Goal: Task Accomplishment & Management: Use online tool/utility

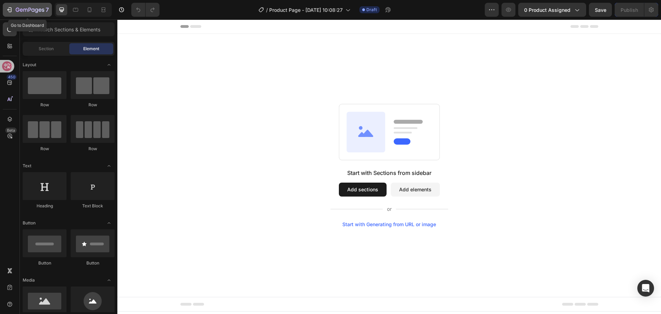
click at [13, 8] on div "7" at bounding box center [27, 10] width 43 height 8
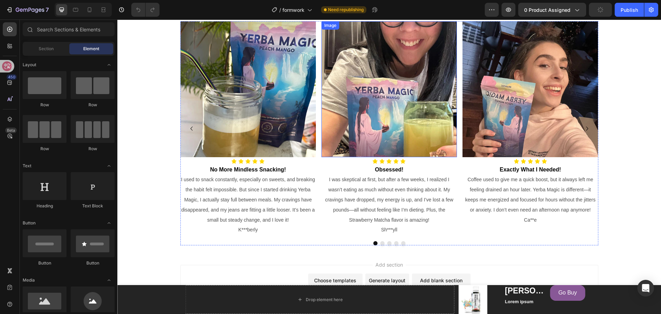
scroll to position [798, 0]
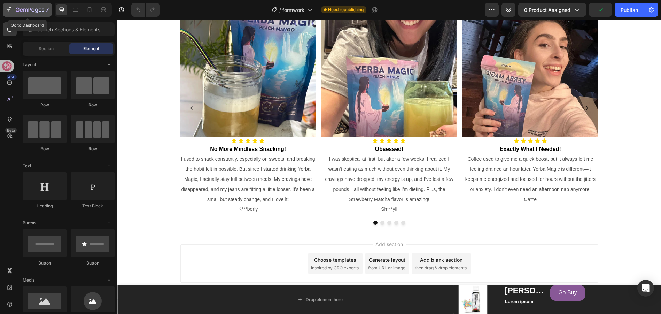
click at [12, 10] on icon "button" at bounding box center [9, 9] width 7 height 7
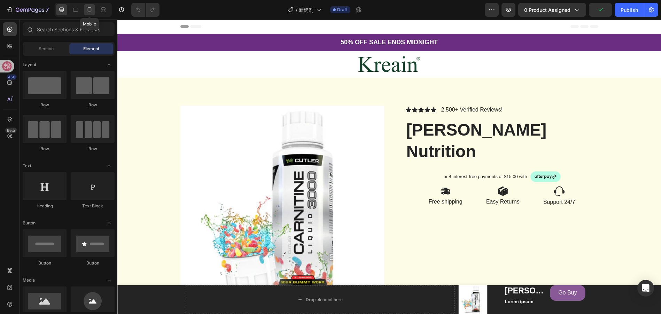
click at [92, 9] on icon at bounding box center [89, 9] width 7 height 7
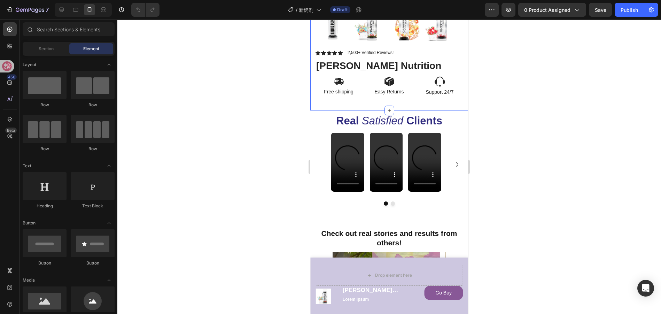
scroll to position [244, 0]
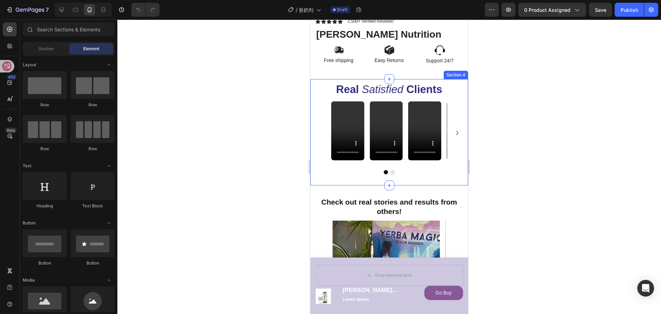
click at [399, 90] on icon "Satisfied" at bounding box center [382, 89] width 41 height 12
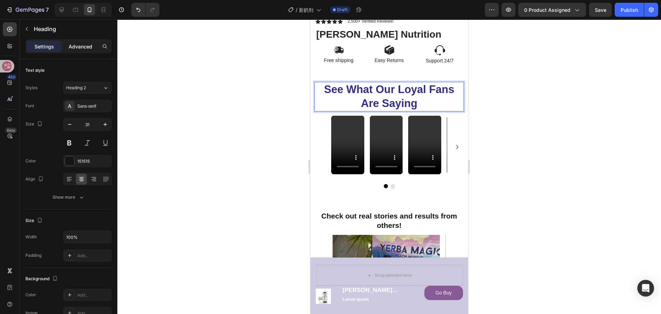
click at [73, 47] on p "Advanced" at bounding box center [81, 46] width 24 height 7
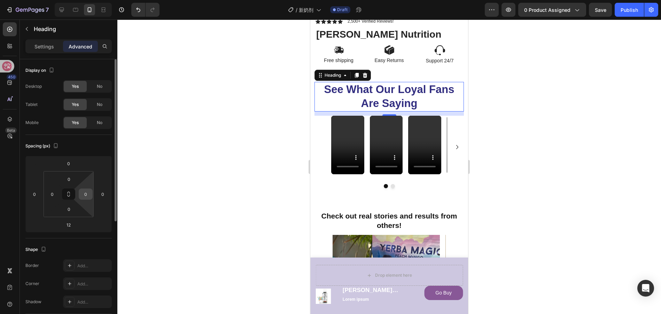
click at [88, 199] on input "0" at bounding box center [85, 194] width 10 height 10
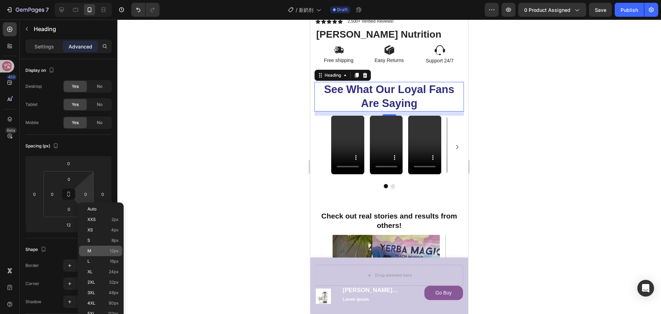
click at [98, 251] on p "M 12px" at bounding box center [102, 250] width 31 height 5
type input "12"
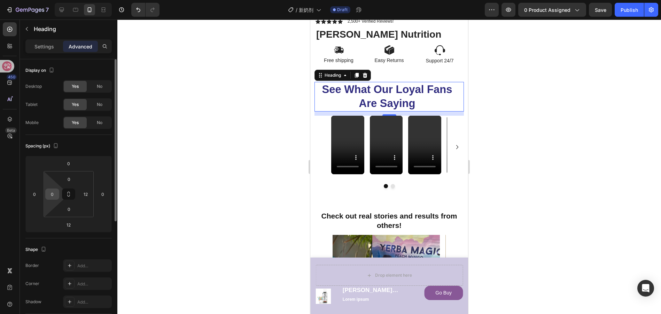
click at [53, 197] on input "0" at bounding box center [52, 194] width 10 height 10
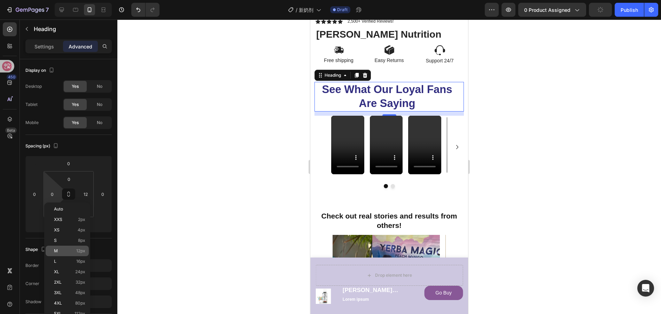
click at [75, 253] on p "M 12px" at bounding box center [69, 250] width 31 height 5
type input "12"
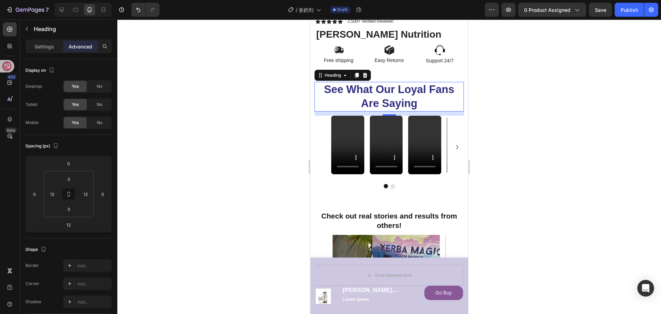
click at [526, 126] on div at bounding box center [389, 167] width 544 height 294
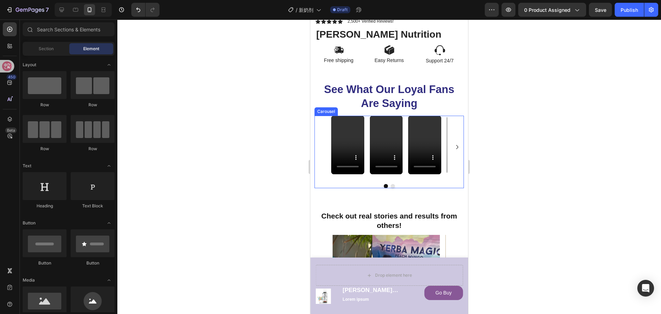
click at [367, 136] on div "Video Video Video Video" at bounding box center [389, 147] width 116 height 63
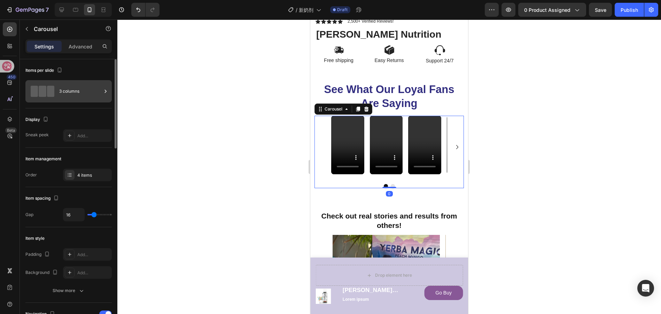
click at [93, 89] on div "3 columns" at bounding box center [80, 91] width 42 height 16
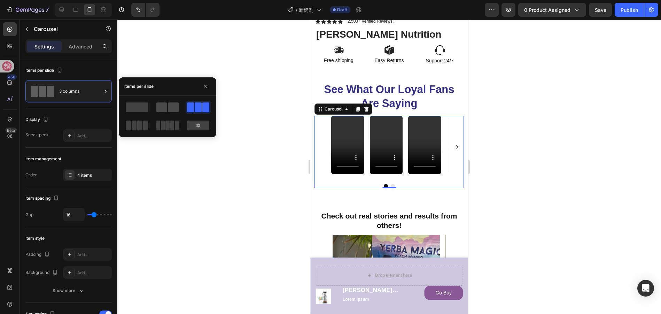
click at [176, 104] on span at bounding box center [173, 107] width 11 height 10
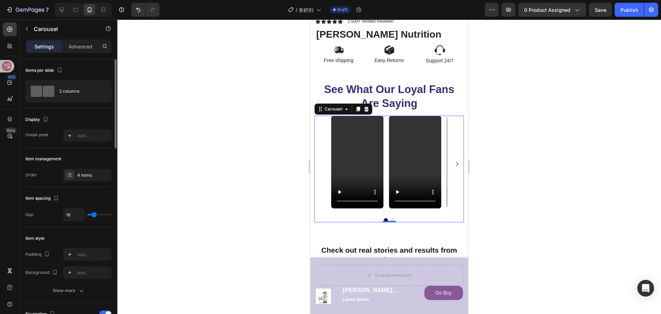
click at [85, 70] on div "Items per slide" at bounding box center [68, 70] width 86 height 11
click at [34, 28] on p "Carousel" at bounding box center [63, 29] width 59 height 8
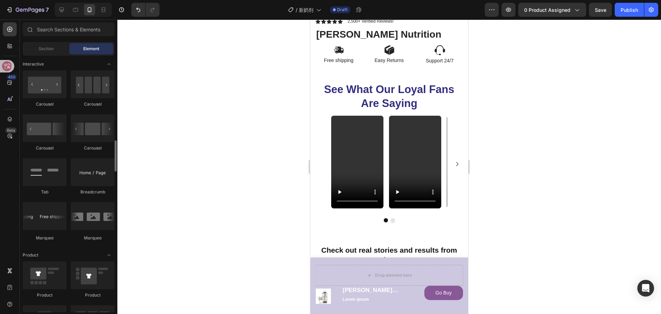
scroll to position [627, 0]
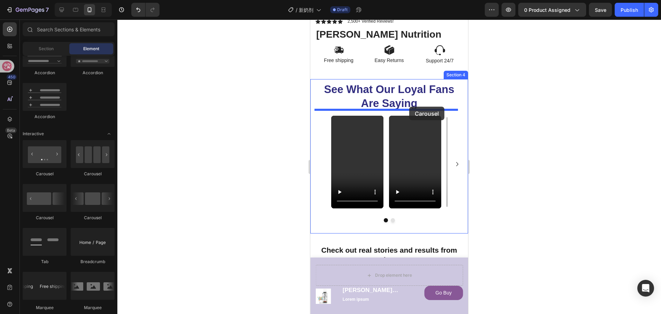
drag, startPoint x: 351, startPoint y: 228, endPoint x: 409, endPoint y: 107, distance: 134.4
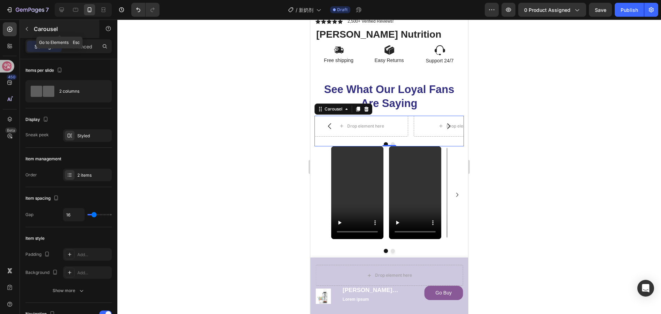
click at [32, 30] on button "button" at bounding box center [26, 28] width 11 height 11
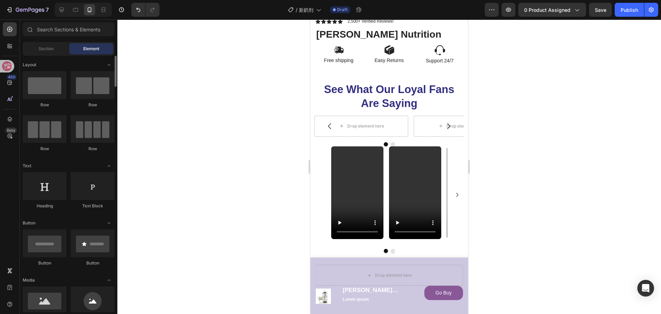
scroll to position [70, 0]
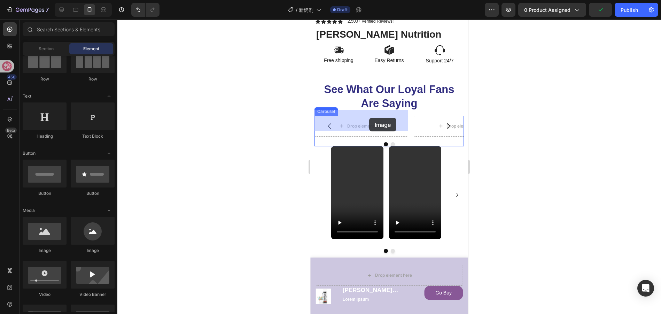
drag, startPoint x: 356, startPoint y: 252, endPoint x: 369, endPoint y: 118, distance: 135.1
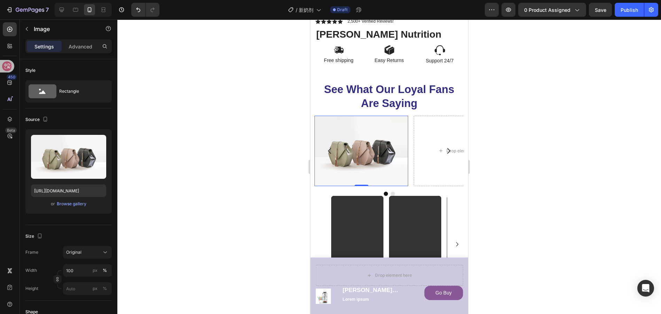
click at [378, 131] on img at bounding box center [361, 151] width 94 height 70
click at [354, 120] on icon at bounding box center [353, 122] width 4 height 5
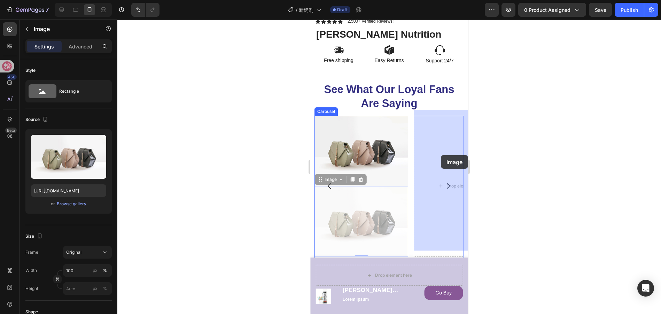
drag, startPoint x: 362, startPoint y: 201, endPoint x: 441, endPoint y: 155, distance: 91.2
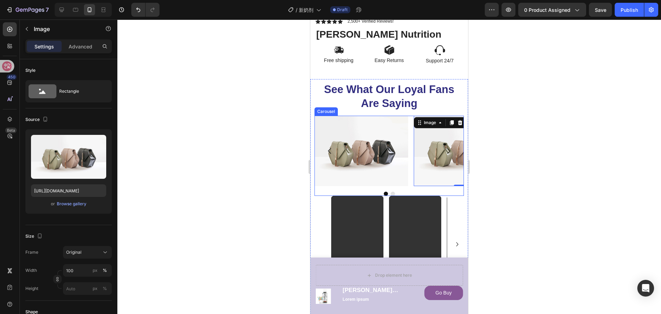
click at [391, 192] on button "Dot" at bounding box center [393, 194] width 4 height 4
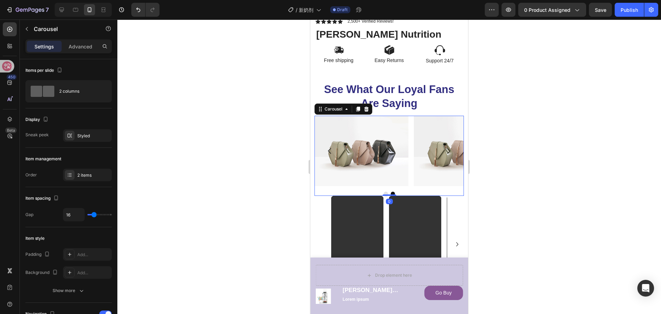
click at [384, 192] on button "Dot" at bounding box center [386, 194] width 4 height 4
click at [86, 172] on div "2 items" at bounding box center [93, 175] width 33 height 6
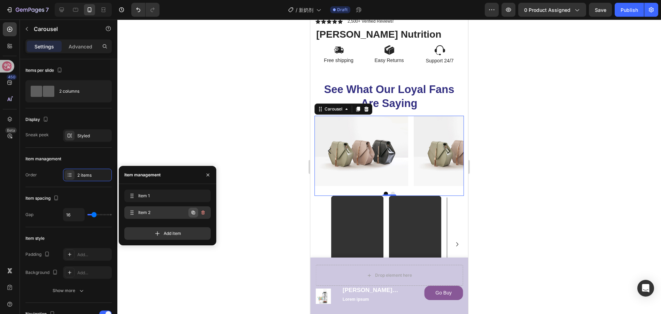
click at [194, 211] on icon "button" at bounding box center [193, 212] width 3 height 3
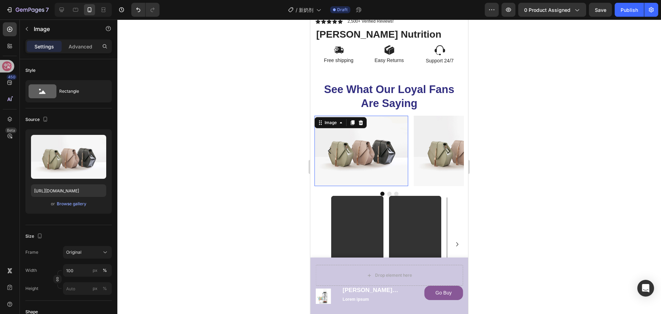
click at [380, 143] on img at bounding box center [361, 151] width 94 height 70
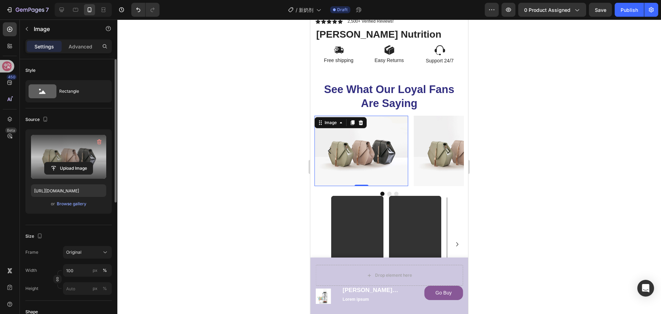
click at [81, 156] on label at bounding box center [68, 157] width 75 height 44
click at [81, 162] on input "file" at bounding box center [69, 168] width 48 height 12
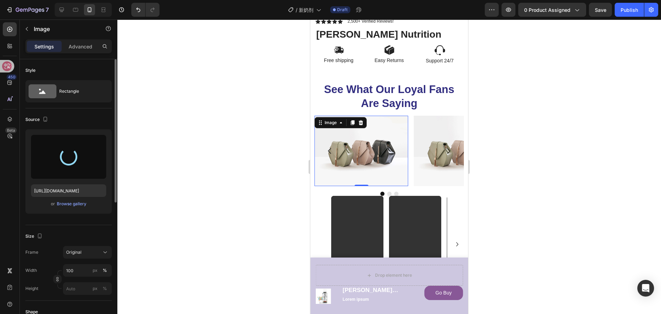
type input "https://cdn.shopify.com/s/files/1/0683/1082/7302/files/gempages_514502434173748…"
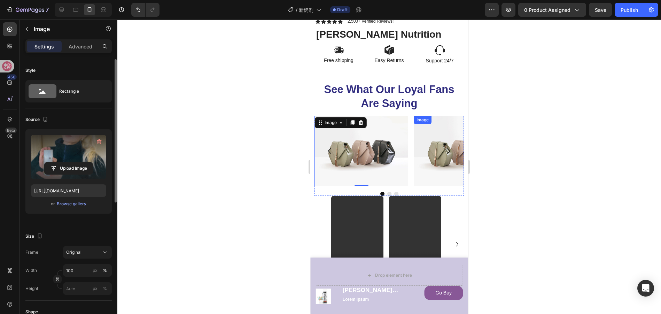
click at [441, 148] on img at bounding box center [461, 151] width 94 height 70
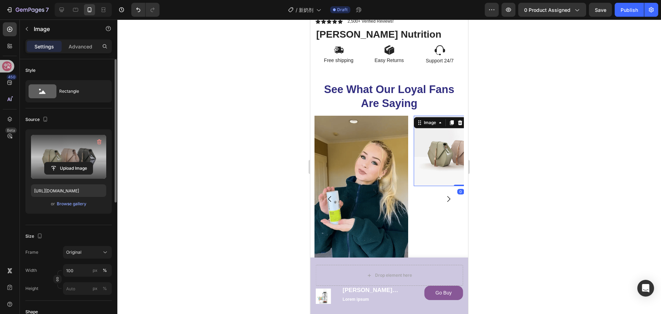
click at [85, 151] on label at bounding box center [68, 157] width 75 height 44
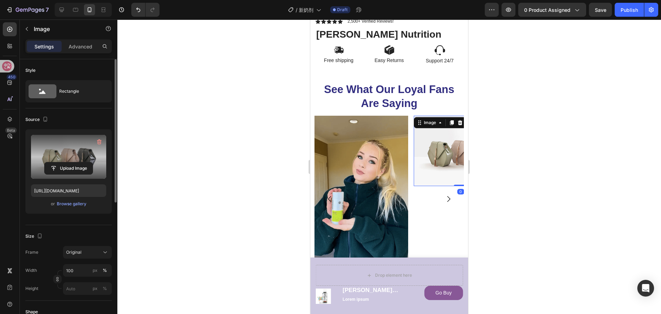
click at [85, 162] on input "file" at bounding box center [69, 168] width 48 height 12
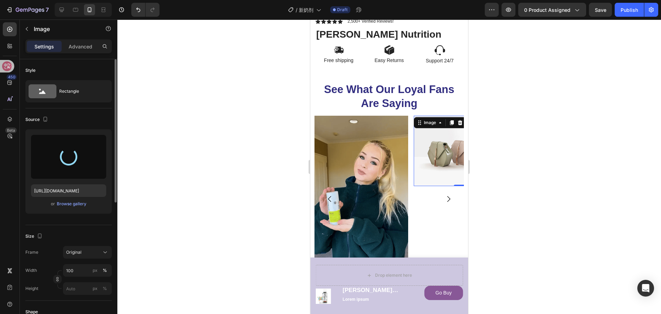
type input "https://cdn.shopify.com/s/files/1/0683/1082/7302/files/gempages_514502434173748…"
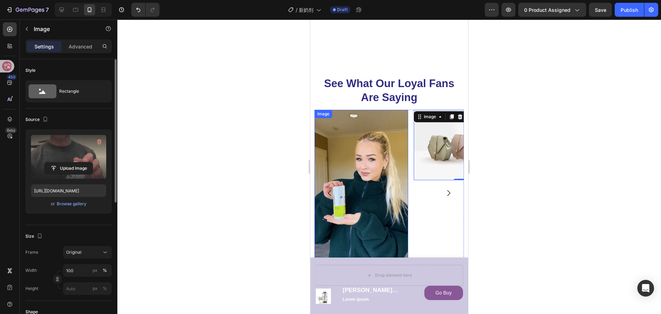
scroll to position [383, 0]
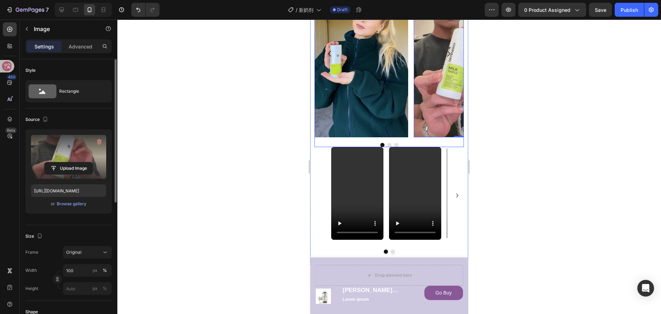
click at [394, 144] on button "Dot" at bounding box center [396, 145] width 4 height 4
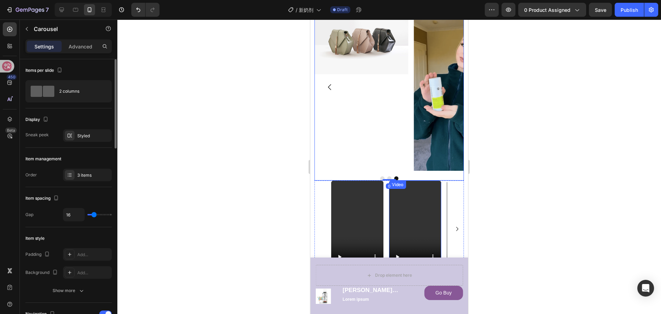
scroll to position [348, 0]
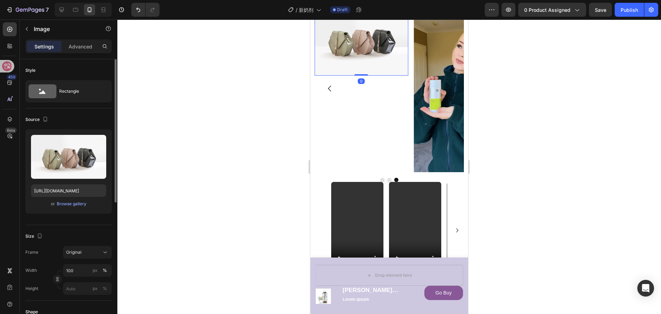
drag, startPoint x: 358, startPoint y: 61, endPoint x: 557, endPoint y: 121, distance: 207.8
click at [358, 61] on img at bounding box center [361, 40] width 94 height 70
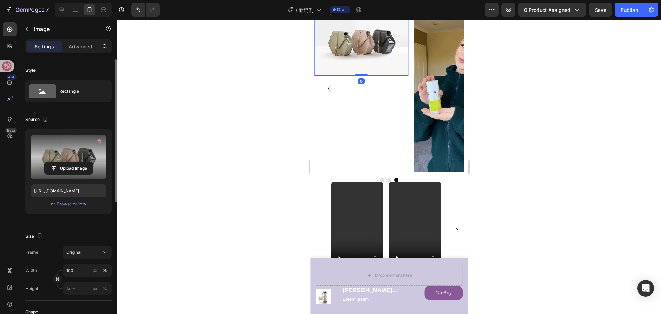
click at [72, 156] on label at bounding box center [68, 157] width 75 height 44
click at [72, 162] on input "file" at bounding box center [69, 168] width 48 height 12
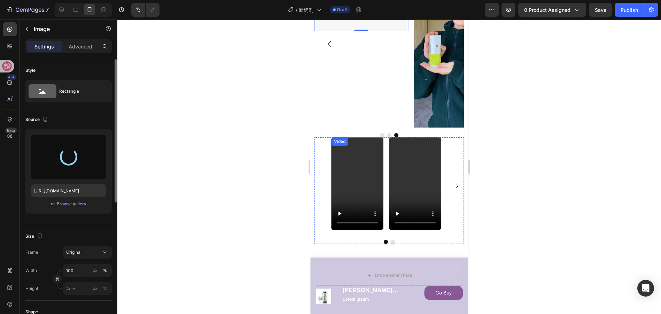
scroll to position [418, 0]
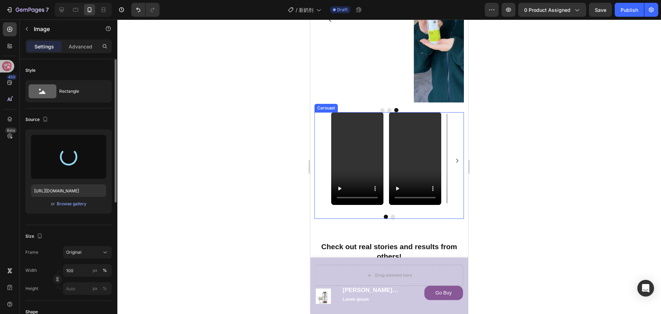
click at [385, 168] on div "Video Video Video Video" at bounding box center [389, 160] width 116 height 97
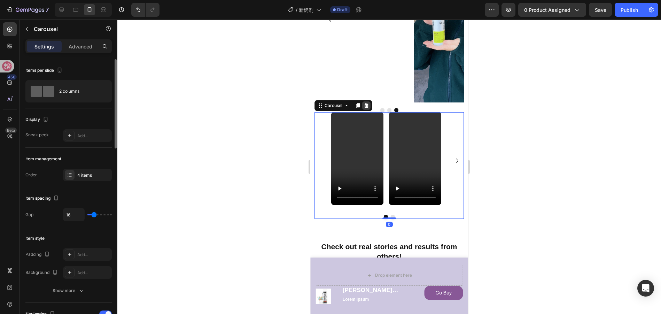
click at [367, 105] on icon at bounding box center [366, 105] width 5 height 5
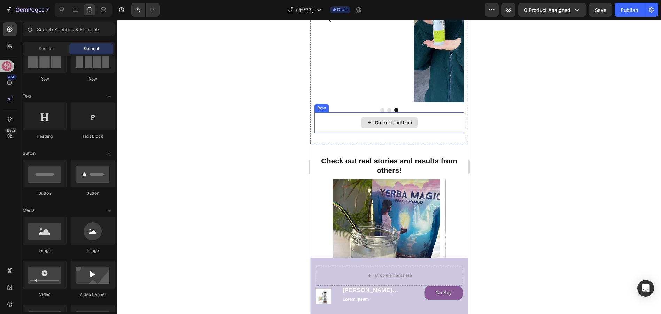
click at [445, 120] on div "Drop element here" at bounding box center [388, 122] width 149 height 21
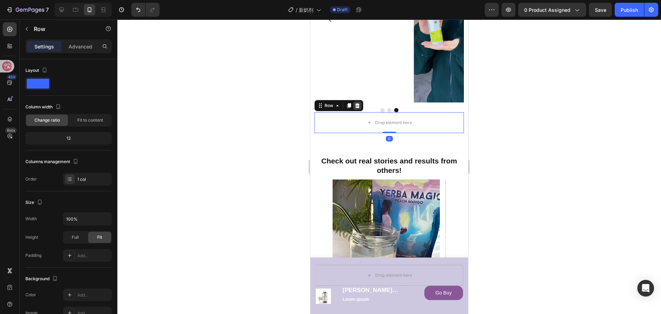
click at [358, 105] on icon at bounding box center [357, 105] width 5 height 5
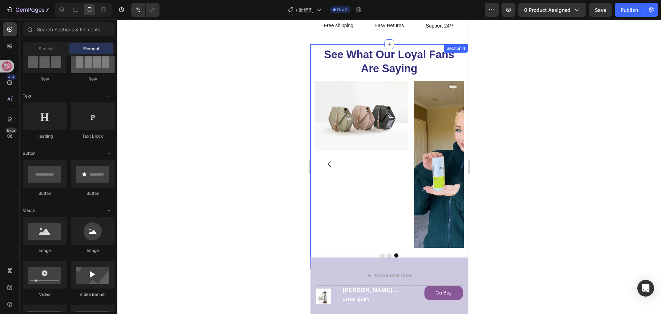
scroll to position [0, 0]
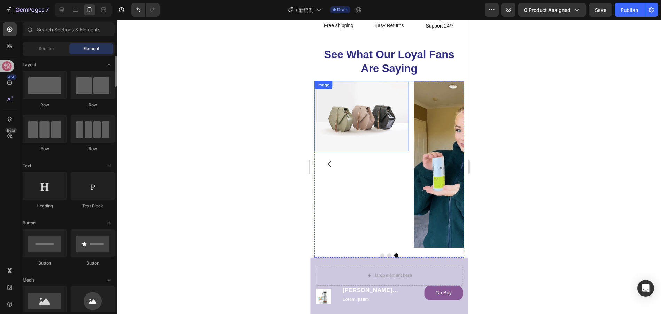
click at [369, 119] on img at bounding box center [361, 116] width 94 height 70
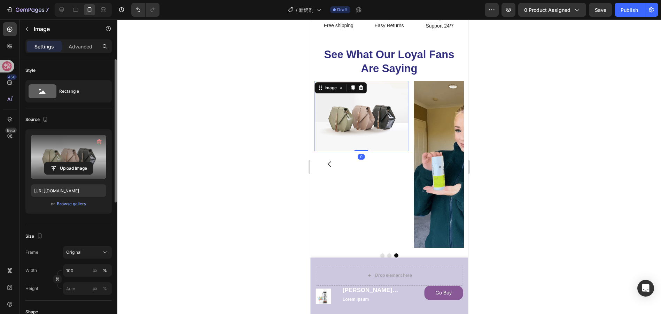
click at [71, 151] on label at bounding box center [68, 157] width 75 height 44
click at [71, 162] on input "file" at bounding box center [69, 168] width 48 height 12
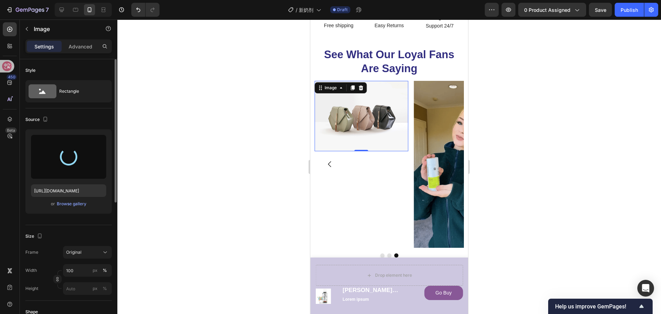
type input "https://cdn.shopify.com/s/files/1/0683/1082/7302/files/gempages_514502434173748…"
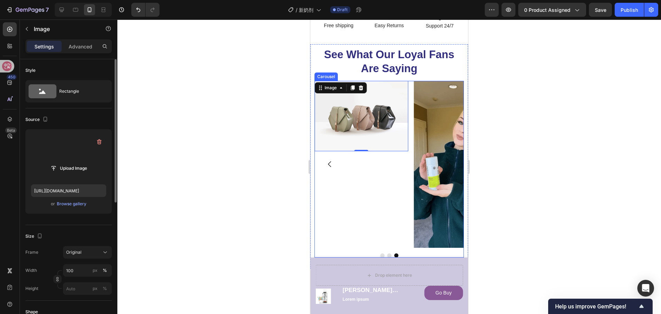
click at [387, 253] on button "Dot" at bounding box center [389, 255] width 4 height 4
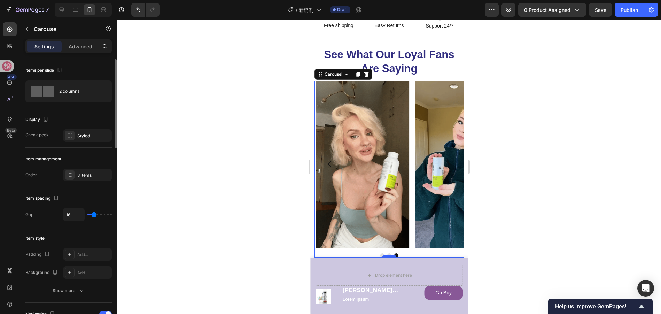
click at [382, 255] on div at bounding box center [389, 256] width 14 height 2
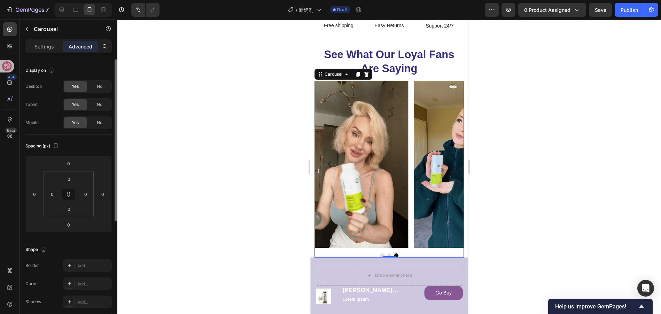
click at [380, 253] on button "Dot" at bounding box center [382, 255] width 4 height 4
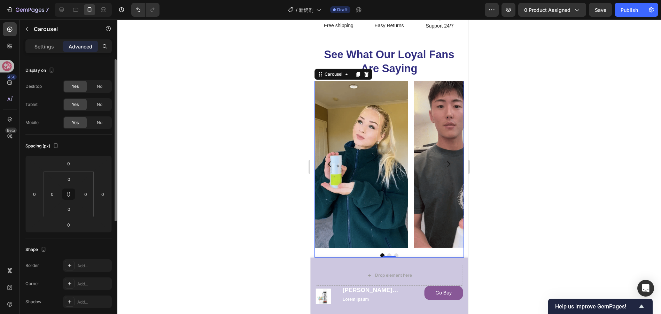
click at [387, 253] on button "Dot" at bounding box center [389, 255] width 4 height 4
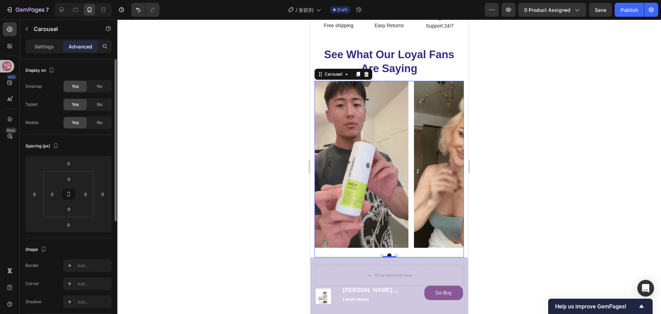
click at [394, 253] on button "Dot" at bounding box center [396, 255] width 4 height 4
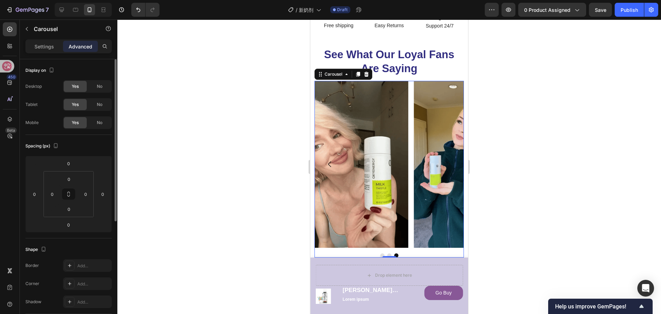
click at [380, 253] on button "Dot" at bounding box center [382, 255] width 4 height 4
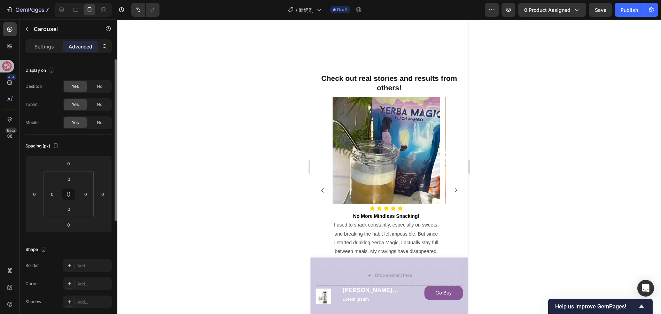
scroll to position [429, 0]
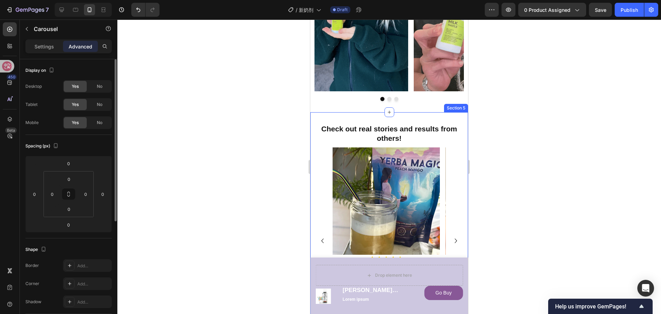
drag, startPoint x: 448, startPoint y: 116, endPoint x: 438, endPoint y: 113, distance: 9.9
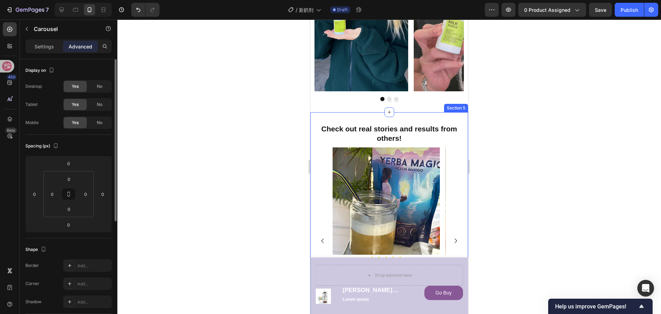
click at [448, 116] on div "Check out real stories and results from others! Heading Image Icon Icon Icon Ic…" at bounding box center [389, 230] width 158 height 236
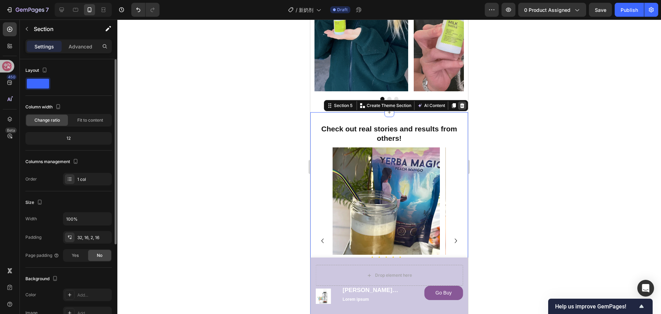
click at [460, 106] on icon at bounding box center [462, 105] width 5 height 5
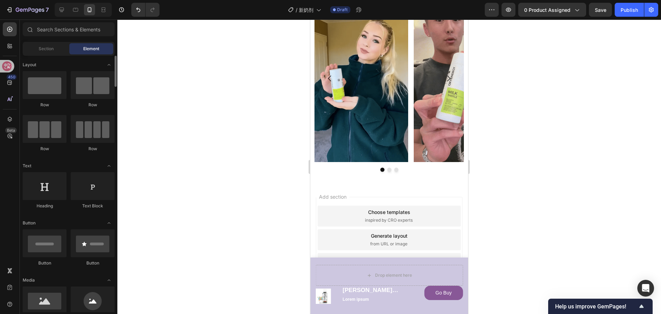
scroll to position [174, 0]
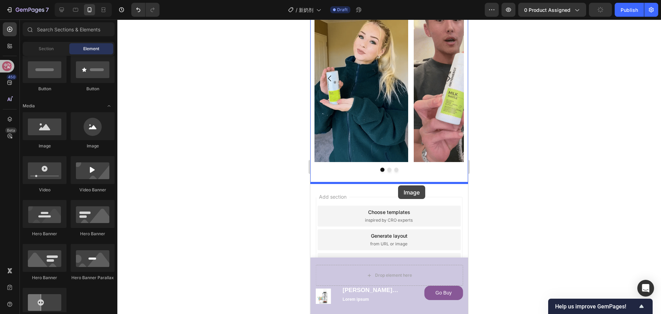
drag, startPoint x: 364, startPoint y: 154, endPoint x: 398, endPoint y: 185, distance: 46.4
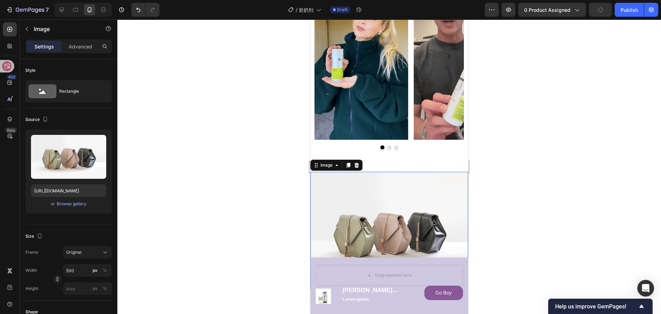
scroll to position [429, 0]
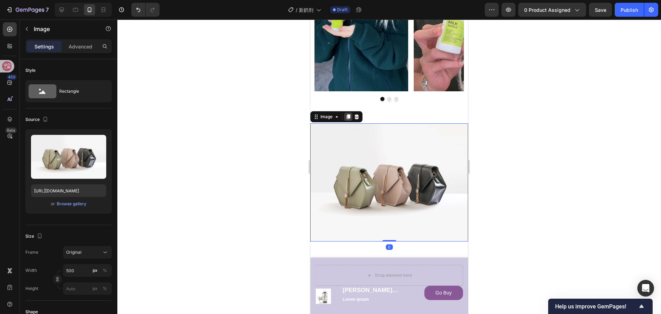
click at [349, 118] on icon at bounding box center [348, 117] width 6 height 6
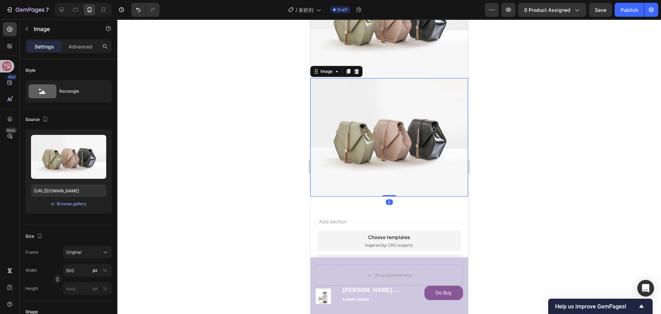
scroll to position [608, 0]
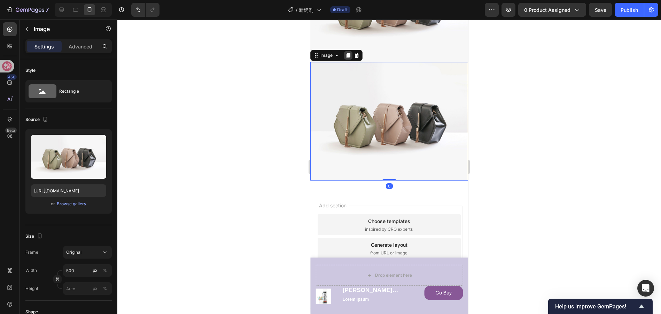
click at [348, 53] on icon at bounding box center [349, 55] width 4 height 5
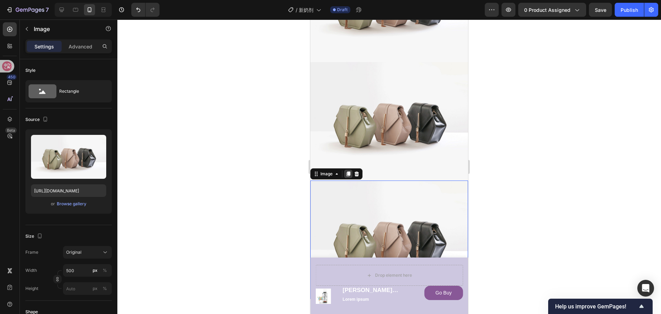
click at [347, 171] on icon at bounding box center [348, 174] width 6 height 6
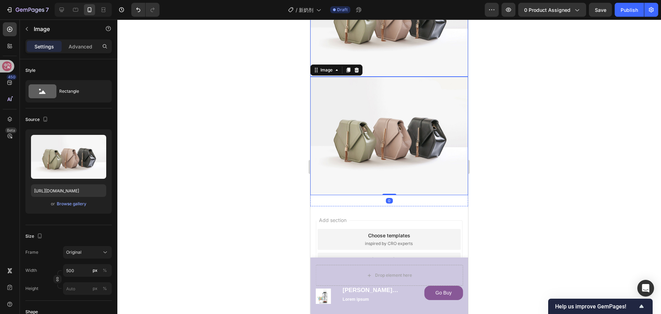
scroll to position [836, 0]
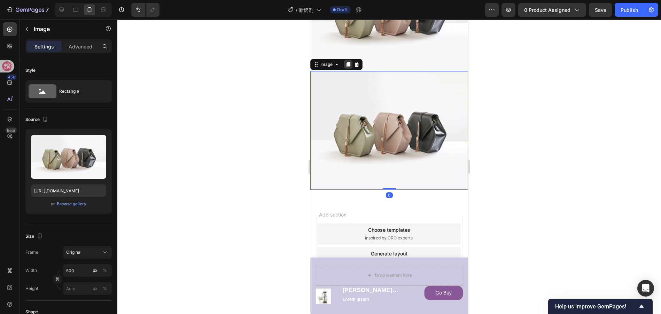
click at [350, 62] on icon at bounding box center [348, 65] width 6 height 6
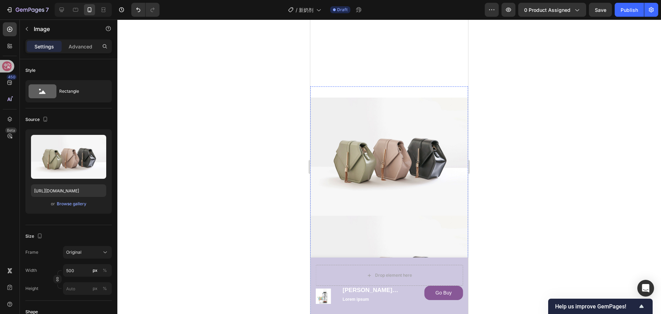
scroll to position [453, 0]
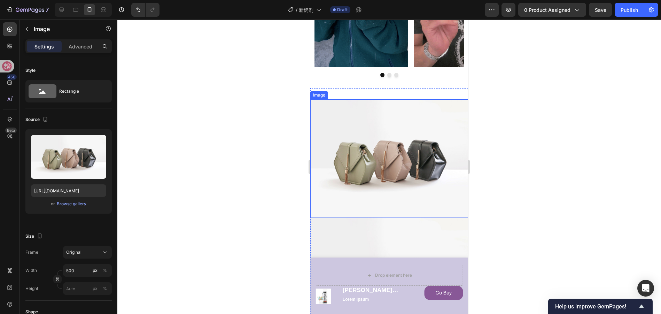
click at [389, 160] on img at bounding box center [389, 158] width 158 height 118
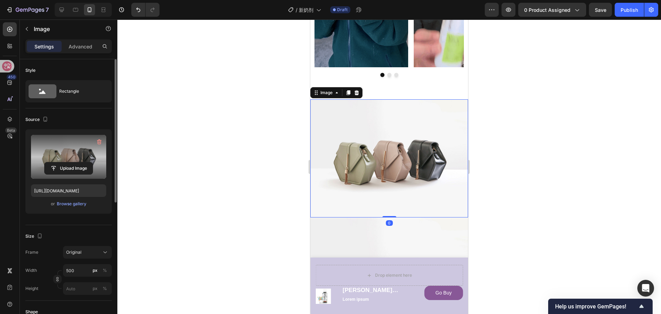
click at [86, 151] on label at bounding box center [68, 157] width 75 height 44
click at [86, 162] on input "file" at bounding box center [69, 168] width 48 height 12
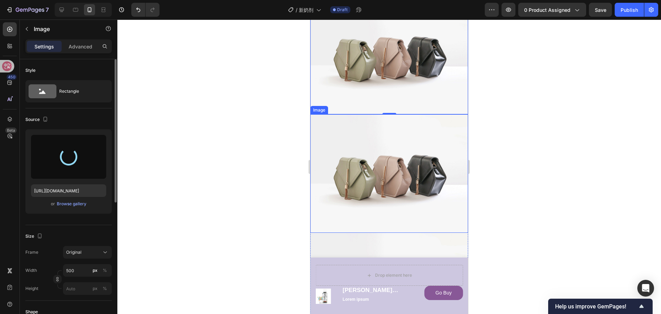
scroll to position [558, 0]
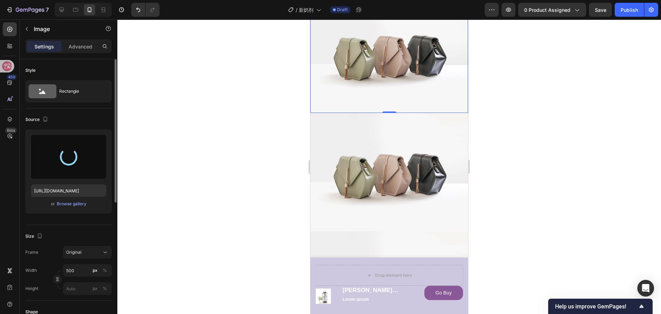
type input "https://cdn.shopify.com/s/files/1/0683/1082/7302/files/gempages_514502434173748…"
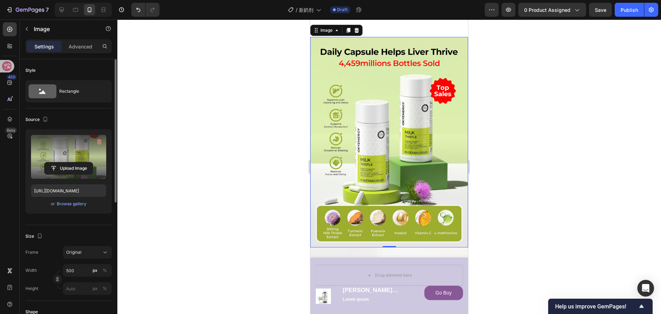
scroll to position [627, 0]
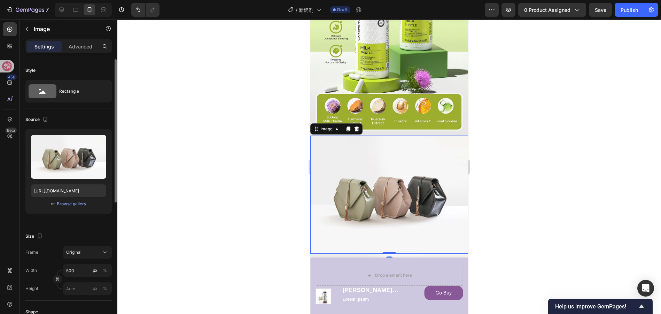
drag, startPoint x: 385, startPoint y: 175, endPoint x: 537, endPoint y: 191, distance: 152.7
click at [385, 175] on img at bounding box center [389, 194] width 158 height 118
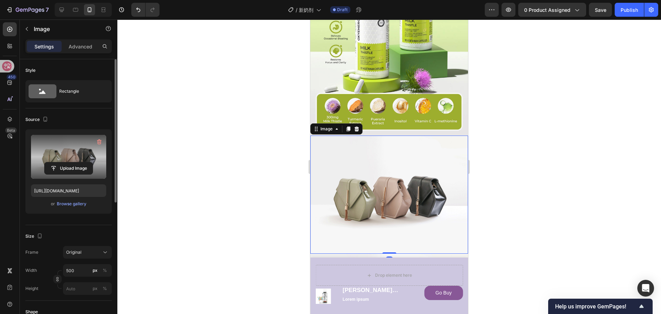
click at [60, 156] on label at bounding box center [68, 157] width 75 height 44
click at [60, 162] on input "file" at bounding box center [69, 168] width 48 height 12
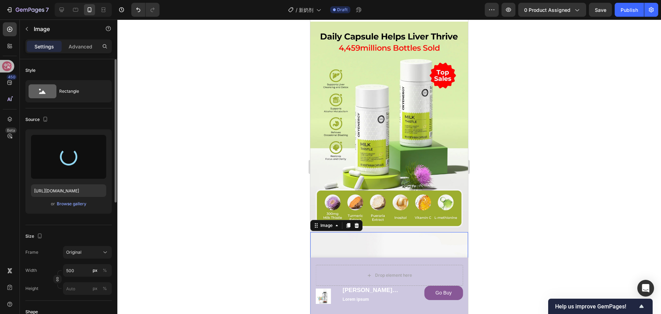
scroll to position [662, 0]
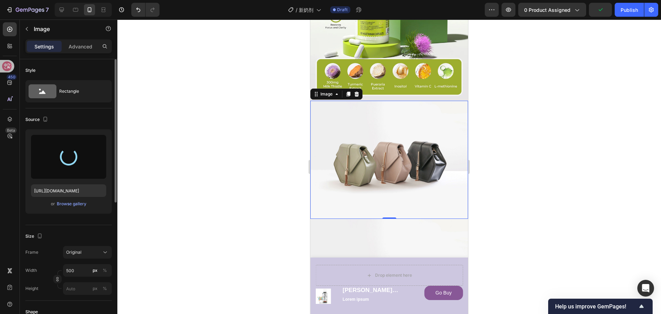
type input "https://cdn.shopify.com/s/files/1/0683/1082/7302/files/gempages_514502434173748…"
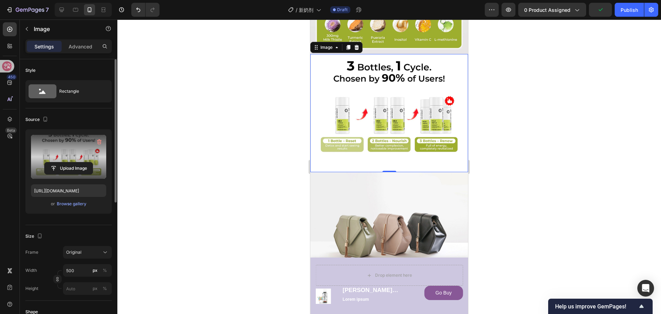
scroll to position [732, 0]
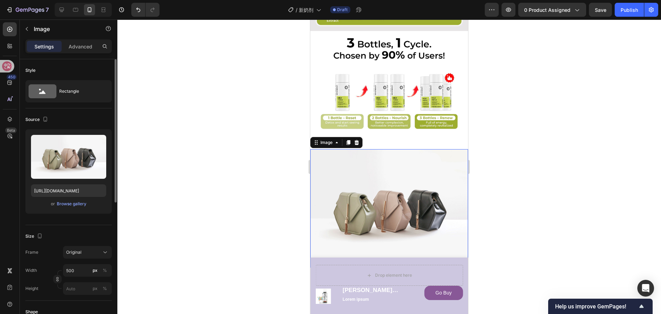
click at [399, 173] on img at bounding box center [389, 208] width 158 height 118
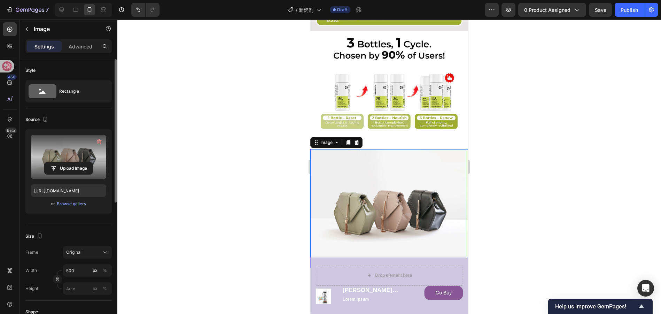
click at [71, 152] on label at bounding box center [68, 157] width 75 height 44
click at [71, 162] on input "file" at bounding box center [69, 168] width 48 height 12
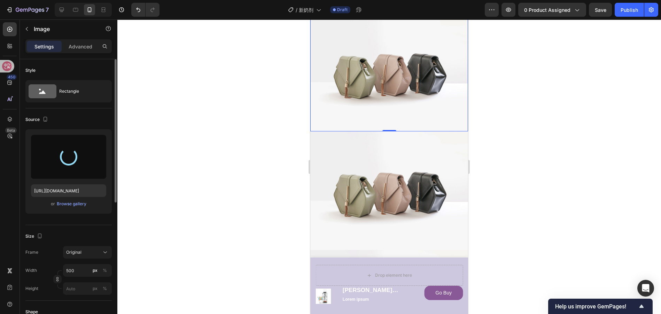
scroll to position [871, 0]
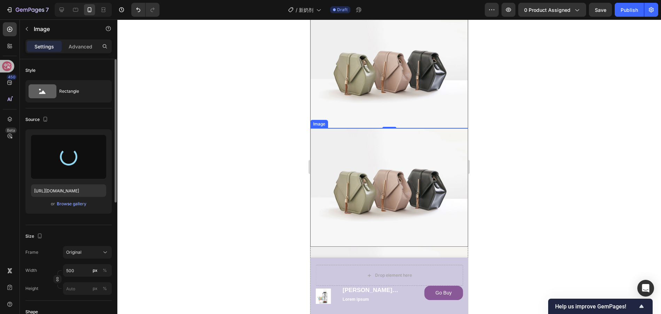
type input "https://cdn.shopify.com/s/files/1/0683/1082/7302/files/gempages_514502434173748…"
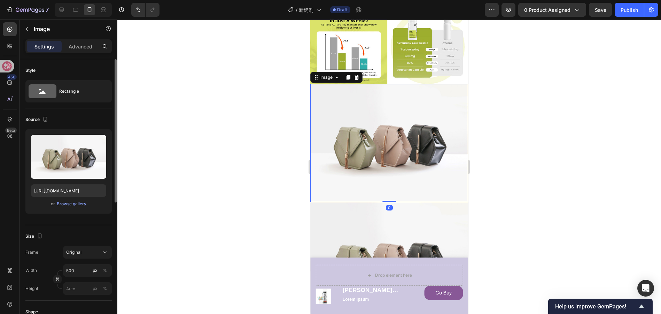
drag, startPoint x: 384, startPoint y: 153, endPoint x: 555, endPoint y: 175, distance: 172.1
click at [384, 153] on img at bounding box center [389, 143] width 158 height 118
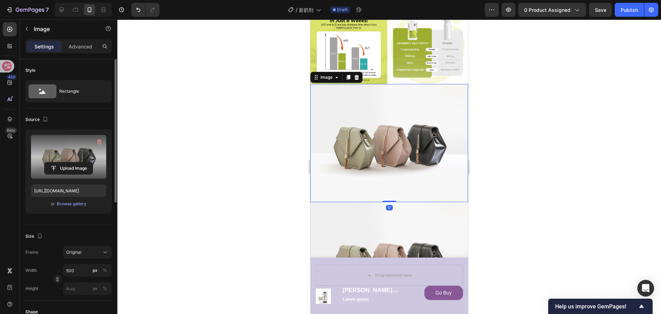
click at [64, 155] on label at bounding box center [68, 157] width 75 height 44
click at [64, 162] on input "file" at bounding box center [69, 168] width 48 height 12
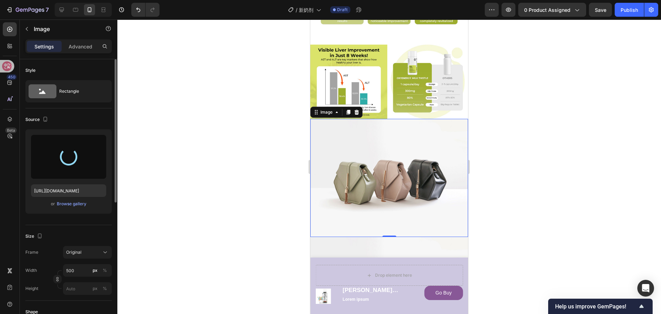
type input "https://cdn.shopify.com/s/files/1/0683/1082/7302/files/gempages_514502434173748…"
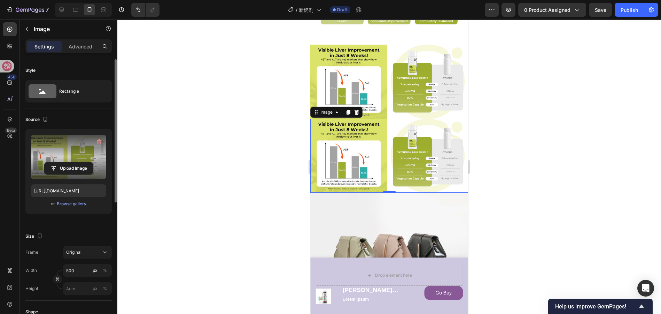
click at [387, 133] on img at bounding box center [389, 156] width 158 height 74
click at [357, 109] on icon at bounding box center [357, 112] width 6 height 6
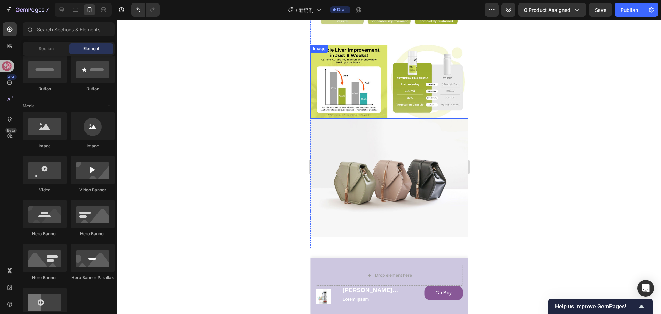
click at [389, 68] on img at bounding box center [389, 82] width 158 height 74
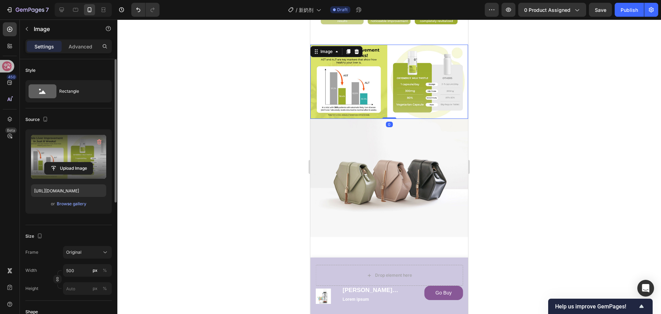
click at [62, 146] on label at bounding box center [68, 157] width 75 height 44
click at [62, 162] on input "file" at bounding box center [69, 168] width 48 height 12
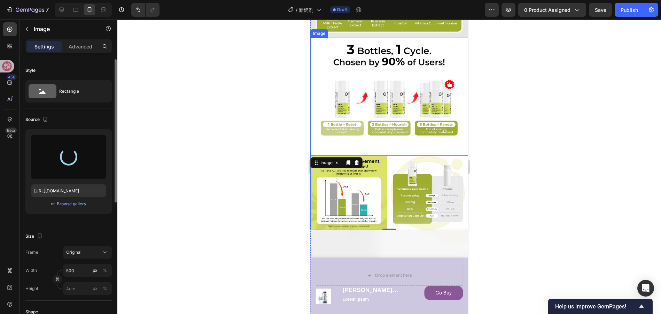
scroll to position [732, 0]
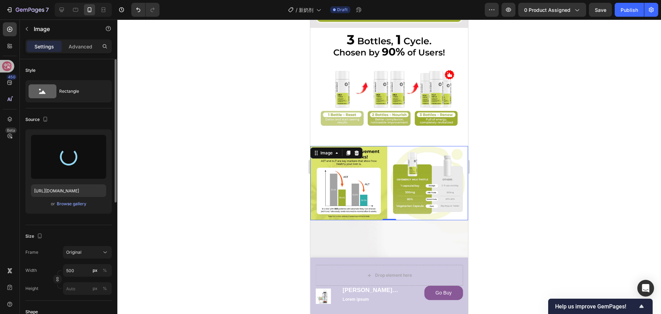
type input "https://cdn.shopify.com/s/files/1/0683/1082/7302/files/gempages_514502434173748…"
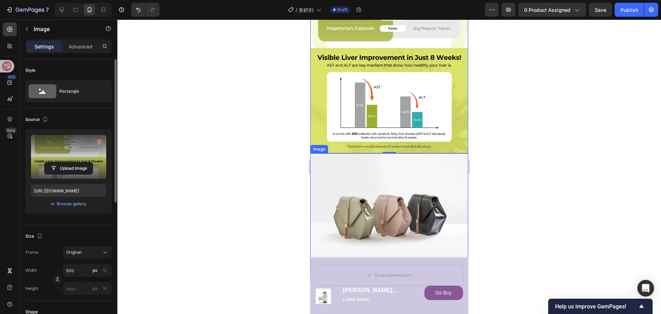
scroll to position [941, 0]
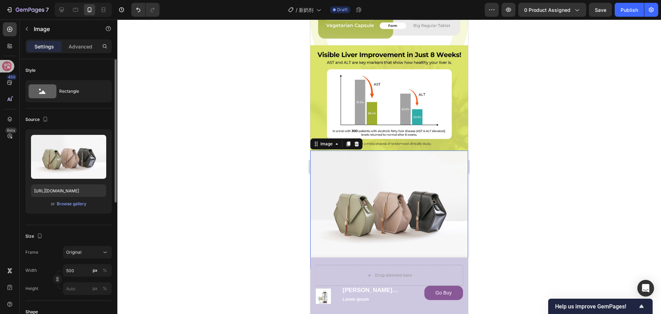
click at [380, 174] on img at bounding box center [389, 209] width 158 height 118
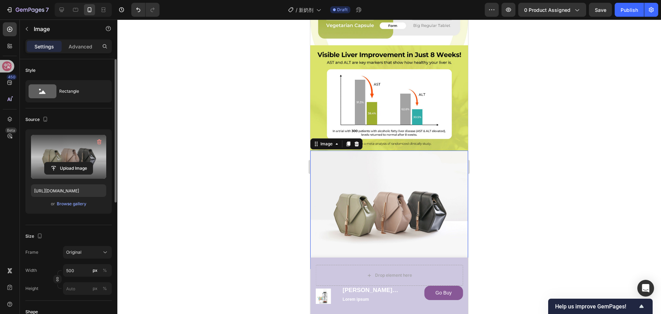
click at [63, 151] on label at bounding box center [68, 157] width 75 height 44
click at [63, 162] on input "file" at bounding box center [69, 168] width 48 height 12
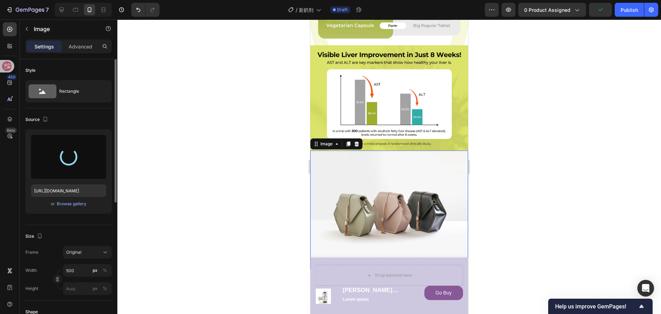
type input "https://cdn.shopify.com/s/files/1/0683/1082/7302/files/gempages_514502434173748…"
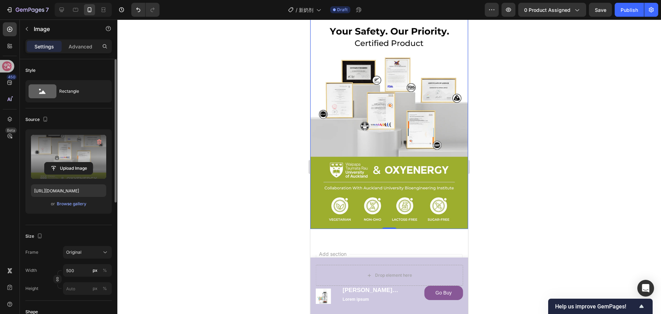
scroll to position [1080, 0]
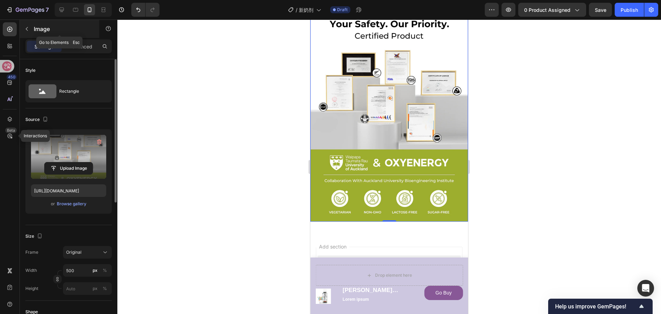
click at [28, 29] on icon "button" at bounding box center [27, 29] width 6 height 6
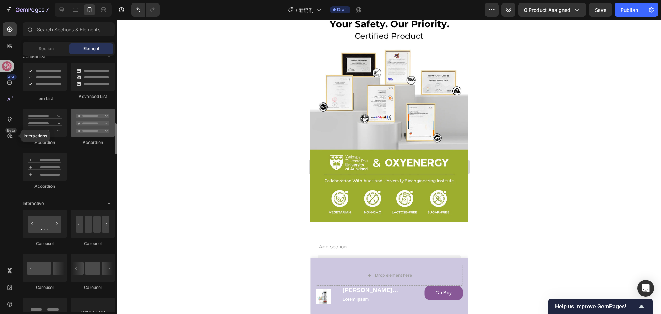
scroll to position [627, 0]
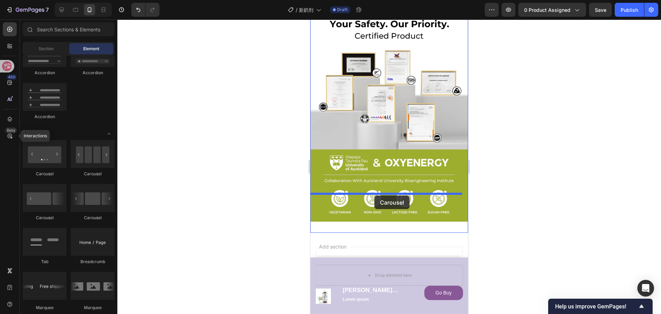
drag, startPoint x: 356, startPoint y: 176, endPoint x: 375, endPoint y: 195, distance: 27.1
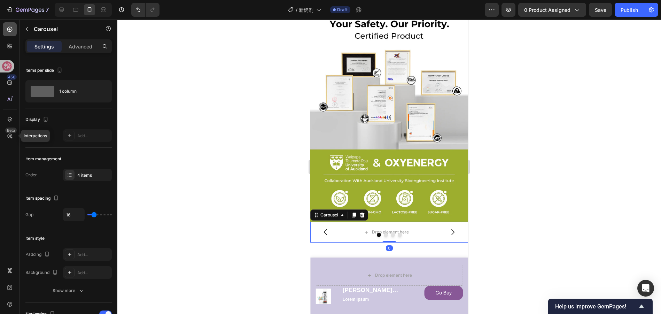
click at [13, 27] on icon at bounding box center [9, 29] width 7 height 7
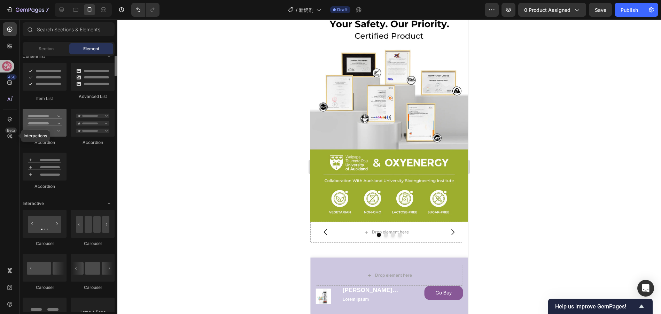
scroll to position [453, 0]
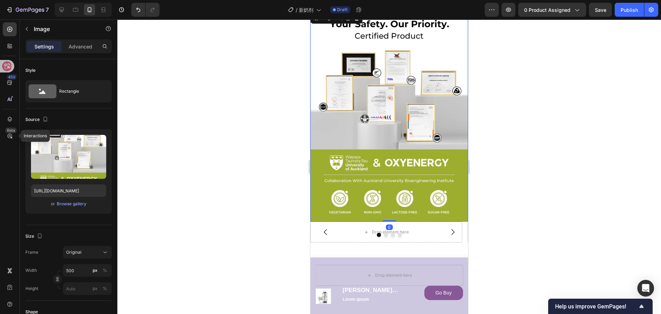
click at [419, 144] on img at bounding box center [389, 116] width 158 height 210
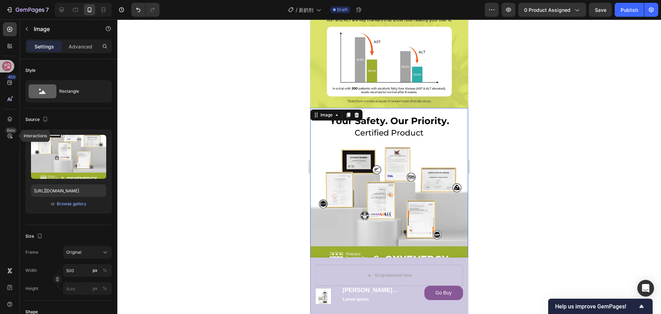
scroll to position [975, 0]
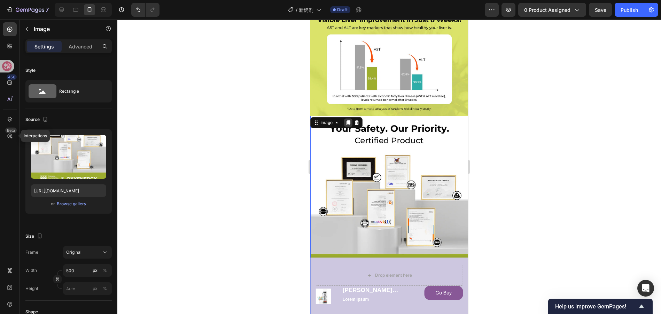
click at [349, 121] on icon at bounding box center [349, 123] width 4 height 5
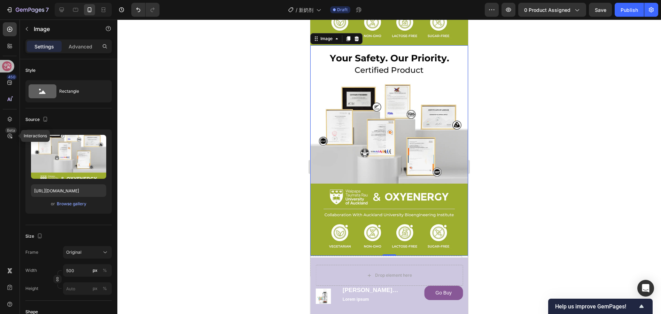
scroll to position [1325, 0]
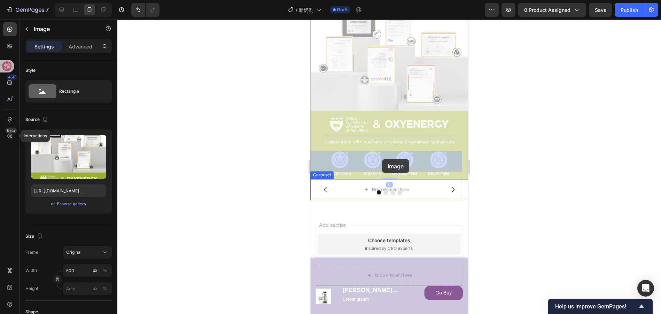
drag, startPoint x: 379, startPoint y: 79, endPoint x: 382, endPoint y: 159, distance: 79.8
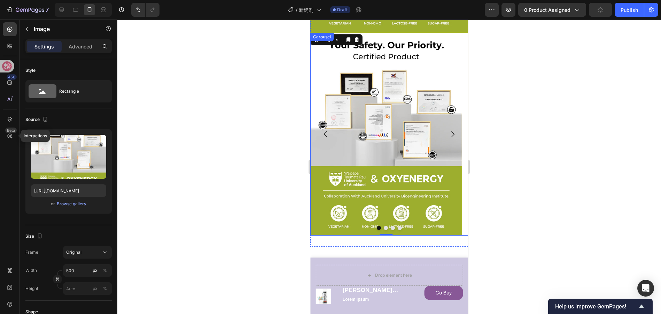
scroll to position [1297, 0]
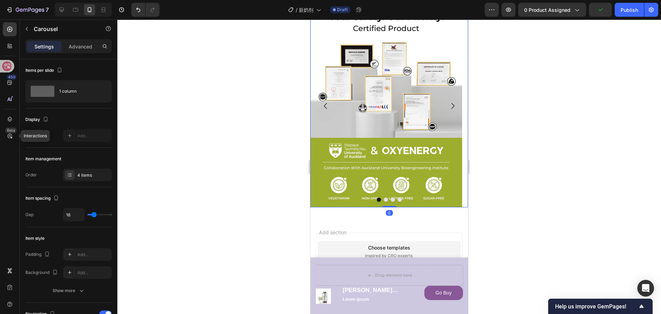
click at [399, 197] on div at bounding box center [389, 199] width 158 height 4
click at [398, 197] on button "Dot" at bounding box center [400, 199] width 4 height 4
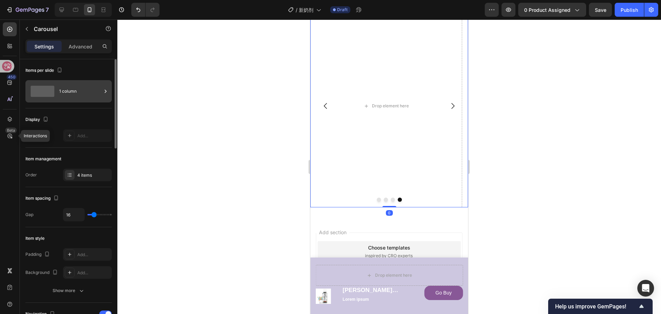
click at [84, 88] on div "1 column" at bounding box center [80, 91] width 42 height 16
click at [74, 118] on div "Display" at bounding box center [68, 119] width 86 height 11
click at [88, 177] on div "4 items" at bounding box center [93, 175] width 33 height 6
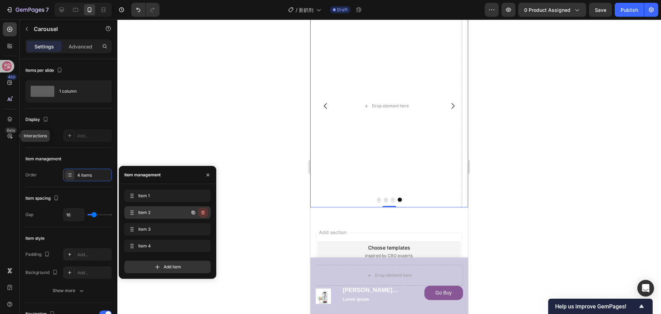
click at [205, 212] on icon "button" at bounding box center [203, 213] width 6 height 6
click at [205, 213] on button "Delete" at bounding box center [198, 213] width 19 height 10
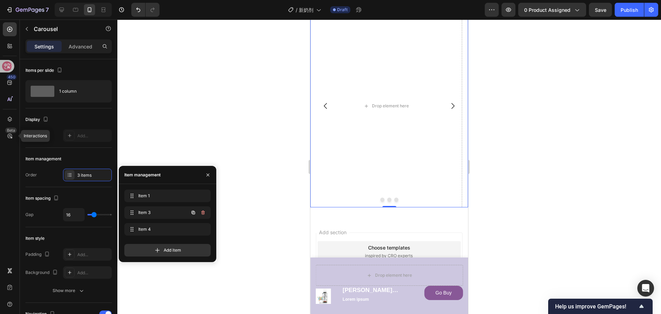
click at [202, 213] on icon "button" at bounding box center [202, 212] width 3 height 4
click at [202, 213] on div "Delete" at bounding box center [198, 212] width 13 height 6
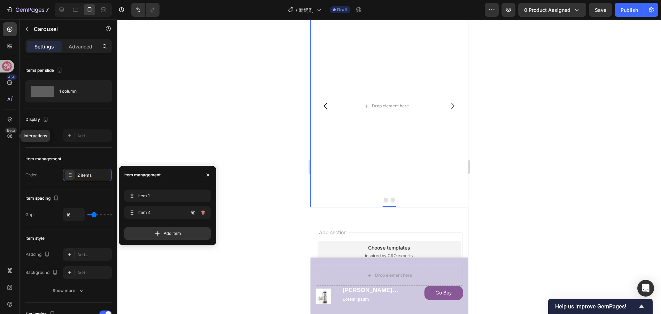
click at [202, 213] on icon "button" at bounding box center [202, 212] width 3 height 4
click at [202, 213] on div "Delete" at bounding box center [198, 212] width 13 height 6
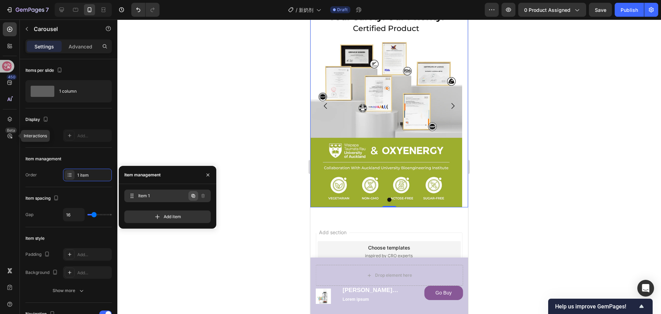
click at [195, 196] on icon "button" at bounding box center [194, 196] width 6 height 6
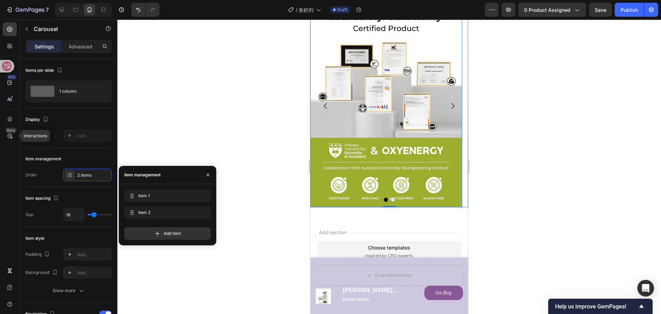
click at [378, 117] on img at bounding box center [386, 106] width 152 height 202
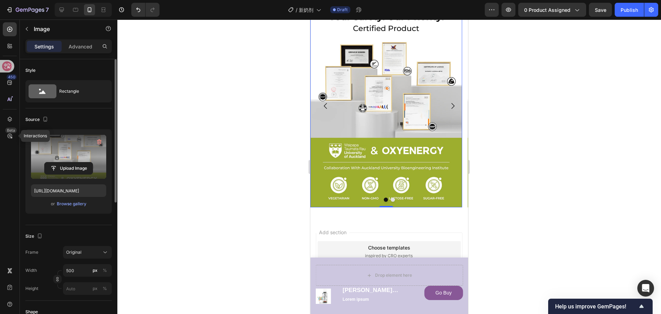
click at [65, 144] on label at bounding box center [68, 157] width 75 height 44
click at [65, 162] on input "file" at bounding box center [69, 168] width 48 height 12
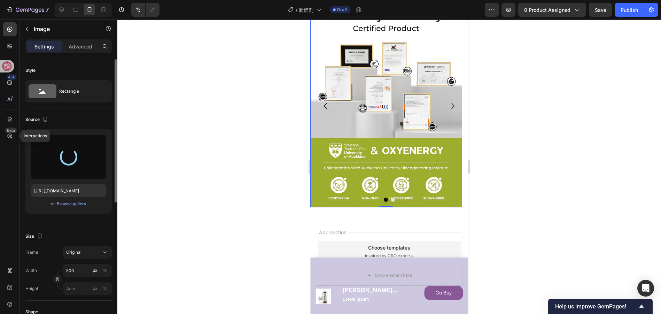
type input "https://cdn.shopify.com/s/files/1/0683/1082/7302/files/gempages_514502434173748…"
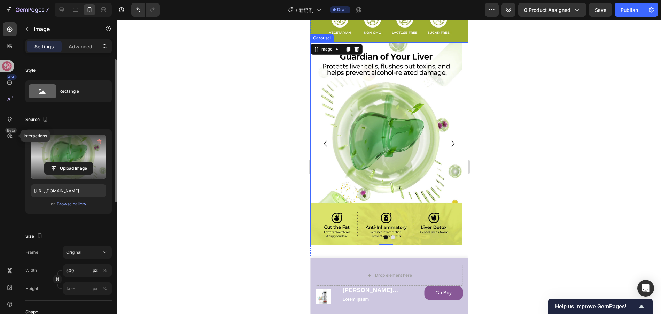
scroll to position [1262, 0]
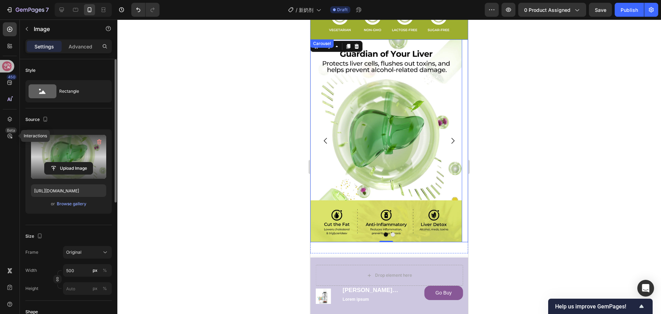
click at [449, 137] on icon "Carousel Next Arrow" at bounding box center [453, 141] width 8 height 8
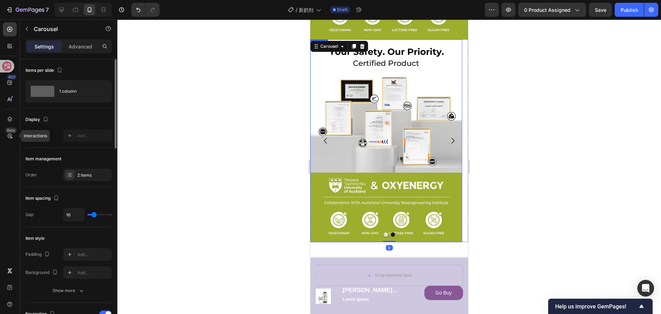
click at [392, 110] on img at bounding box center [386, 140] width 152 height 202
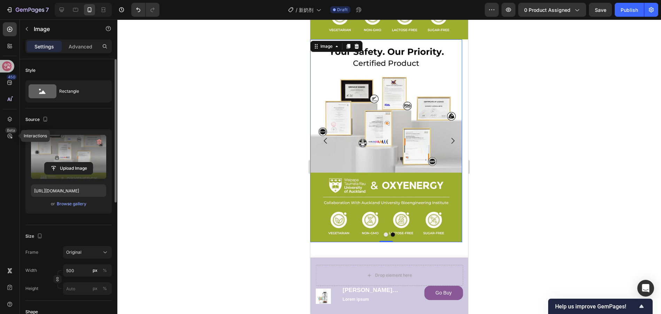
click at [82, 150] on label at bounding box center [68, 157] width 75 height 44
click at [82, 162] on input "file" at bounding box center [69, 168] width 48 height 12
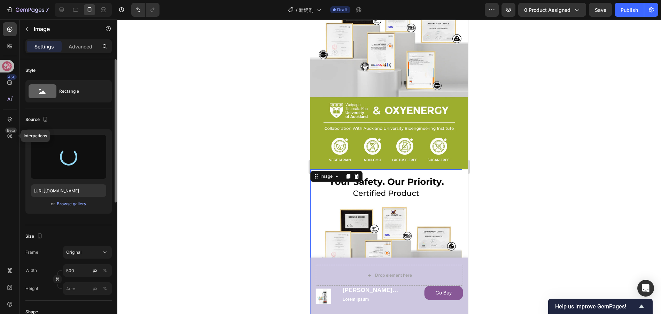
scroll to position [1123, 0]
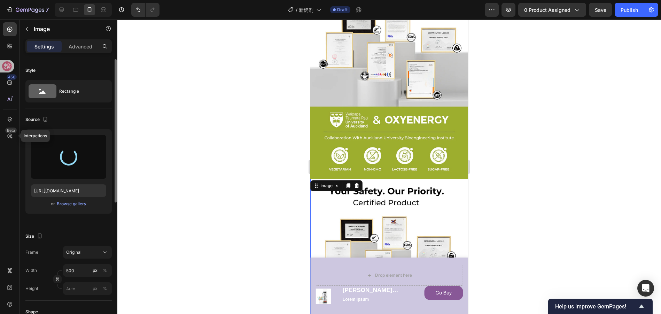
type input "https://cdn.shopify.com/s/files/1/0683/1082/7302/files/gempages_514502434173748…"
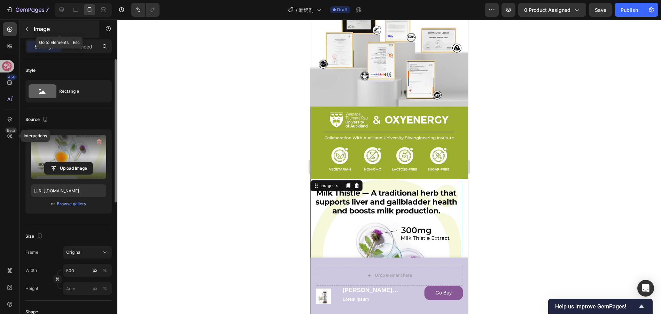
click at [23, 32] on button "button" at bounding box center [26, 28] width 11 height 11
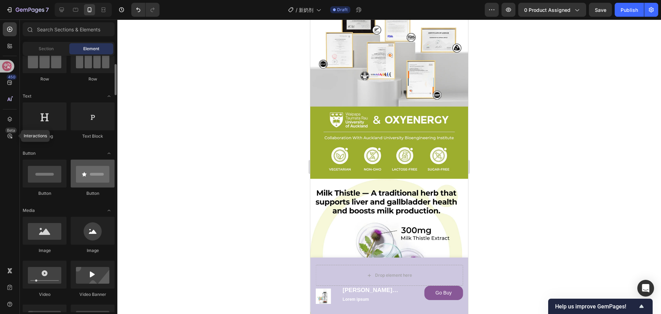
scroll to position [35, 0]
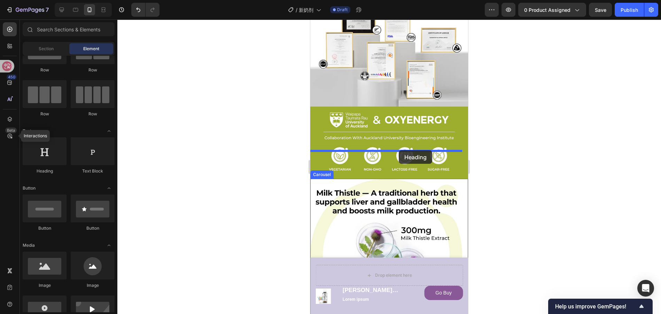
drag, startPoint x: 361, startPoint y: 178, endPoint x: 399, endPoint y: 150, distance: 46.9
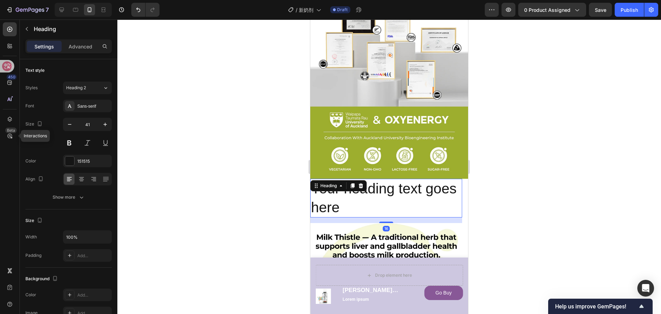
click at [406, 179] on h2 "Your heading text goes here" at bounding box center [386, 198] width 152 height 39
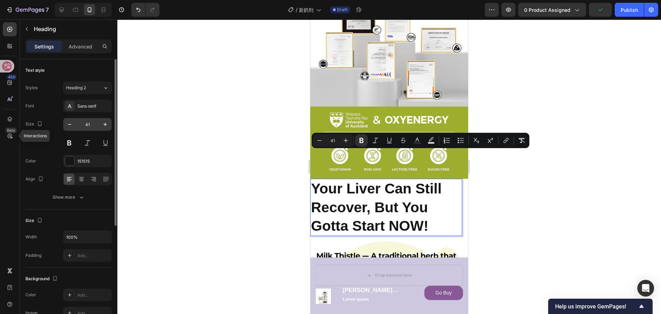
click at [85, 125] on input "41" at bounding box center [87, 124] width 23 height 13
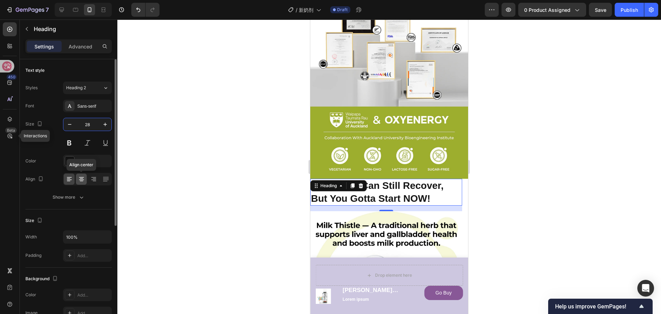
click at [84, 182] on div at bounding box center [81, 178] width 11 height 11
click at [71, 144] on button at bounding box center [69, 143] width 13 height 13
click at [72, 123] on icon "button" at bounding box center [69, 124] width 7 height 7
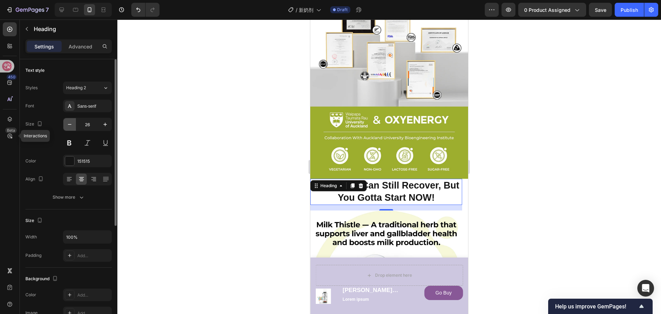
click at [72, 123] on icon "button" at bounding box center [69, 124] width 7 height 7
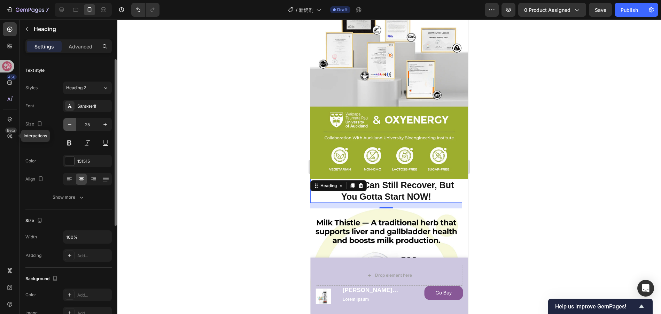
click at [72, 123] on icon "button" at bounding box center [69, 124] width 7 height 7
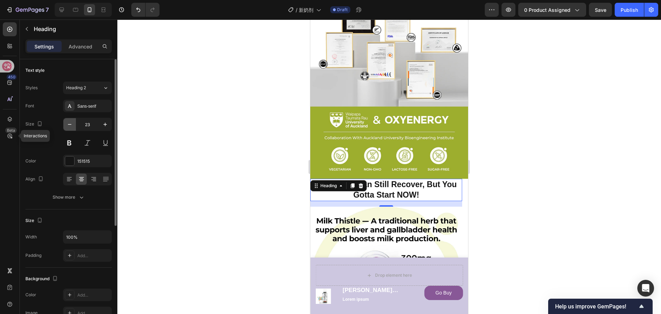
click at [72, 123] on icon "button" at bounding box center [69, 124] width 7 height 7
type input "22"
click at [76, 47] on p "Advanced" at bounding box center [81, 46] width 24 height 7
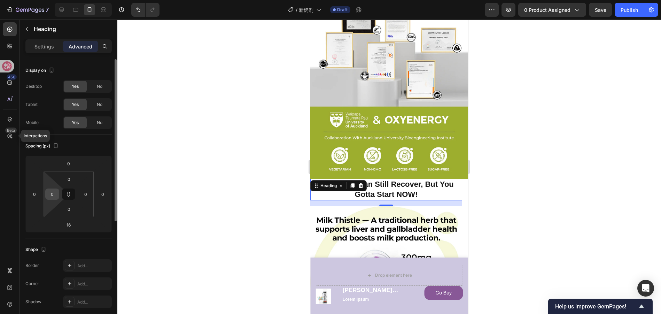
click at [53, 194] on input "0" at bounding box center [52, 194] width 10 height 10
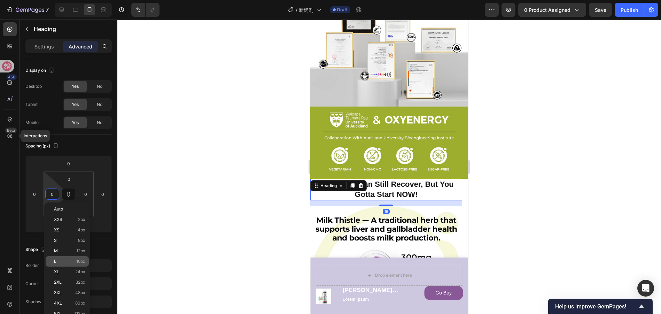
click at [59, 257] on div "L 16px" at bounding box center [67, 261] width 43 height 10
type input "16"
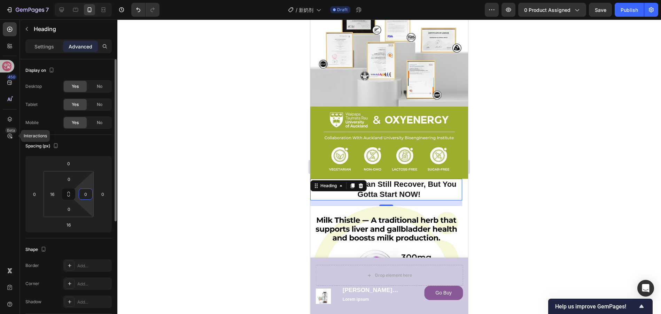
click at [86, 195] on input "0" at bounding box center [85, 194] width 10 height 10
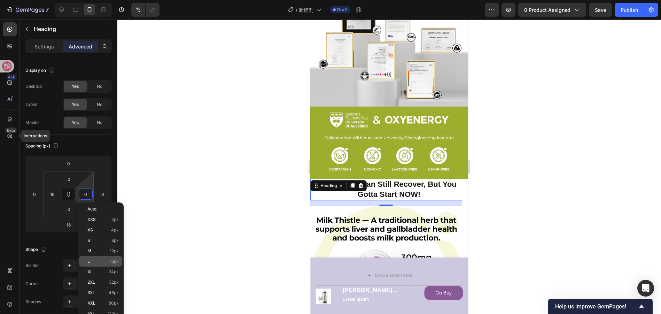
click at [92, 262] on p "L 16px" at bounding box center [102, 261] width 31 height 5
type input "16"
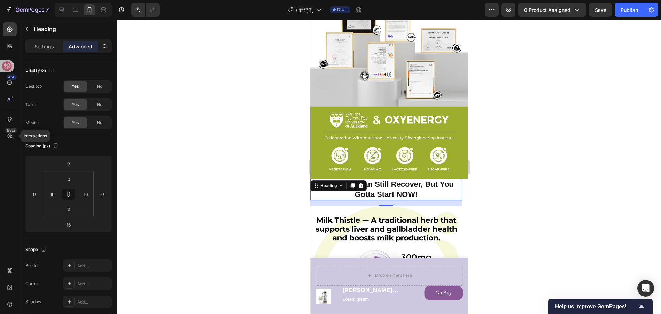
click at [189, 218] on div at bounding box center [389, 167] width 544 height 294
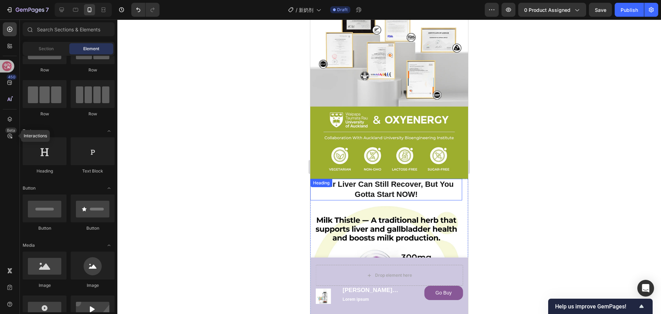
click at [427, 180] on strong "Your Liver Can Still Recover, But You Gotta Start NOW!" at bounding box center [386, 189] width 135 height 19
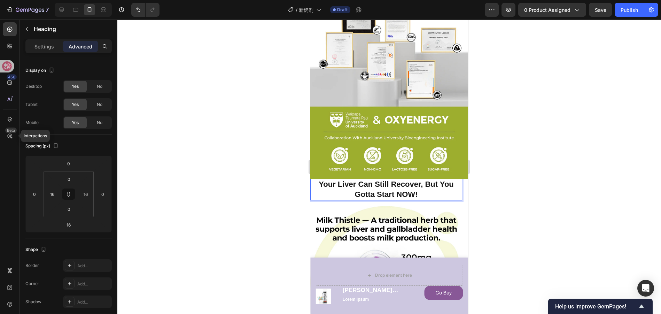
click at [426, 180] on strong "Your Liver Can Still Recover, But You Gotta Start NOW!" at bounding box center [386, 189] width 135 height 19
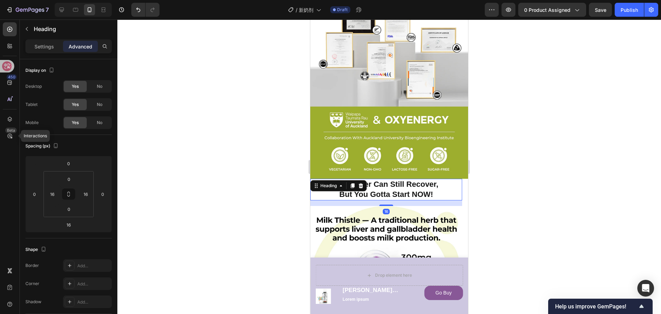
click at [513, 164] on div at bounding box center [389, 167] width 544 height 294
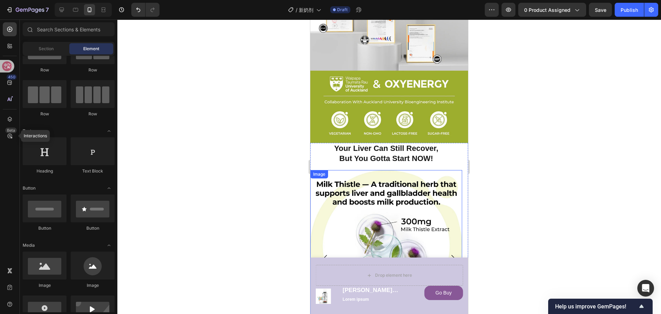
scroll to position [1158, 0]
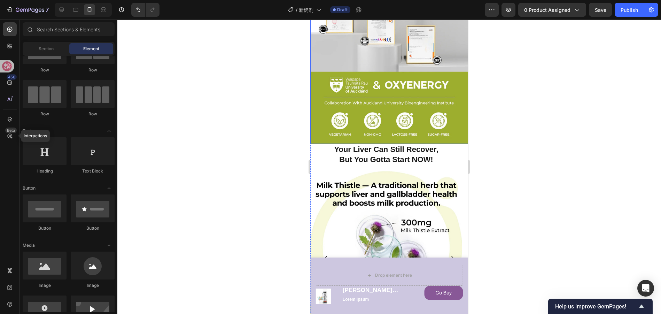
click at [402, 105] on img at bounding box center [389, 38] width 158 height 210
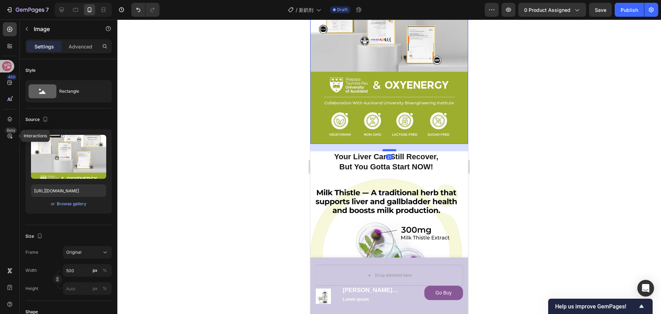
drag, startPoint x: 388, startPoint y: 115, endPoint x: 388, endPoint y: 122, distance: 7.3
click at [388, 149] on div at bounding box center [389, 150] width 14 height 2
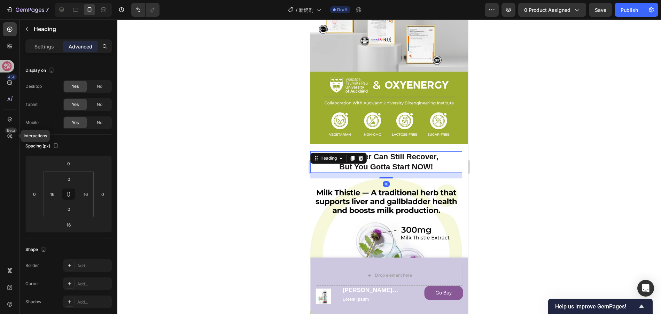
click at [409, 162] on strong "But You Gotta Start NOW!" at bounding box center [386, 166] width 94 height 9
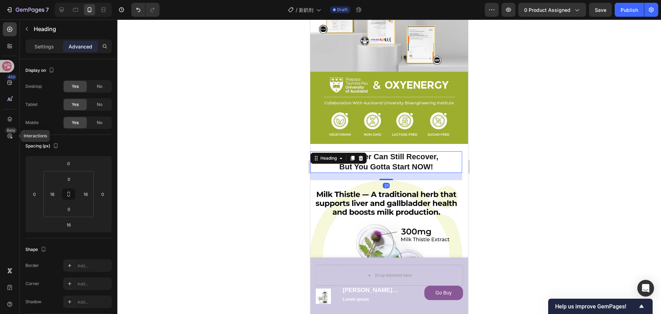
click at [389, 179] on div at bounding box center [386, 179] width 14 height 1
type input "21"
click at [512, 141] on div at bounding box center [389, 167] width 544 height 294
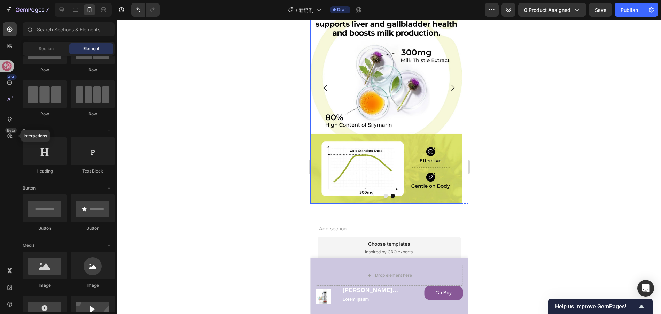
scroll to position [1340, 0]
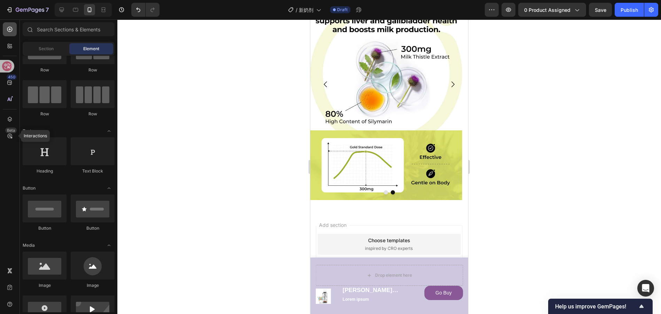
click at [13, 31] on icon at bounding box center [9, 29] width 7 height 7
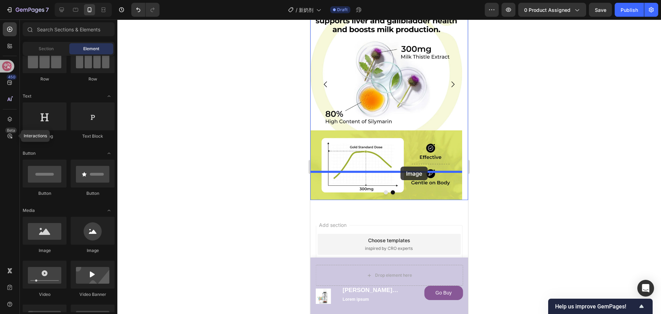
drag, startPoint x: 368, startPoint y: 255, endPoint x: 401, endPoint y: 169, distance: 92.6
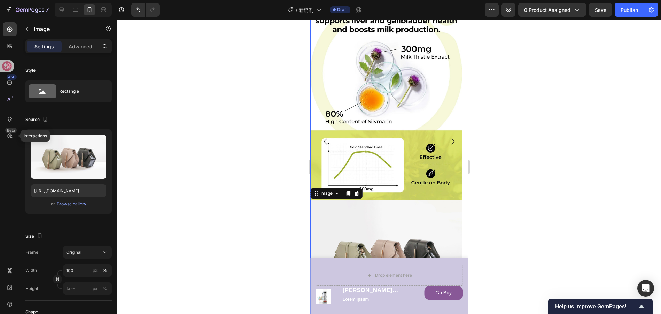
scroll to position [1397, 0]
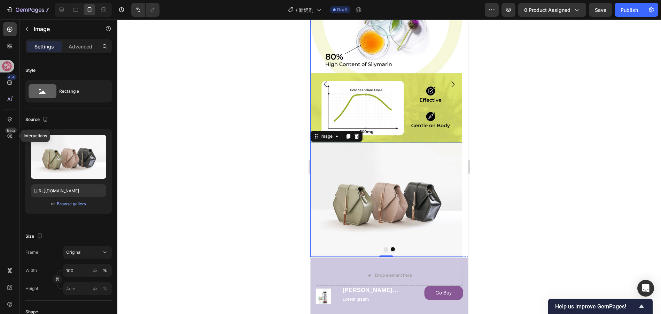
click at [398, 73] on img at bounding box center [386, 41] width 152 height 202
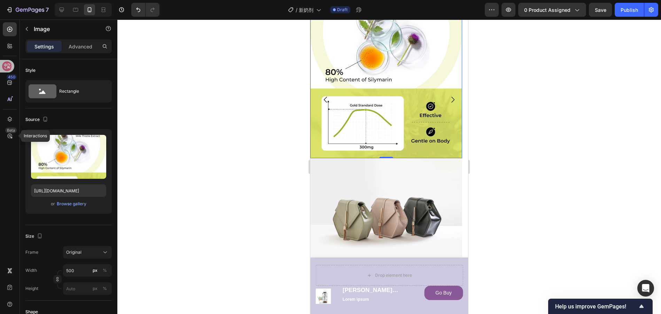
scroll to position [1454, 0]
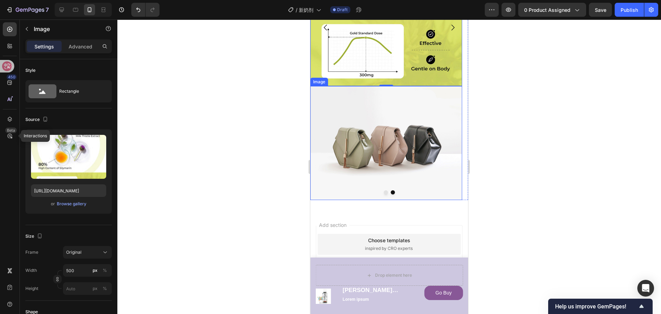
click at [392, 102] on img at bounding box center [386, 143] width 152 height 114
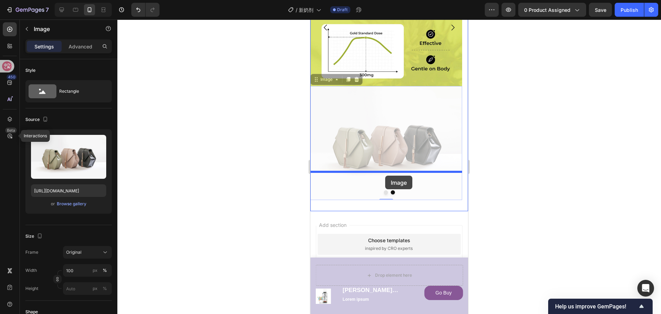
drag, startPoint x: 369, startPoint y: 103, endPoint x: 390, endPoint y: 178, distance: 78.1
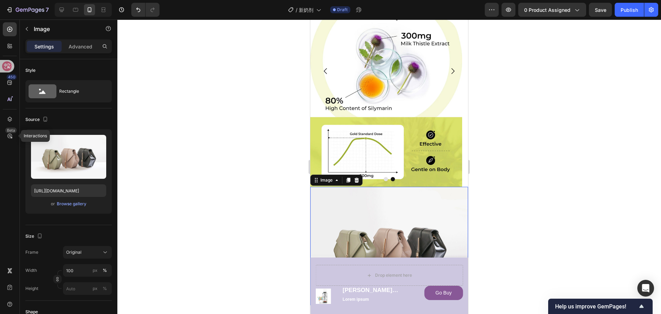
scroll to position [1350, 0]
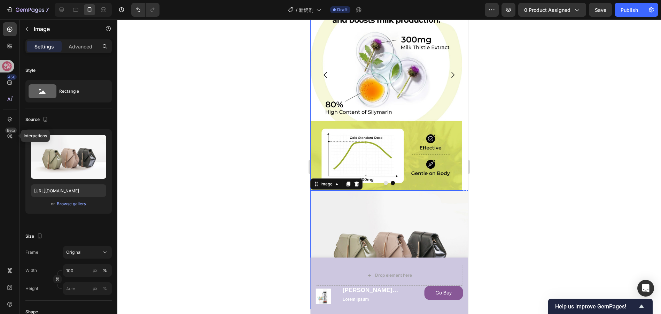
click at [409, 110] on img at bounding box center [386, 89] width 152 height 202
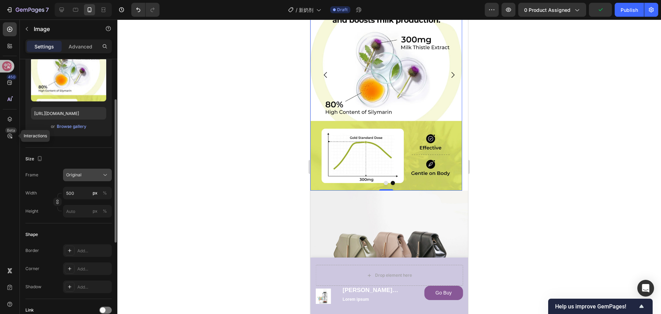
scroll to position [0, 0]
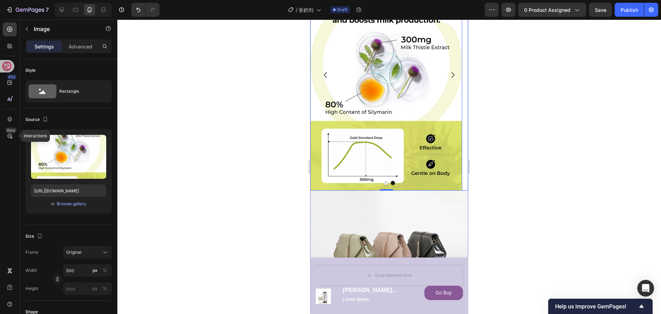
click at [384, 181] on button "Dot" at bounding box center [386, 183] width 4 height 4
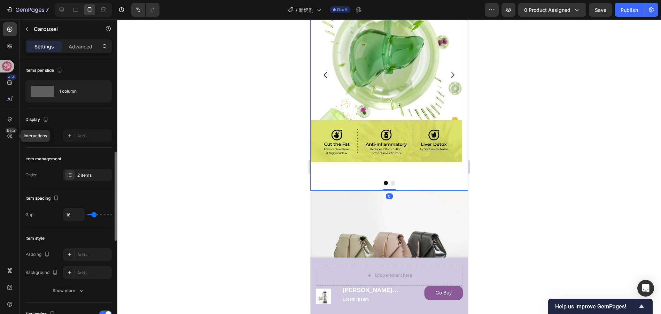
scroll to position [139, 0]
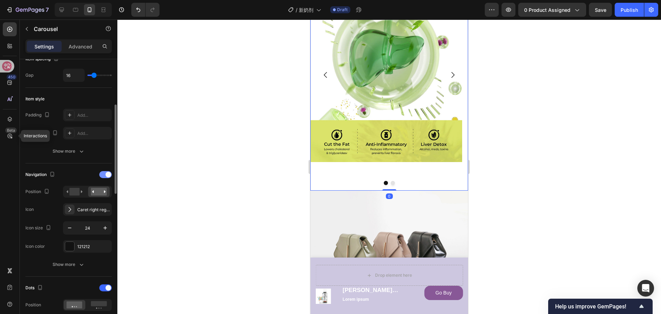
click at [103, 173] on div at bounding box center [105, 174] width 13 height 7
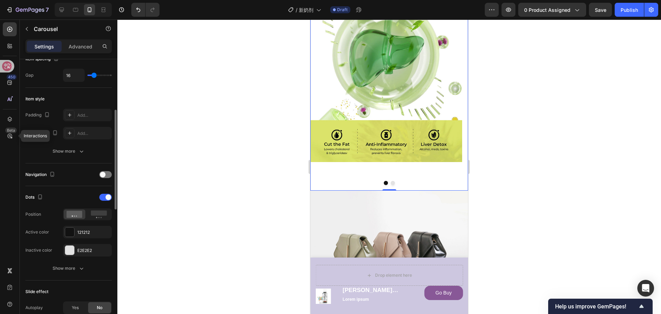
scroll to position [244, 0]
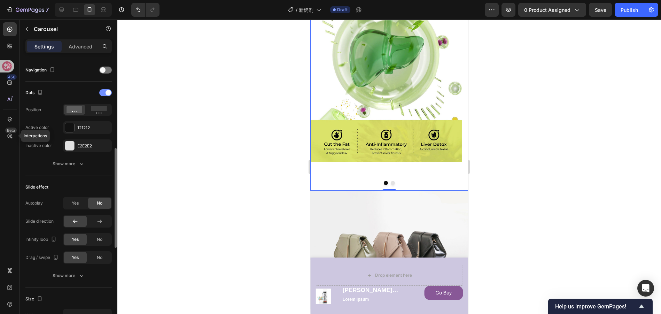
click at [102, 94] on div at bounding box center [105, 92] width 13 height 7
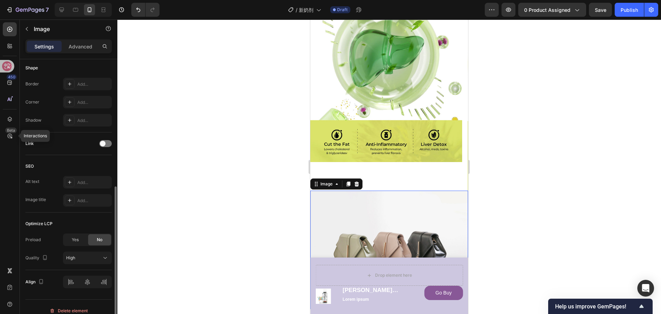
click at [410, 197] on img at bounding box center [389, 250] width 158 height 118
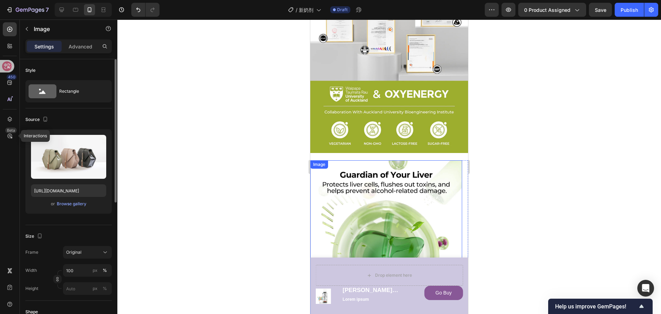
scroll to position [1141, 0]
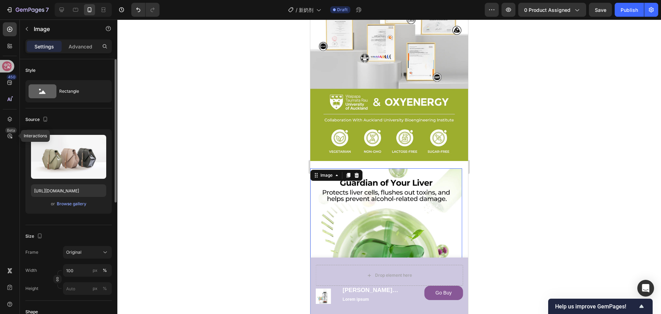
click at [383, 186] on img at bounding box center [386, 269] width 152 height 202
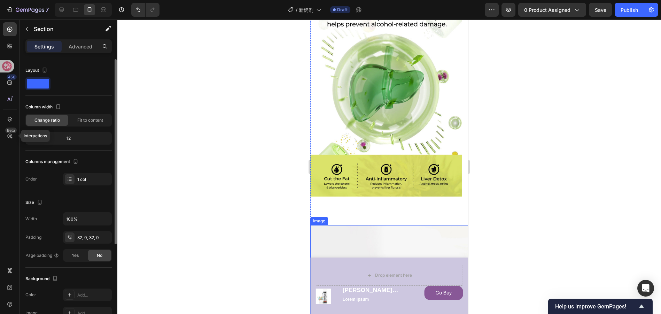
scroll to position [1315, 0]
click at [383, 179] on div "Image" at bounding box center [386, 109] width 152 height 231
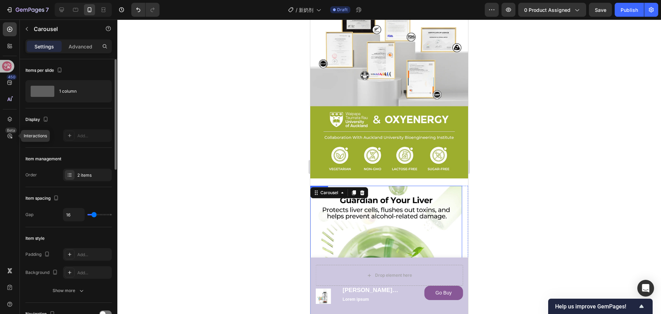
scroll to position [1106, 0]
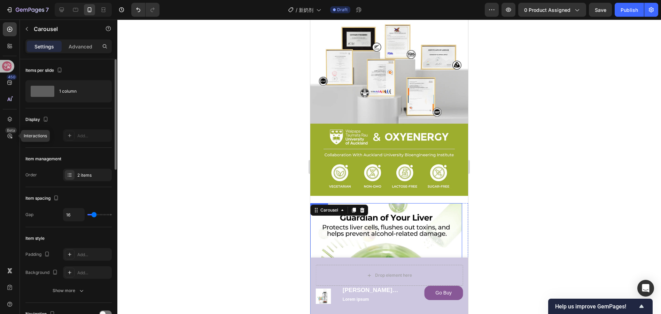
click at [390, 203] on img at bounding box center [386, 304] width 152 height 202
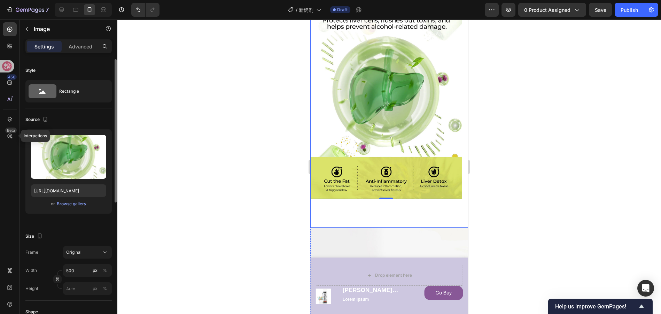
scroll to position [1315, 0]
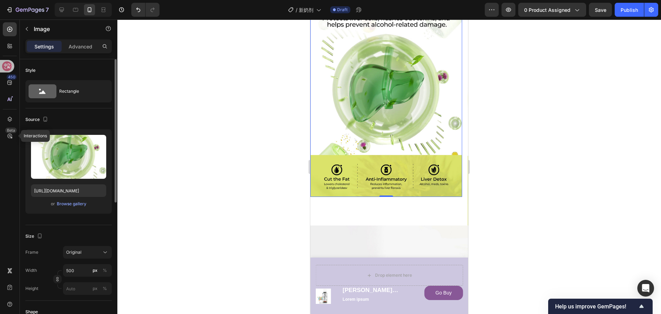
click at [412, 142] on img at bounding box center [386, 95] width 152 height 202
click at [389, 195] on div at bounding box center [386, 196] width 14 height 2
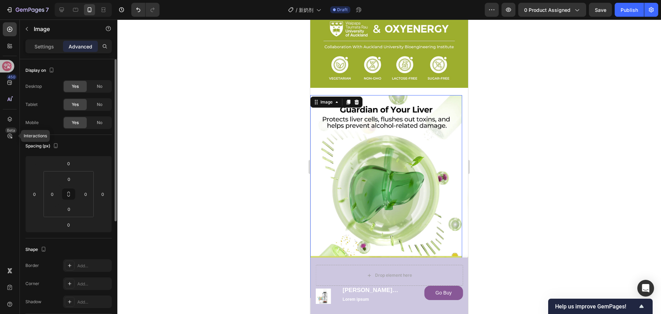
scroll to position [1210, 0]
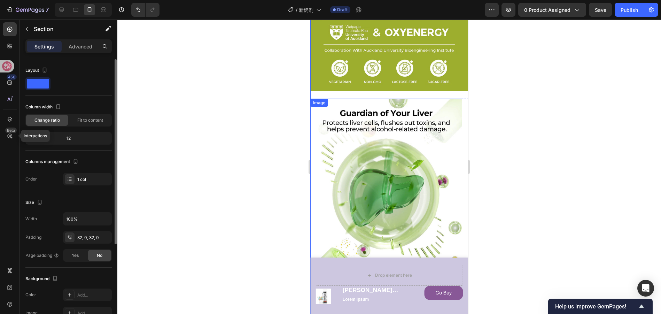
click at [398, 99] on img at bounding box center [386, 200] width 152 height 202
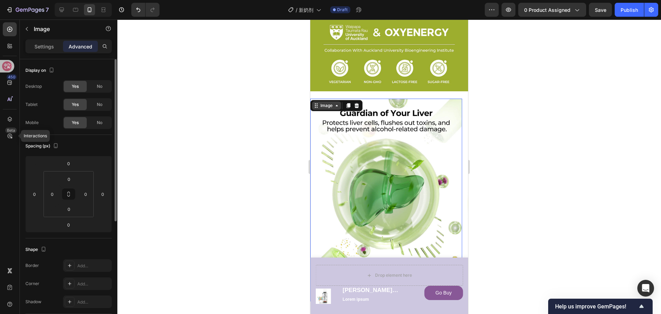
click at [322, 101] on div "Image" at bounding box center [326, 105] width 29 height 8
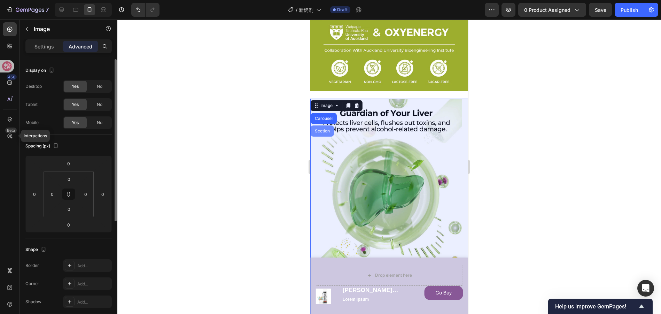
click at [328, 116] on div "Carousel" at bounding box center [323, 118] width 21 height 4
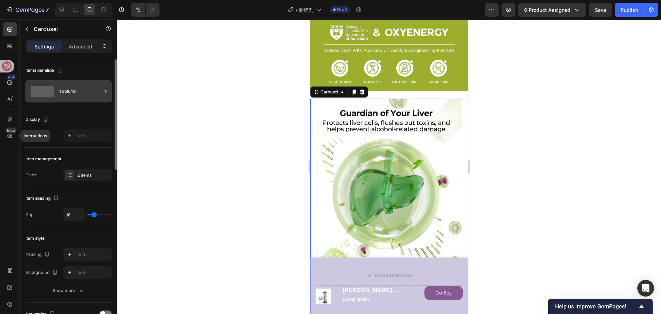
click at [72, 90] on div "1 column" at bounding box center [80, 91] width 42 height 16
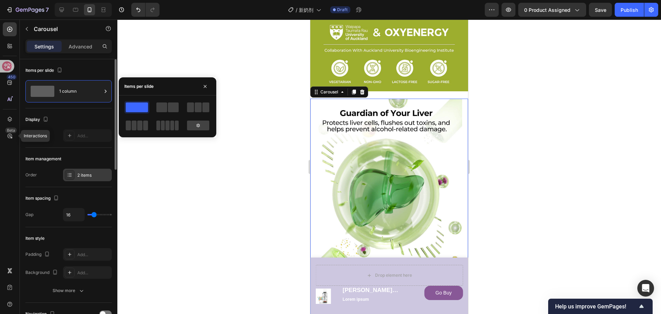
click at [81, 179] on div "2 items" at bounding box center [87, 175] width 49 height 13
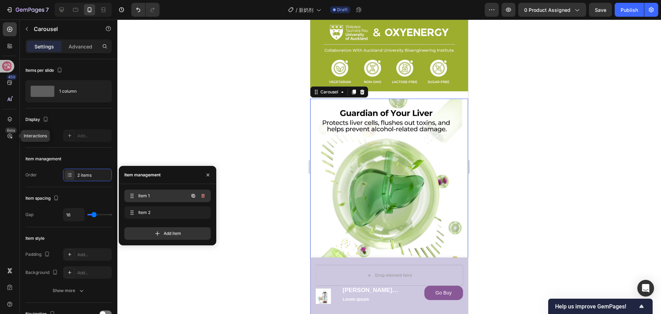
click at [157, 195] on span "Item 1" at bounding box center [157, 196] width 39 height 6
click at [160, 198] on span "Item 1" at bounding box center [163, 196] width 52 height 6
click at [160, 212] on span "Item 2" at bounding box center [157, 212] width 39 height 6
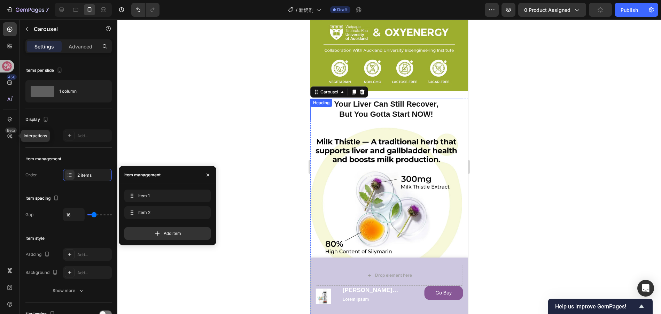
click at [373, 100] on strong "Your Liver Can Still Recover," at bounding box center [386, 104] width 104 height 9
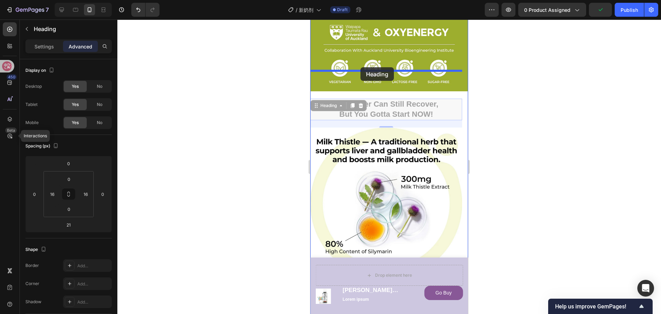
drag, startPoint x: 318, startPoint y: 78, endPoint x: 360, endPoint y: 67, distance: 43.5
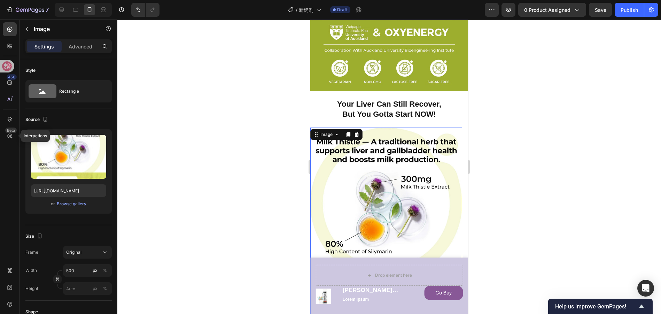
click at [400, 127] on img at bounding box center [386, 228] width 152 height 202
click at [325, 131] on div "Image" at bounding box center [326, 134] width 15 height 6
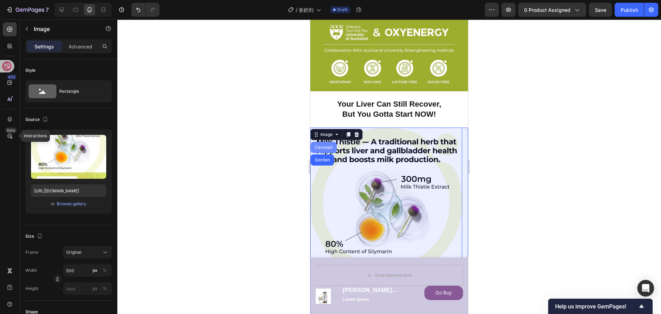
click at [325, 145] on div "Carousel" at bounding box center [323, 147] width 21 height 4
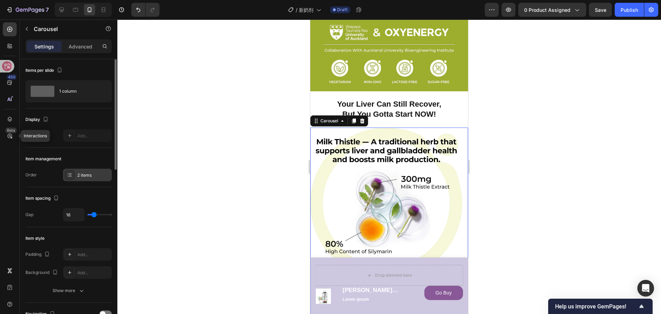
click at [84, 174] on div "2 items" at bounding box center [93, 175] width 33 height 6
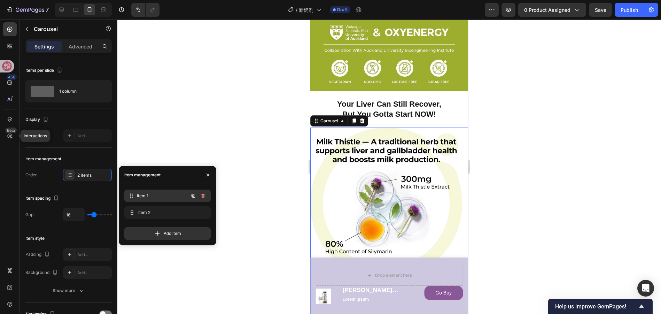
click at [168, 194] on span "Item 1" at bounding box center [163, 196] width 52 height 6
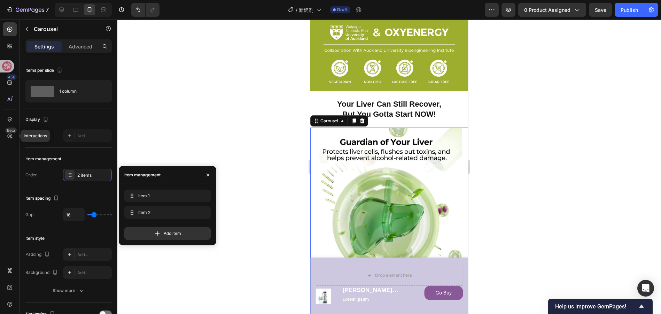
click at [224, 124] on div at bounding box center [389, 167] width 544 height 294
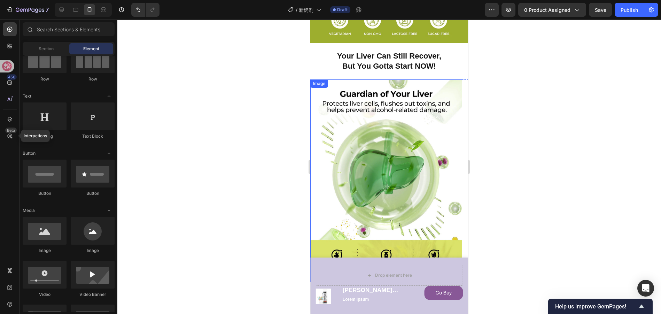
scroll to position [1384, 0]
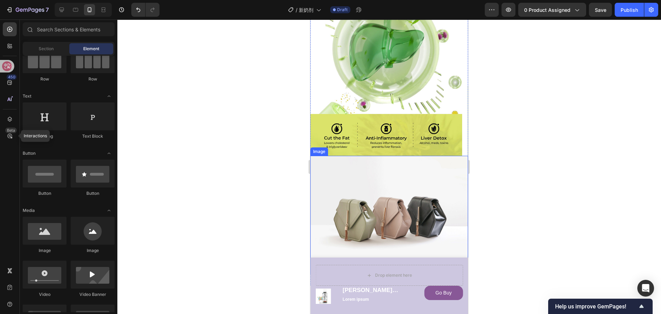
click at [402, 156] on img at bounding box center [389, 215] width 158 height 118
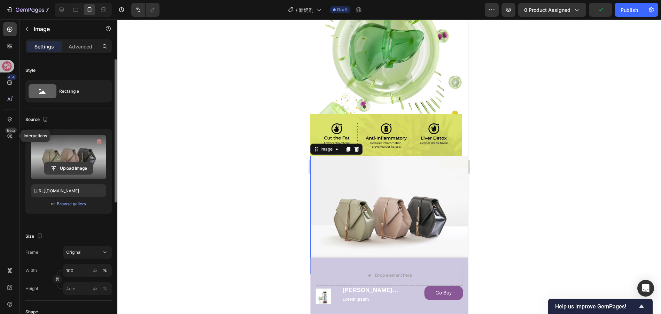
click at [87, 164] on input "file" at bounding box center [69, 168] width 48 height 12
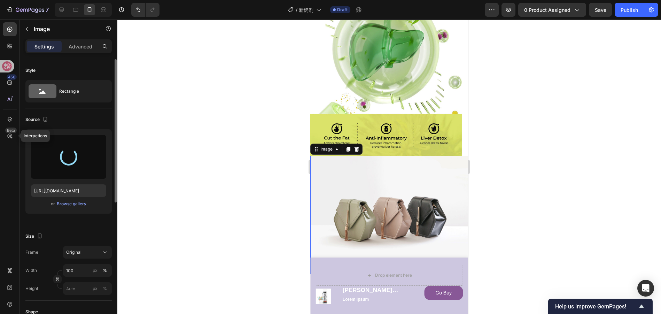
type input "https://cdn.shopify.com/s/files/1/0683/1082/7302/files/gempages_514502434173748…"
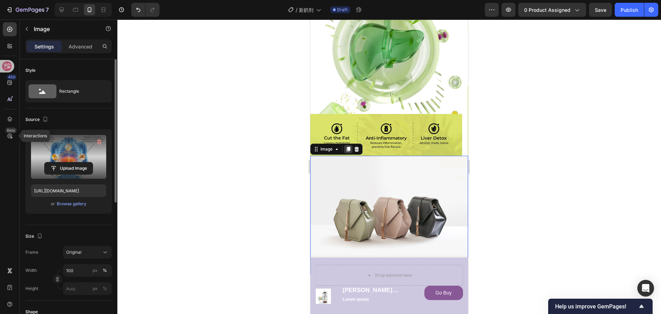
click at [349, 146] on icon at bounding box center [348, 149] width 6 height 6
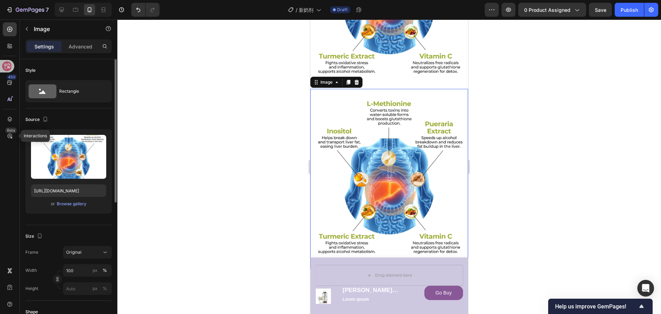
scroll to position [1624, 0]
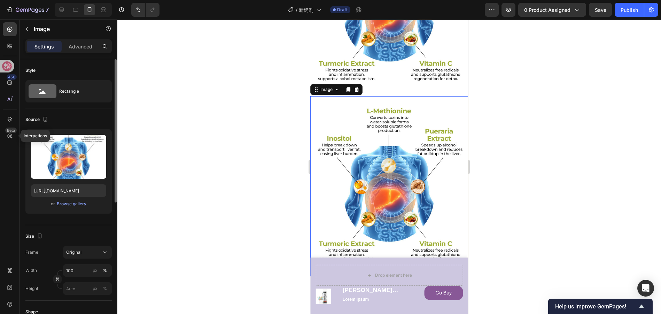
drag, startPoint x: 383, startPoint y: 151, endPoint x: 501, endPoint y: 147, distance: 117.8
click at [383, 151] on img at bounding box center [389, 186] width 158 height 180
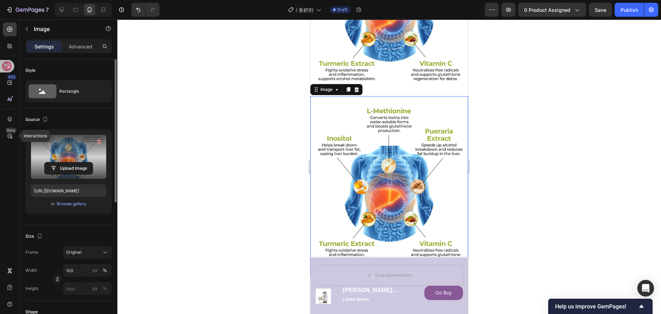
click at [69, 154] on label at bounding box center [68, 157] width 75 height 44
click at [69, 162] on input "file" at bounding box center [69, 168] width 48 height 12
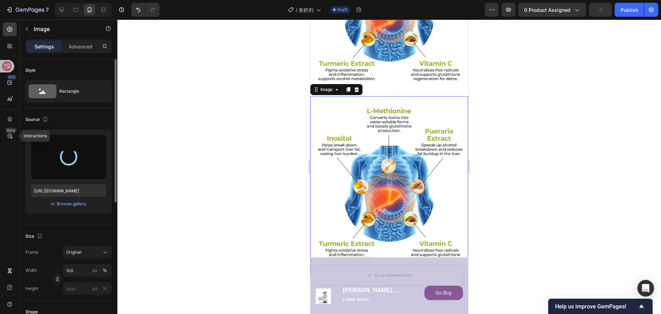
type input "https://cdn.shopify.com/s/files/1/0683/1082/7302/files/gempages_514502434173748…"
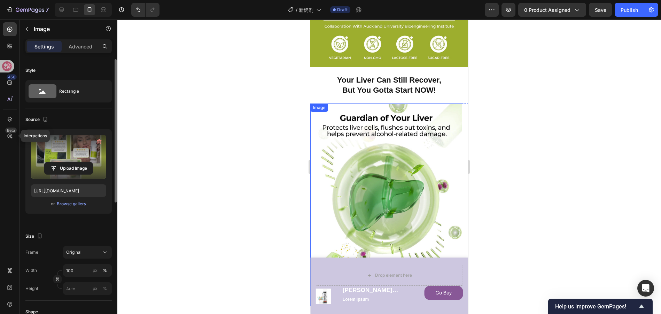
scroll to position [1345, 0]
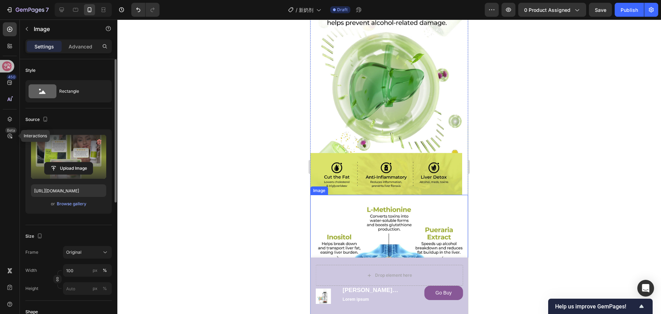
click at [398, 195] on img at bounding box center [389, 285] width 158 height 180
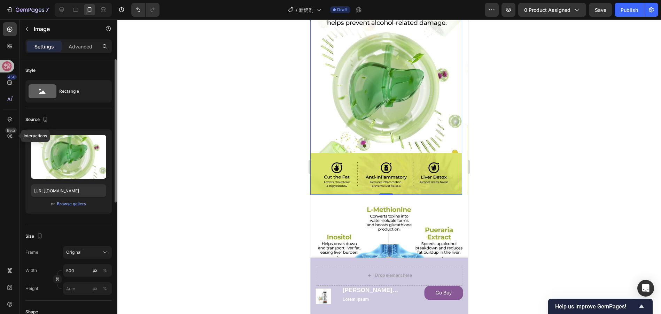
click at [396, 140] on img at bounding box center [386, 93] width 152 height 202
click at [406, 200] on img at bounding box center [389, 285] width 158 height 180
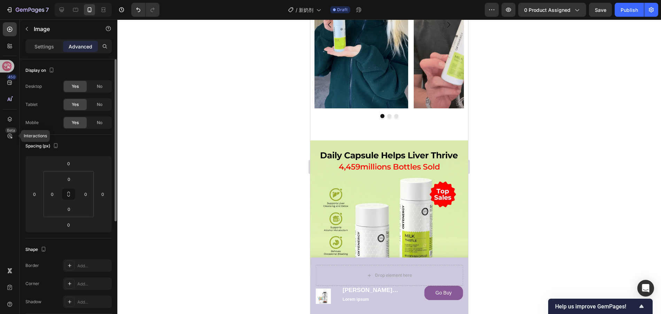
scroll to position [418, 0]
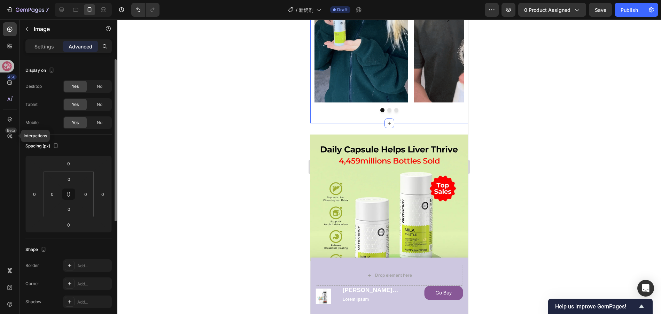
click at [414, 119] on div "See What Our Loyal Fans Are Saying Heading Image Image Image Carousel Section 4" at bounding box center [389, 11] width 158 height 224
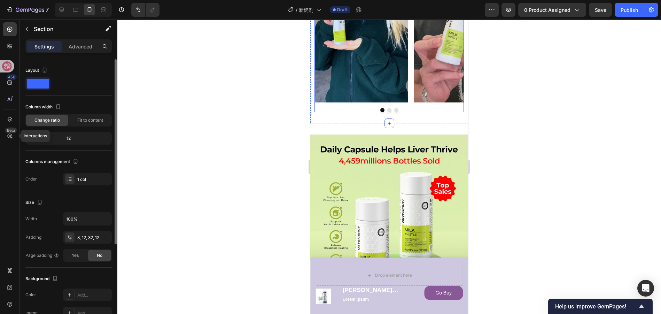
click at [412, 108] on div at bounding box center [388, 110] width 149 height 4
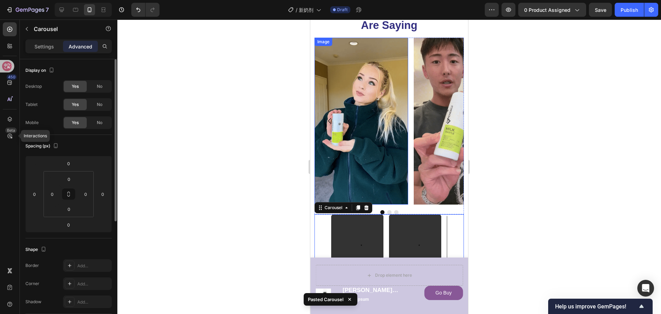
scroll to position [348, 0]
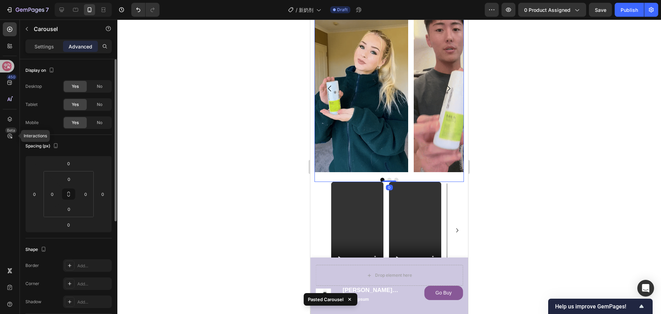
click at [394, 179] on button "Dot" at bounding box center [396, 180] width 4 height 4
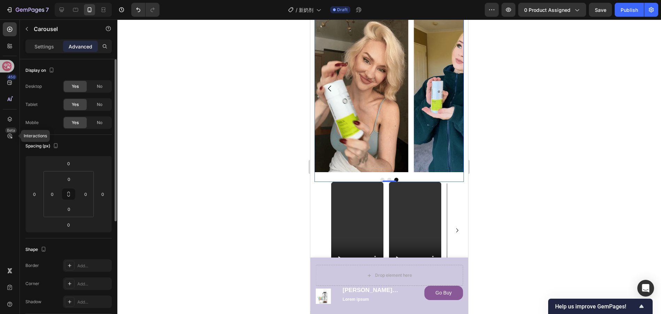
click at [411, 158] on div "Image Image Image" at bounding box center [388, 88] width 149 height 167
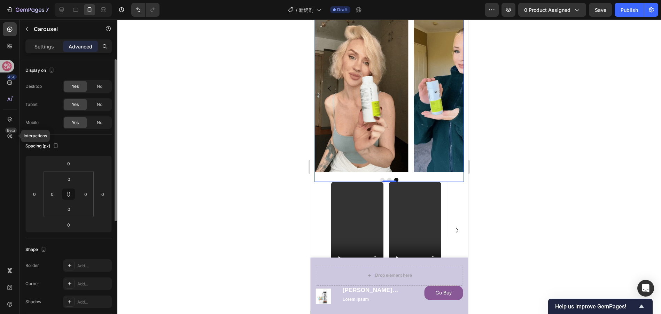
click at [40, 53] on div "Settings Advanced" at bounding box center [68, 46] width 86 height 14
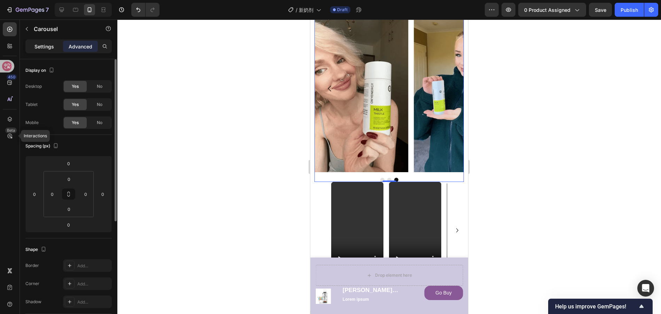
click at [42, 45] on p "Settings" at bounding box center [44, 46] width 20 height 7
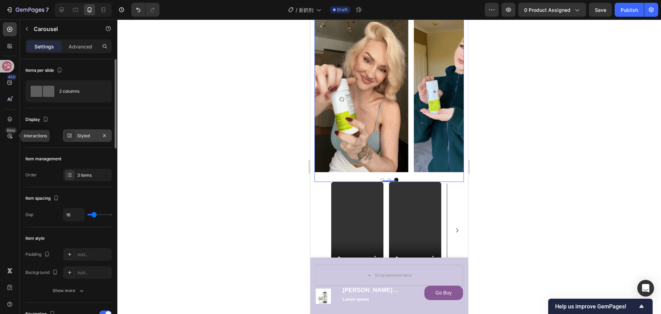
click at [87, 129] on div "Display Sneak peek Styled" at bounding box center [68, 127] width 86 height 39
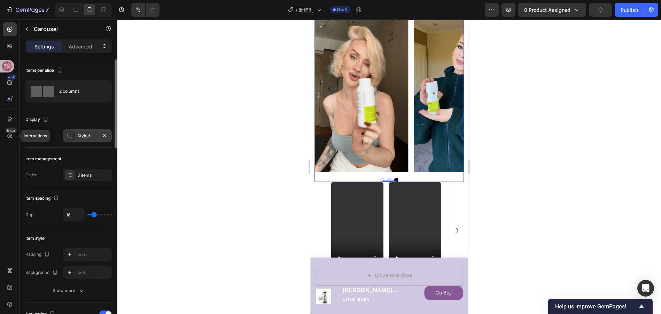
click at [87, 133] on div "Styled" at bounding box center [87, 136] width 20 height 6
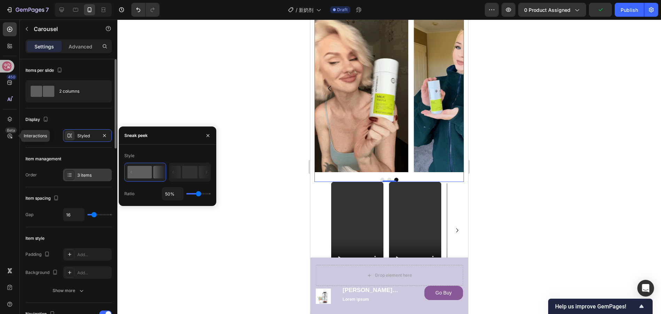
click at [94, 178] on div "3 items" at bounding box center [87, 175] width 49 height 13
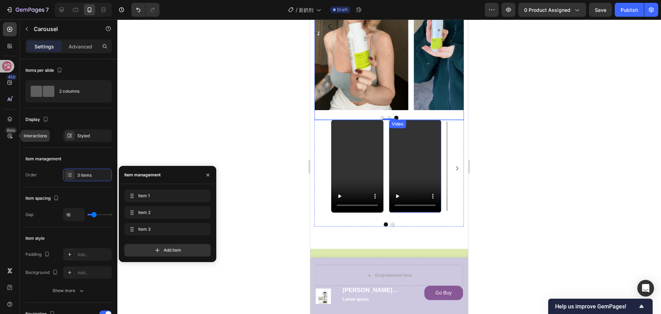
scroll to position [418, 0]
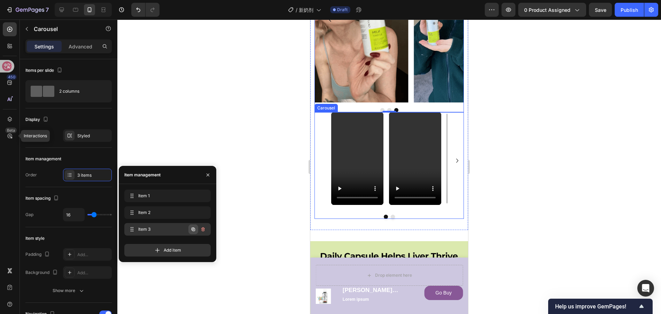
click at [194, 230] on icon "button" at bounding box center [193, 229] width 1 height 1
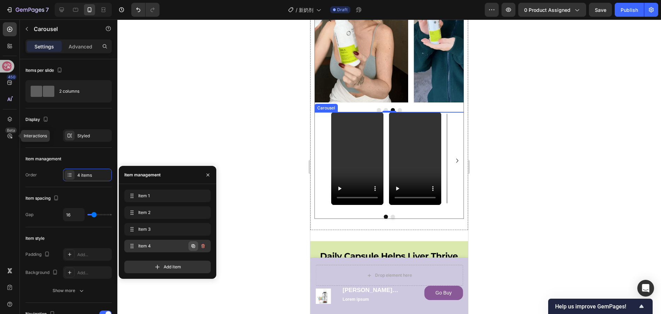
click at [192, 247] on icon "button" at bounding box center [194, 246] width 6 height 6
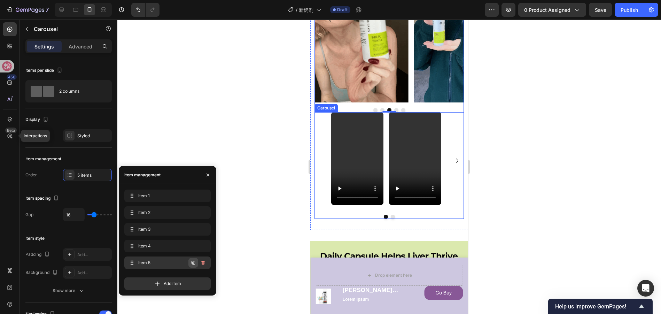
click at [193, 262] on icon "button" at bounding box center [193, 262] width 3 height 3
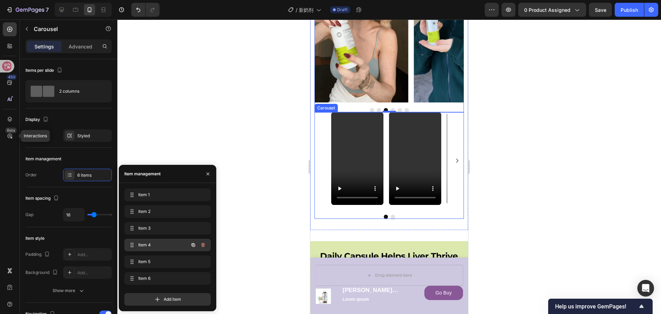
click at [156, 243] on span "Item 4" at bounding box center [157, 245] width 39 height 6
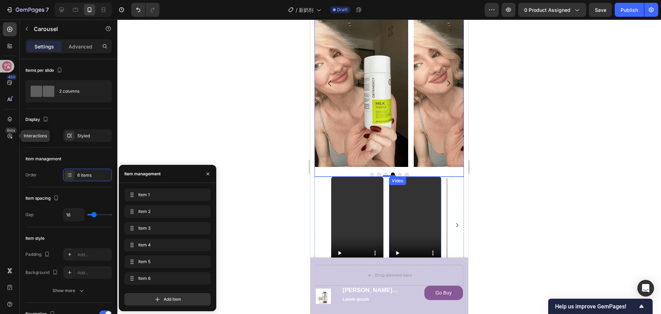
scroll to position [348, 0]
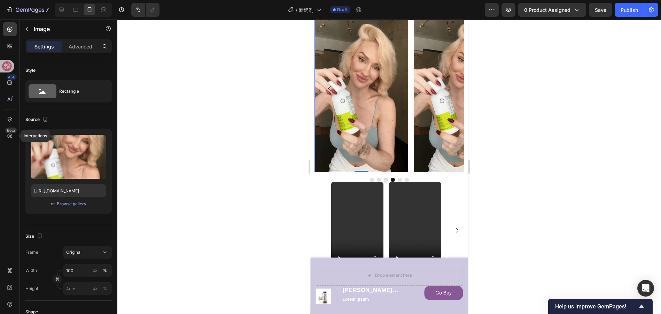
click at [361, 114] on img at bounding box center [361, 88] width 94 height 167
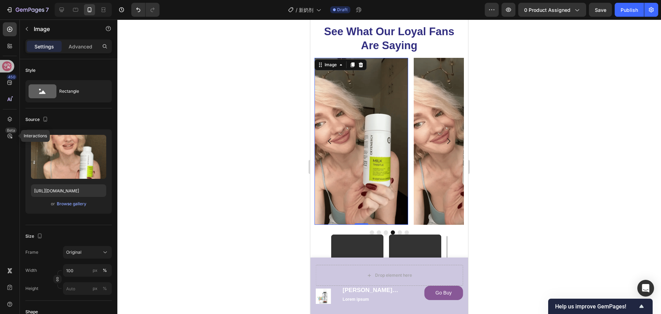
scroll to position [279, 0]
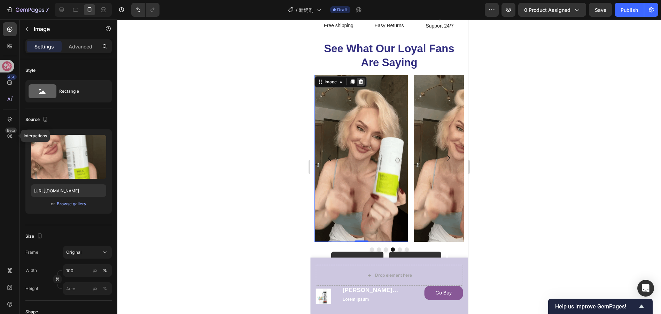
click at [360, 82] on icon at bounding box center [360, 81] width 5 height 5
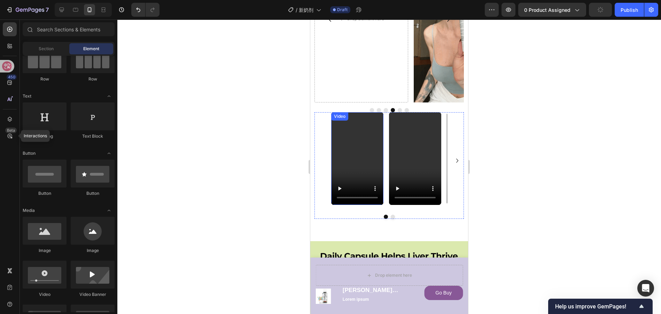
click at [369, 160] on video at bounding box center [357, 158] width 52 height 93
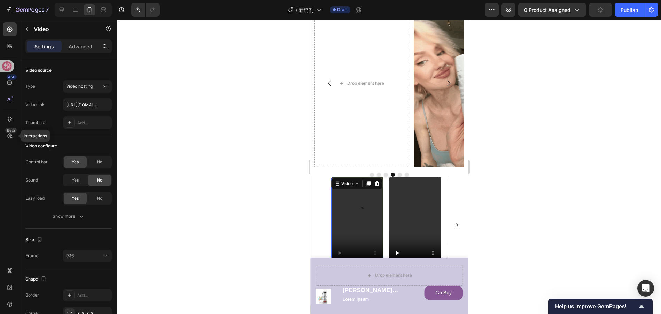
scroll to position [348, 0]
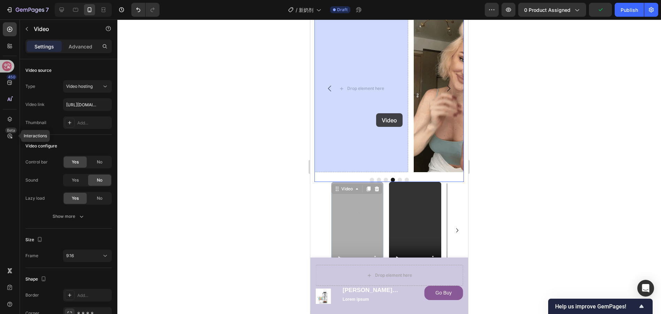
drag, startPoint x: 365, startPoint y: 210, endPoint x: 376, endPoint y: 114, distance: 96.4
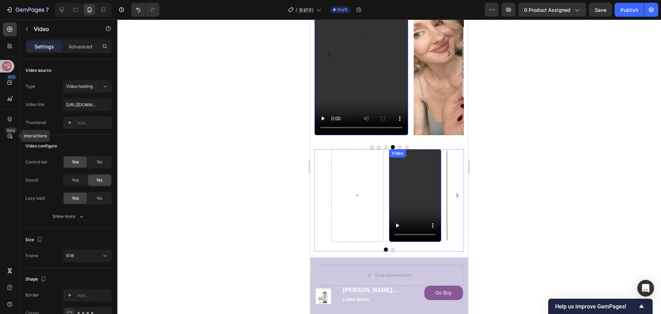
scroll to position [350, 0]
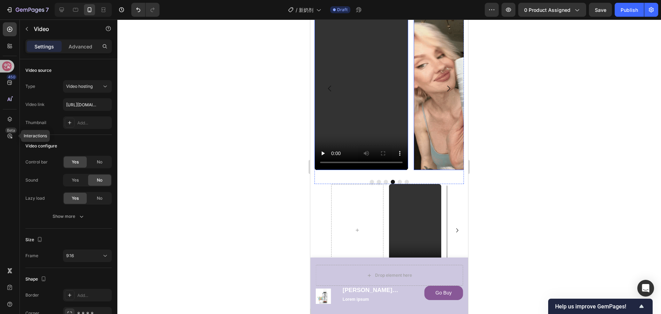
click at [445, 138] on img at bounding box center [461, 86] width 94 height 167
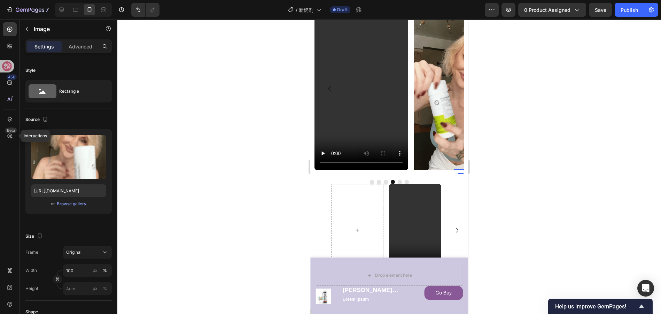
click at [425, 137] on img at bounding box center [461, 86] width 94 height 167
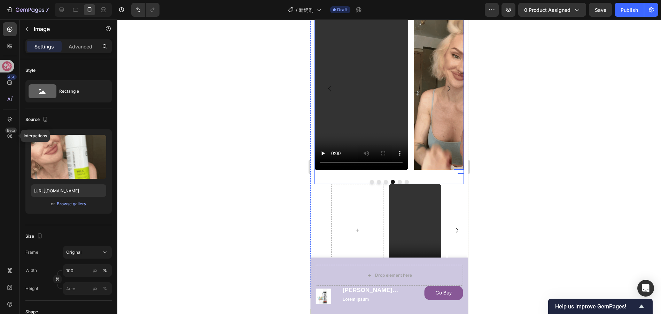
click at [444, 88] on icon "Carousel Next Arrow" at bounding box center [448, 88] width 8 height 8
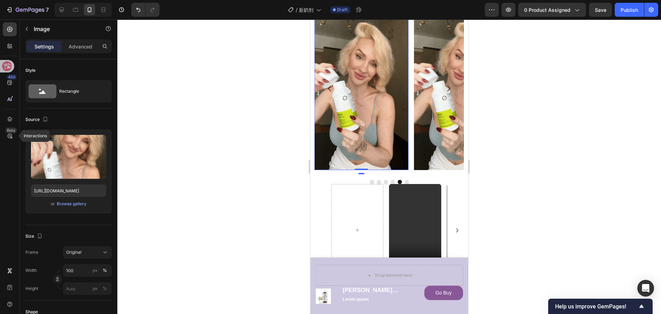
click at [379, 112] on img at bounding box center [361, 86] width 94 height 167
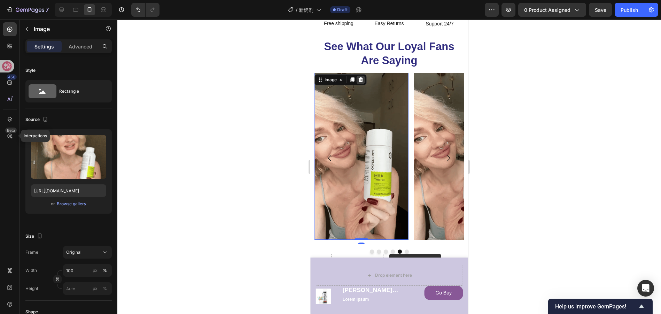
click at [363, 78] on icon at bounding box center [361, 80] width 6 height 6
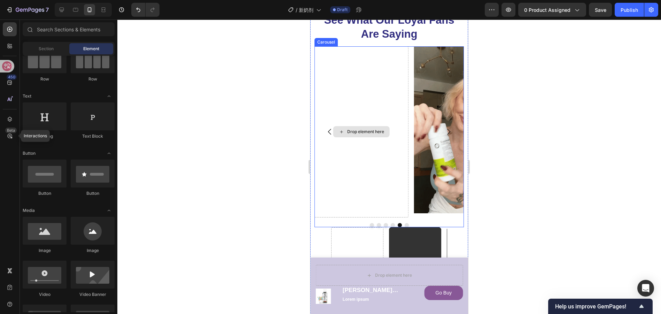
scroll to position [385, 0]
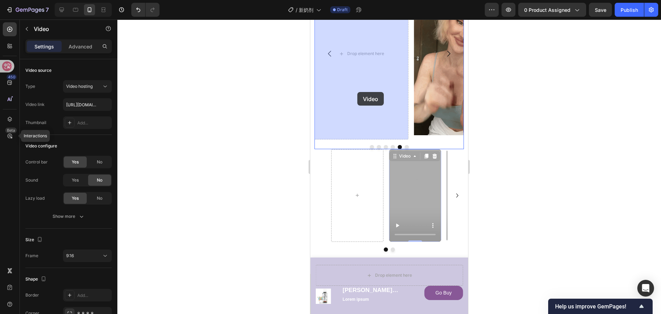
drag, startPoint x: 407, startPoint y: 181, endPoint x: 357, endPoint y: 92, distance: 102.3
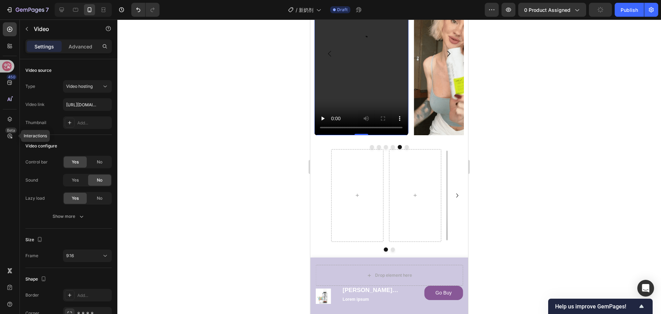
scroll to position [316, 0]
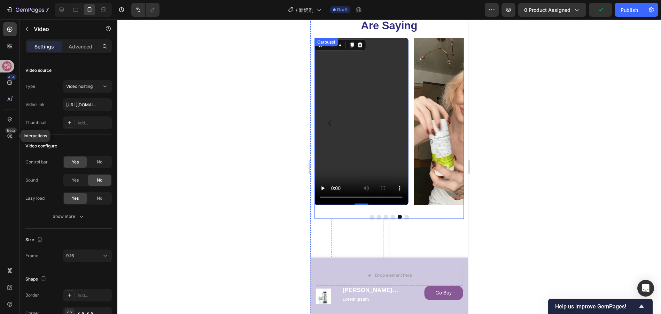
click at [447, 123] on icon "Carousel Next Arrow" at bounding box center [448, 124] width 3 height 6
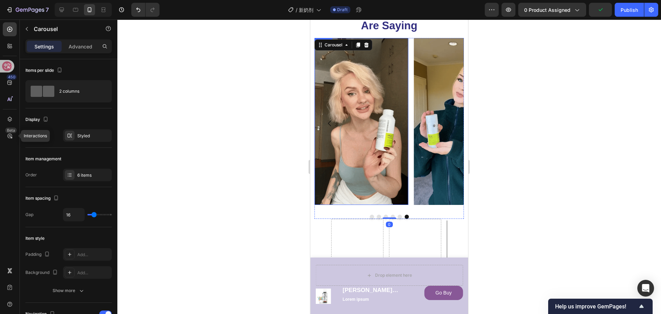
click at [381, 61] on img at bounding box center [361, 121] width 94 height 167
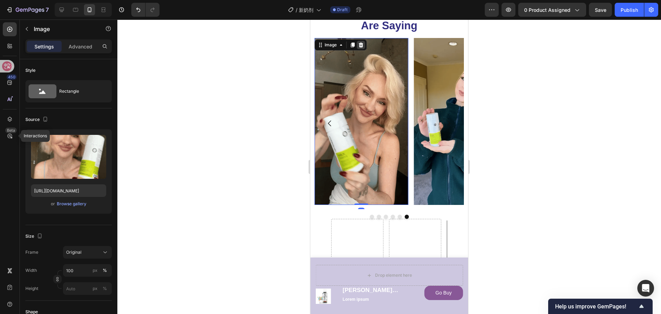
click at [363, 44] on icon at bounding box center [360, 44] width 5 height 5
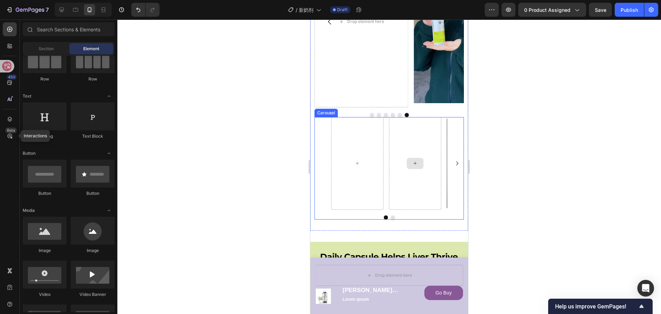
scroll to position [420, 0]
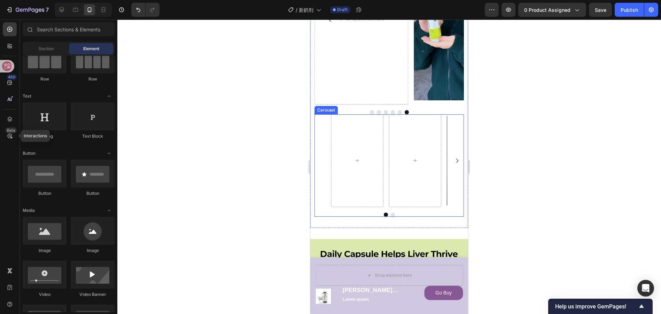
click at [453, 162] on icon "Carousel Next Arrow" at bounding box center [457, 160] width 8 height 8
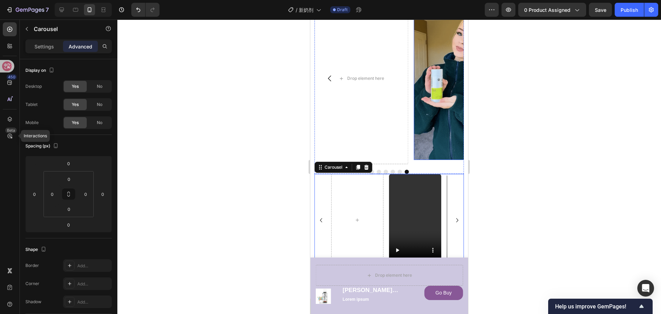
scroll to position [350, 0]
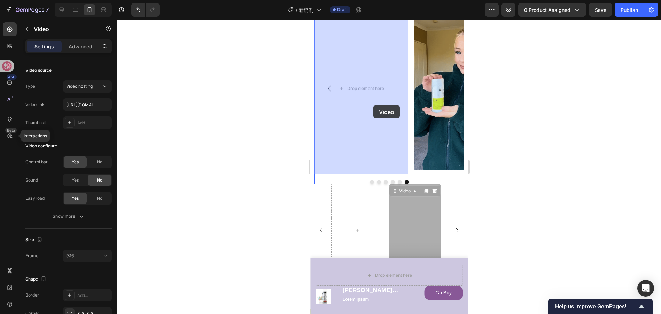
drag, startPoint x: 416, startPoint y: 209, endPoint x: 374, endPoint y: 105, distance: 111.7
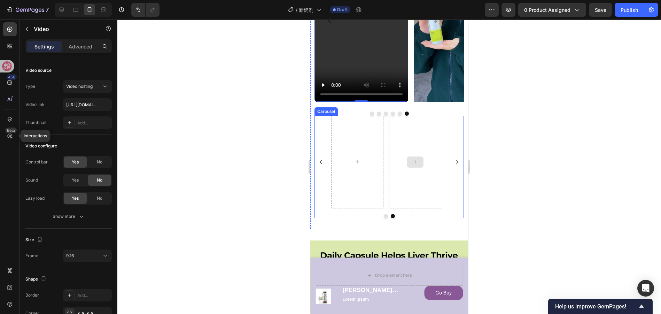
scroll to position [420, 0]
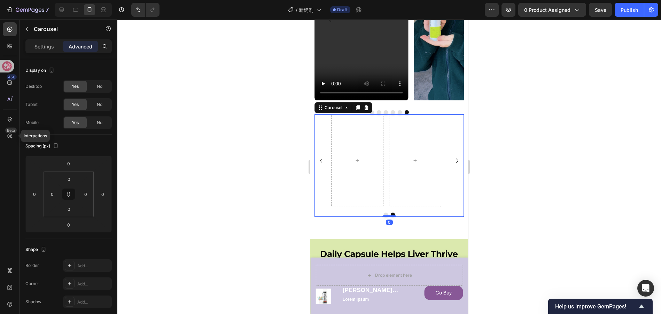
click at [387, 158] on div "Video" at bounding box center [389, 160] width 116 height 93
click at [367, 109] on icon at bounding box center [367, 108] width 6 height 6
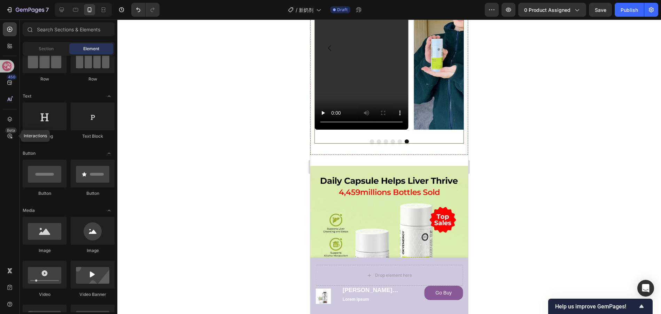
scroll to position [316, 0]
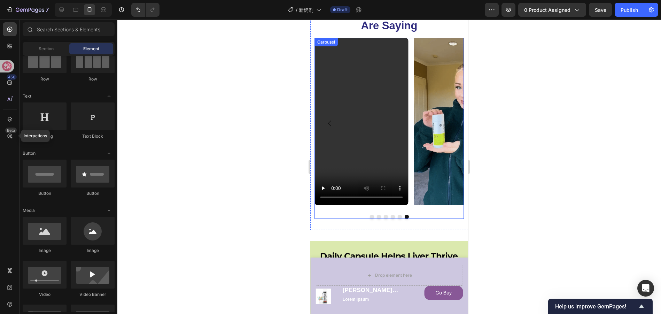
click at [444, 120] on icon "Carousel Next Arrow" at bounding box center [448, 123] width 8 height 8
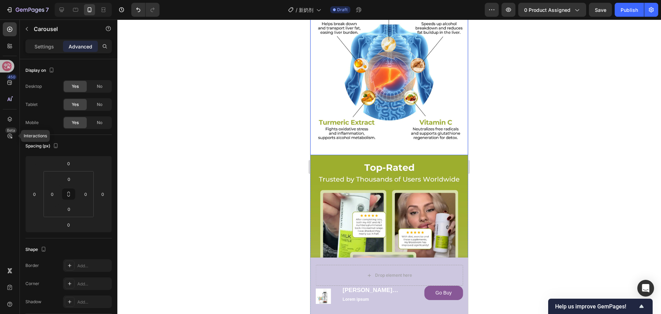
scroll to position [1695, 0]
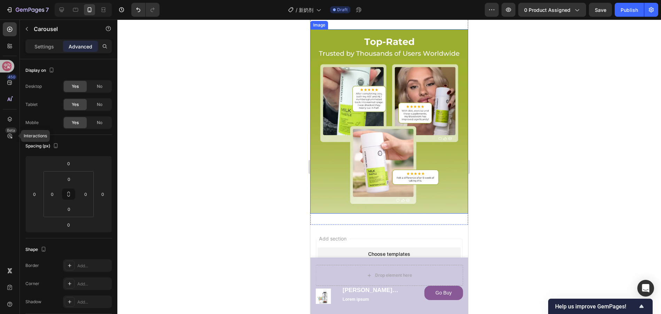
click at [423, 146] on img at bounding box center [389, 121] width 158 height 184
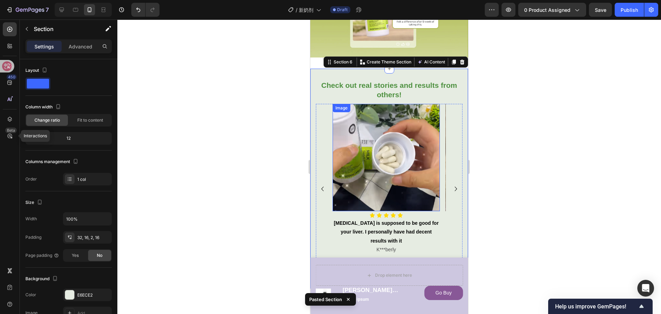
scroll to position [1868, 0]
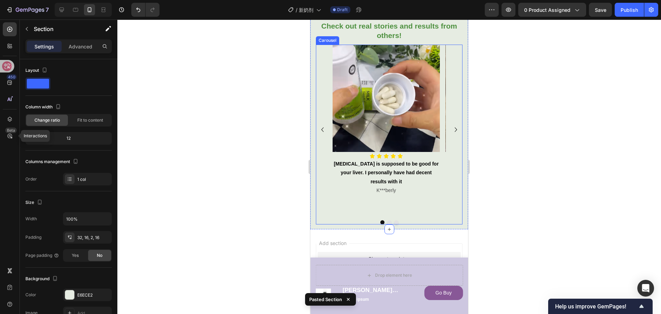
click at [450, 124] on button "Carousel Next Arrow" at bounding box center [455, 129] width 11 height 11
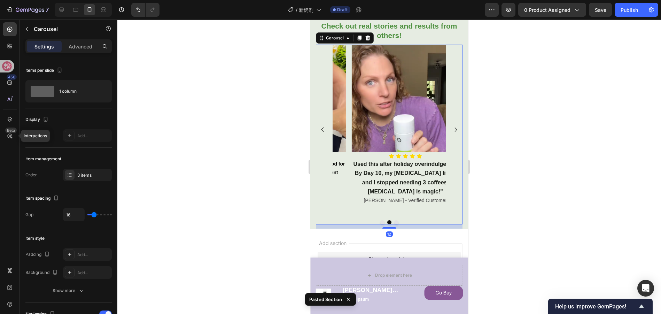
click at [450, 124] on button "Carousel Next Arrow" at bounding box center [455, 129] width 11 height 11
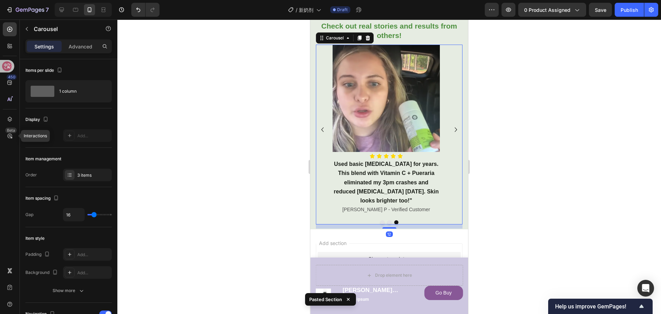
click at [450, 124] on button "Carousel Next Arrow" at bounding box center [455, 129] width 11 height 11
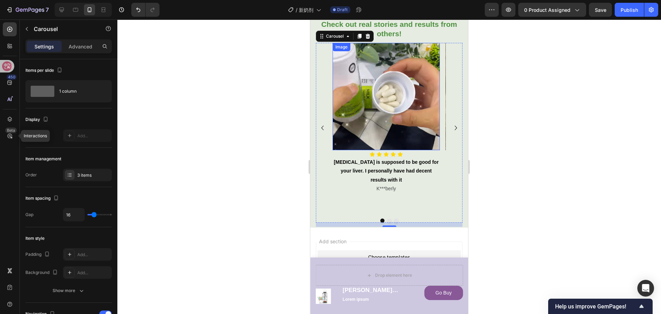
scroll to position [1903, 0]
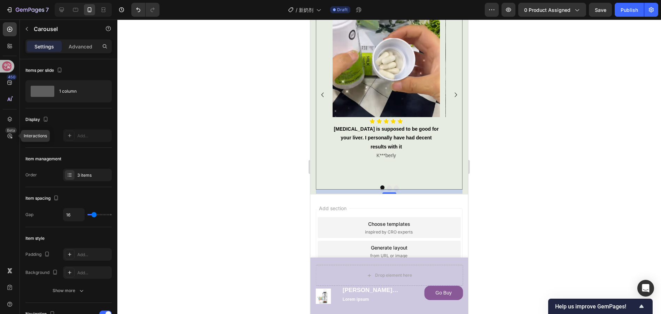
click at [418, 177] on div "Image Icon Icon Icon Icon Icon Icon List Milk Thistle is supposed to be good fo…" at bounding box center [386, 95] width 107 height 170
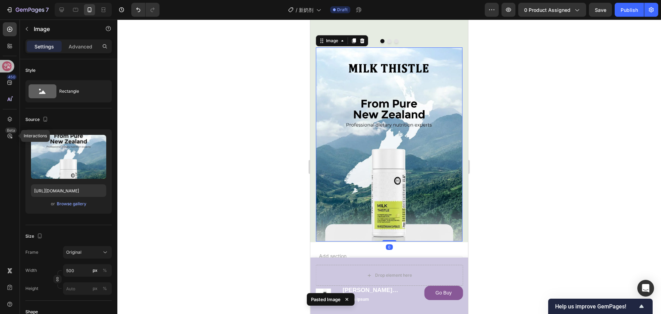
scroll to position [2053, 0]
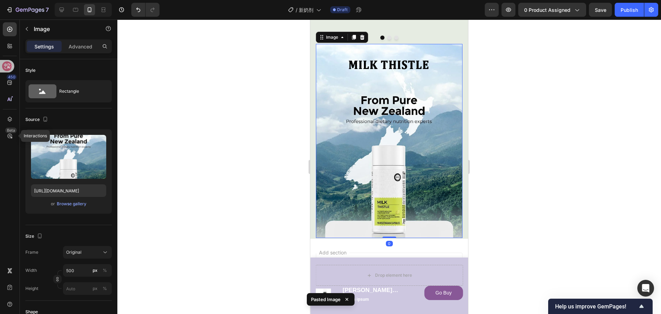
click at [431, 160] on img at bounding box center [389, 141] width 147 height 194
click at [418, 150] on img at bounding box center [389, 141] width 147 height 194
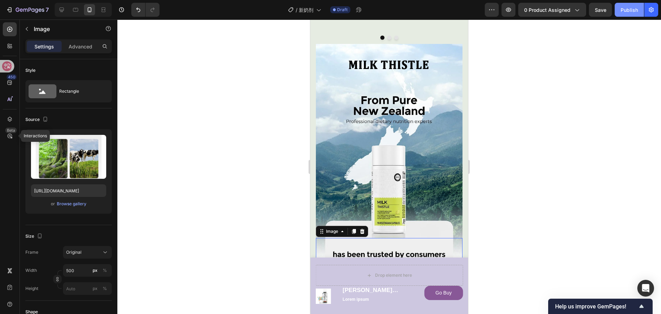
click at [625, 10] on div "Publish" at bounding box center [629, 9] width 17 height 7
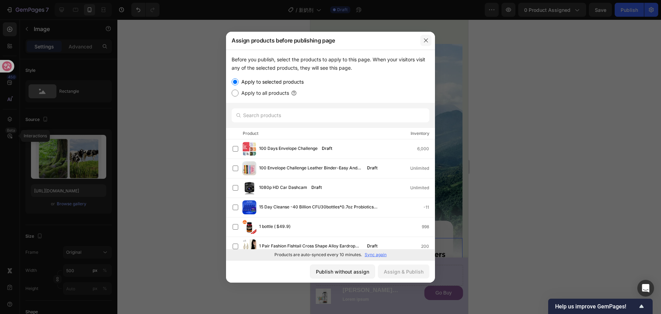
drag, startPoint x: 425, startPoint y: 40, endPoint x: 113, endPoint y: 22, distance: 311.9
click at [425, 40] on icon "button" at bounding box center [426, 41] width 6 height 6
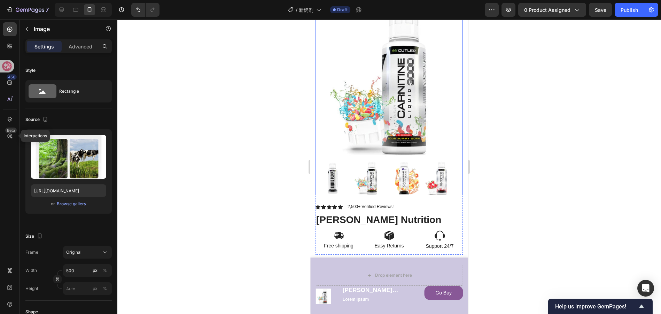
scroll to position [0, 0]
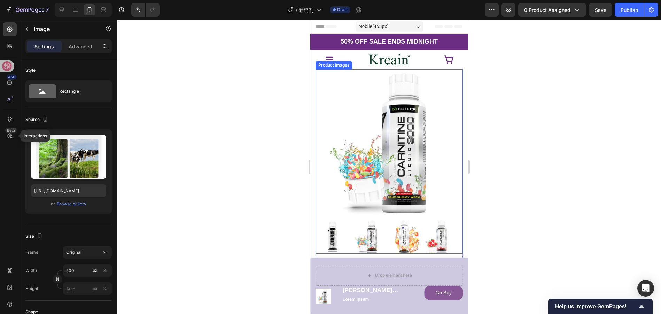
click at [381, 138] on img at bounding box center [389, 142] width 147 height 147
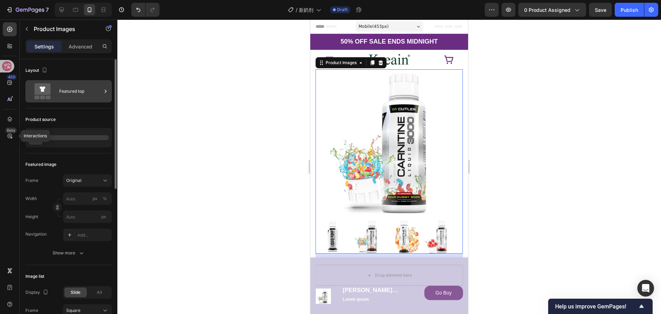
click at [69, 90] on div "Featured top" at bounding box center [80, 91] width 42 height 16
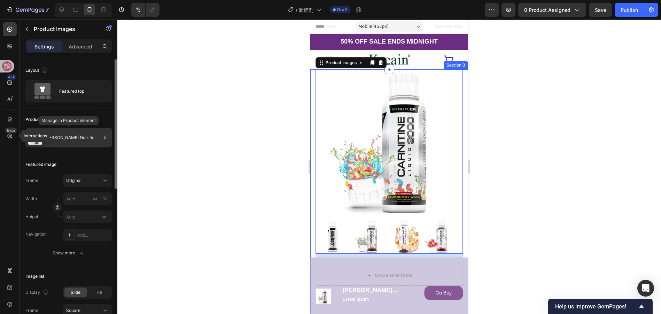
click at [57, 139] on p "Cutler Nutrition" at bounding box center [71, 137] width 52 height 5
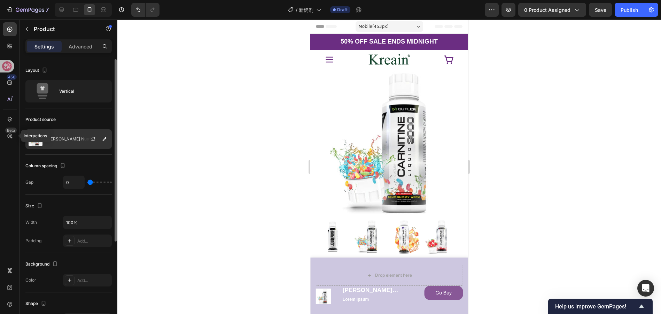
click at [72, 141] on div "Cutler Nutrition" at bounding box center [68, 139] width 86 height 20
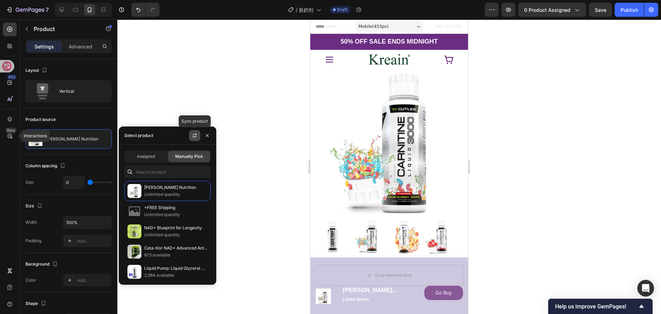
click at [196, 139] on button "button" at bounding box center [194, 135] width 11 height 11
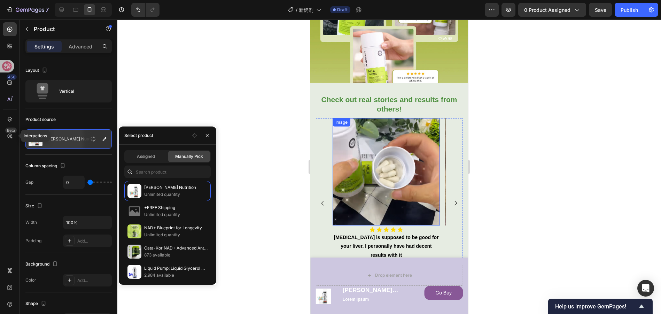
scroll to position [1720, 0]
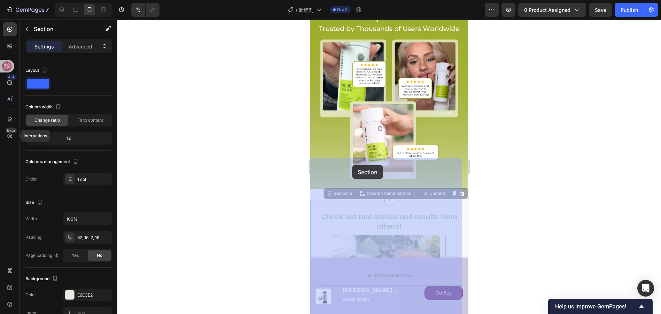
drag, startPoint x: 327, startPoint y: 153, endPoint x: 352, endPoint y: 165, distance: 28.3
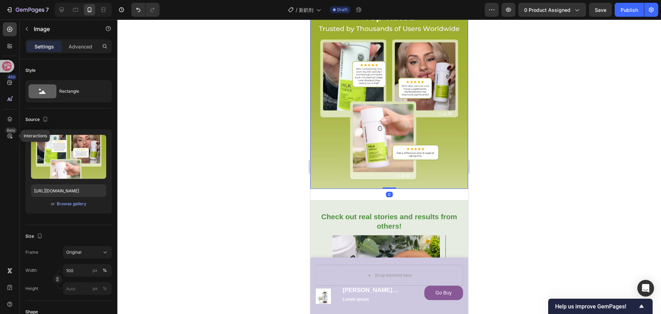
click at [406, 138] on img at bounding box center [389, 97] width 158 height 184
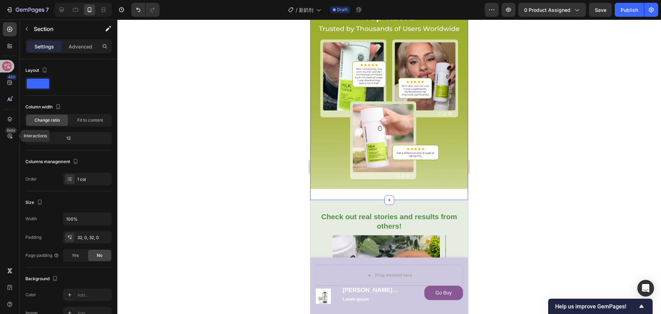
click at [68, 48] on div "Advanced" at bounding box center [80, 46] width 35 height 11
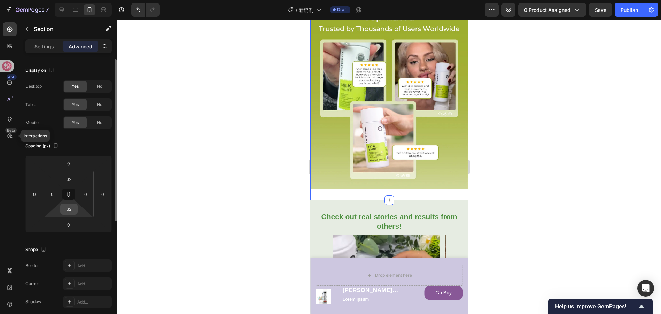
click at [73, 207] on input "32" at bounding box center [69, 209] width 14 height 10
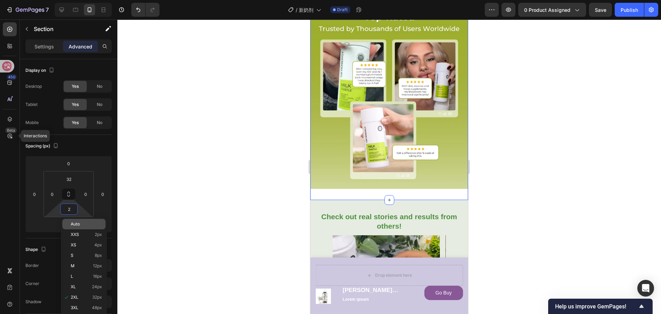
click at [96, 224] on p "Auto" at bounding box center [86, 223] width 31 height 5
type input "Auto"
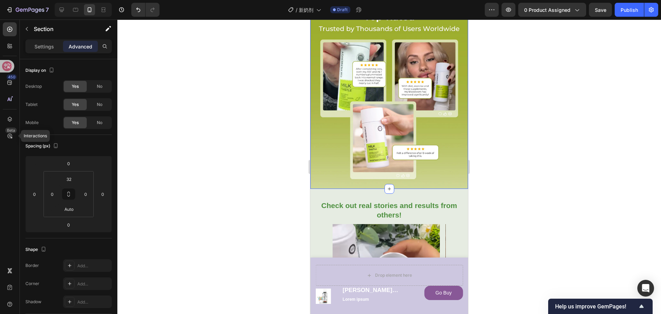
click at [234, 168] on div at bounding box center [389, 167] width 544 height 294
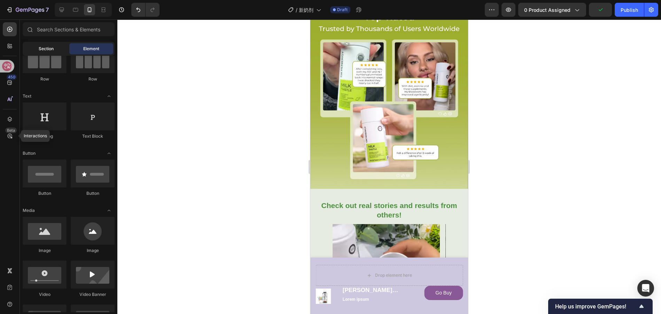
click at [44, 46] on span "Section" at bounding box center [46, 49] width 15 height 6
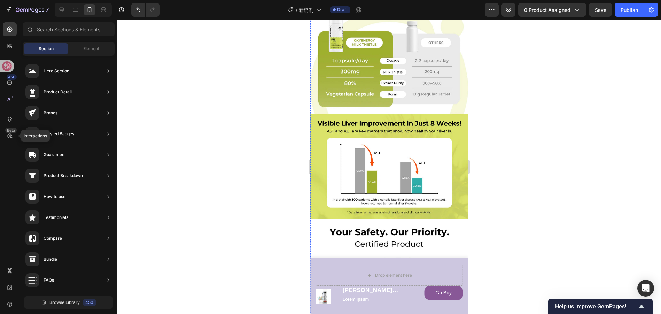
scroll to position [0, 0]
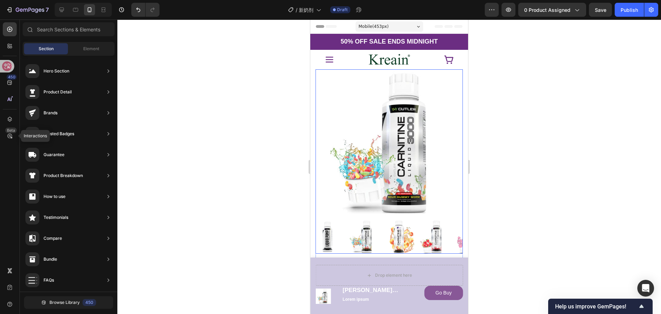
click at [405, 124] on img at bounding box center [389, 142] width 147 height 147
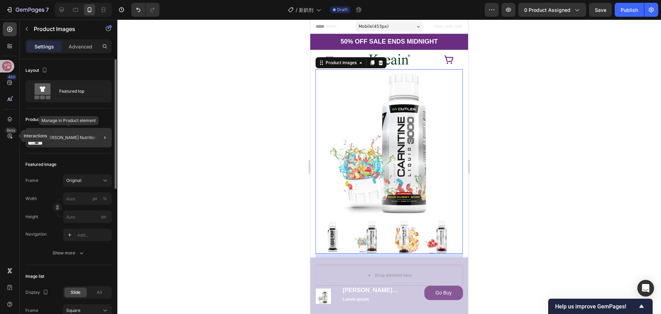
click at [61, 141] on div "Cutler Nutrition" at bounding box center [68, 138] width 86 height 20
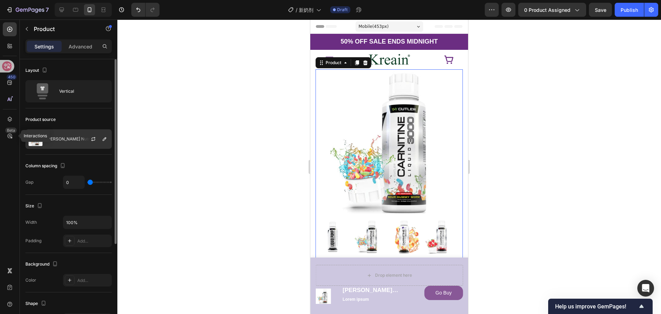
click at [75, 145] on div "Cutler Nutrition" at bounding box center [68, 139] width 86 height 20
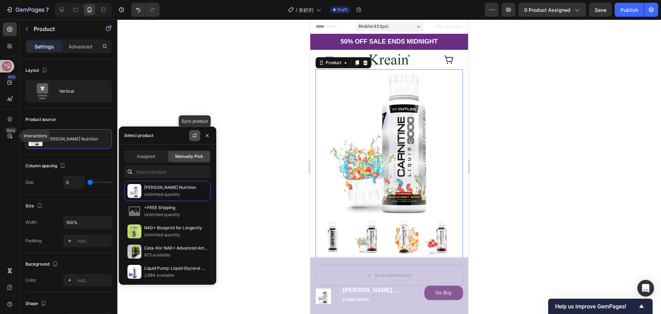
click at [191, 135] on button "button" at bounding box center [194, 135] width 11 height 11
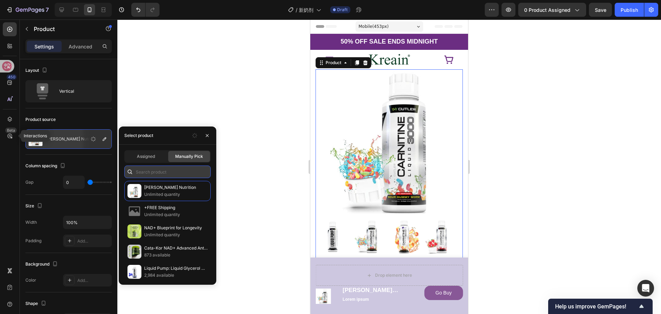
click at [163, 173] on input "text" at bounding box center [167, 171] width 86 height 13
paste input "Milk Thistle 300mg"
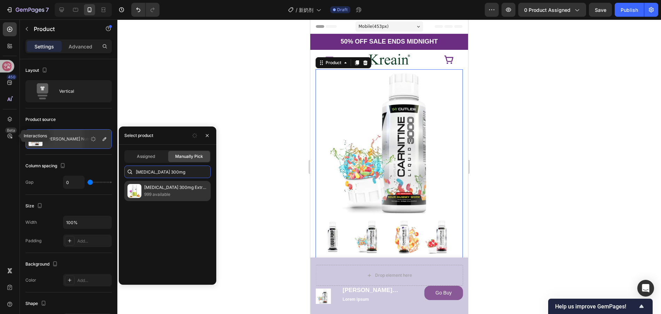
type input "Milk Thistle 300mg"
click at [192, 191] on p "999 available" at bounding box center [175, 194] width 63 height 7
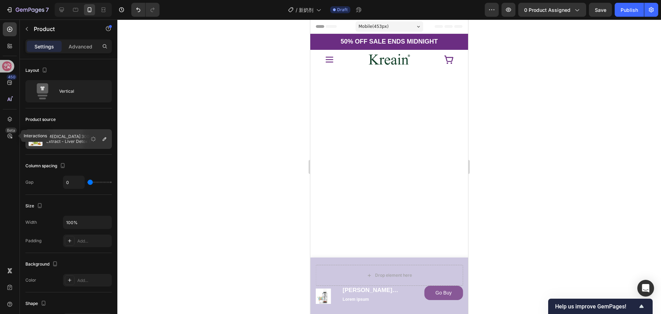
click at [263, 107] on div at bounding box center [389, 167] width 544 height 294
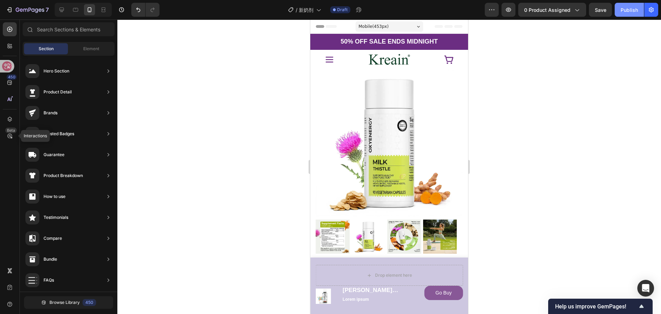
click at [629, 13] on div "Publish" at bounding box center [629, 9] width 17 height 7
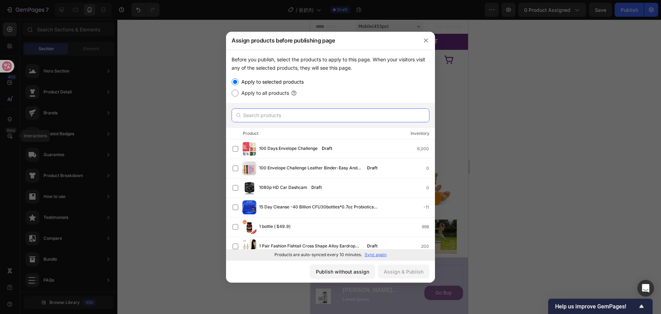
click at [270, 117] on input "text" at bounding box center [331, 115] width 198 height 14
paste input "Milk Thistle 300mg"
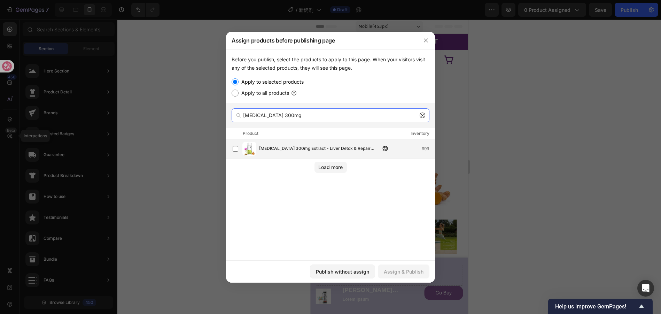
type input "Milk Thistle 300mg"
click at [299, 143] on div "Milk Thistle 300mg Extract - Liver Detox & Repair Support 999" at bounding box center [334, 149] width 202 height 14
click at [396, 264] on div "Publish without assign Assign & Publish" at bounding box center [330, 271] width 209 height 22
click at [396, 270] on div "Assign & Publish" at bounding box center [404, 271] width 40 height 7
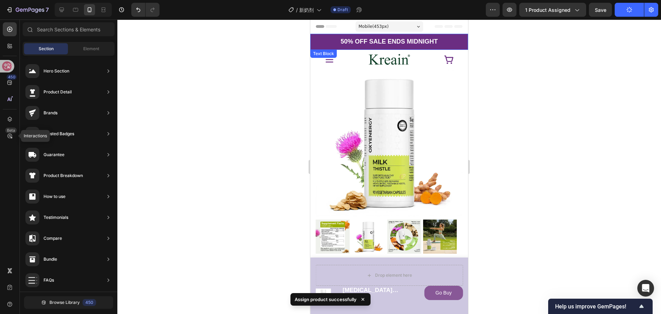
click at [443, 39] on p "50% OFF SALE ENDS MIDNIGHT" at bounding box center [389, 41] width 156 height 9
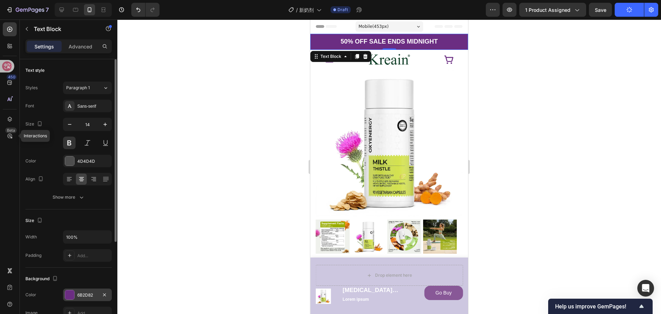
click at [80, 291] on div "6B2D82" at bounding box center [87, 294] width 49 height 13
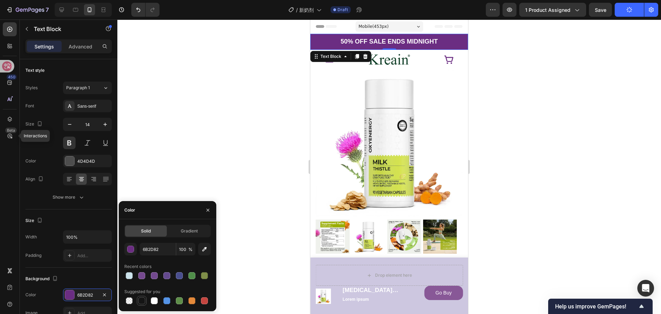
click at [139, 298] on div at bounding box center [141, 300] width 7 height 7
type input "151515"
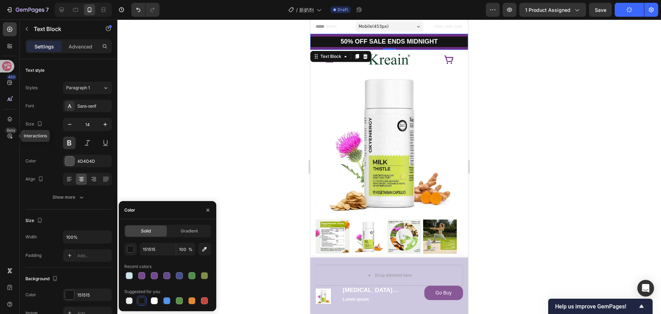
click at [183, 137] on div at bounding box center [389, 167] width 544 height 294
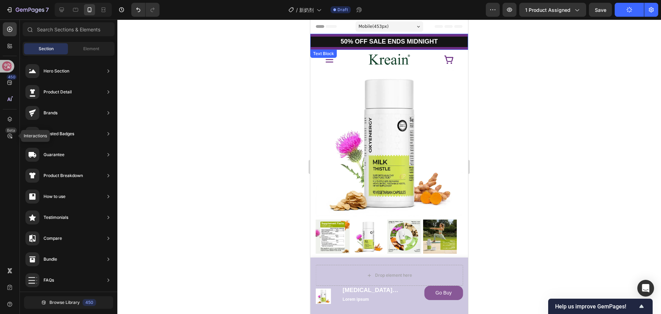
click at [447, 41] on p "50% OFF SALE ENDS MIDNIGHT" at bounding box center [389, 41] width 156 height 9
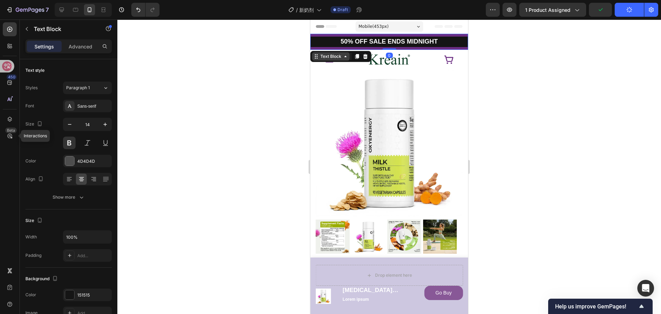
click at [334, 58] on div "Text Block" at bounding box center [331, 56] width 24 height 6
click at [326, 50] on div "Section" at bounding box center [322, 44] width 23 height 11
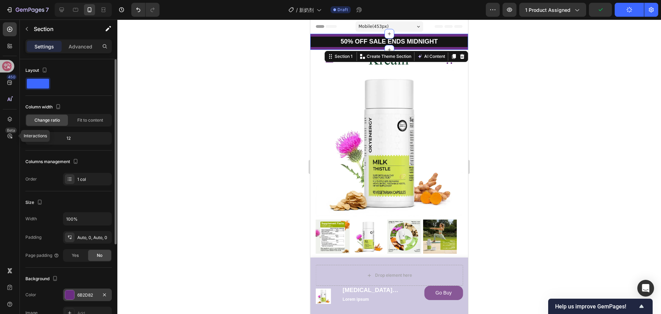
click at [76, 295] on div "6B2D82" at bounding box center [87, 294] width 49 height 13
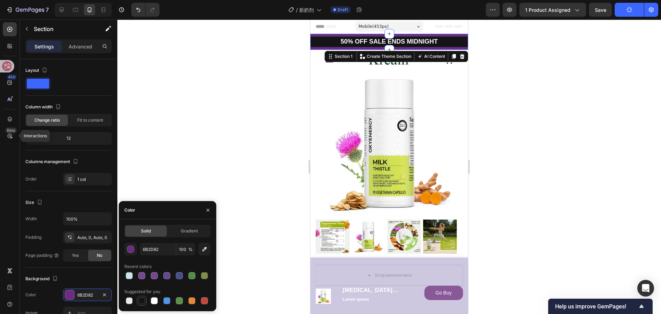
click at [139, 300] on div at bounding box center [141, 300] width 7 height 7
type input "151515"
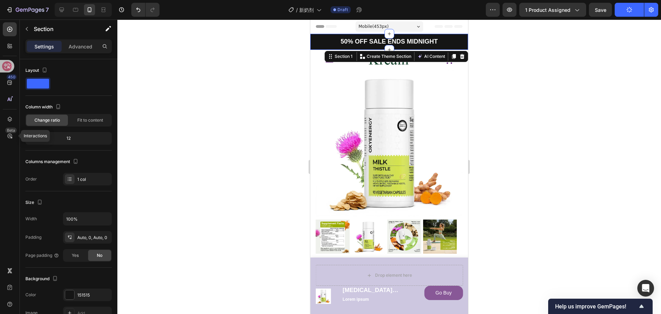
click at [202, 151] on div at bounding box center [389, 167] width 544 height 294
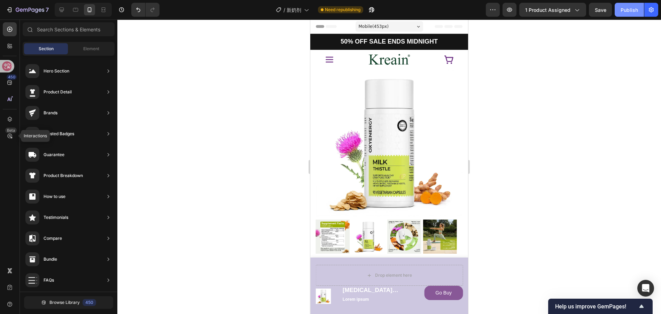
click at [625, 9] on div "Publish" at bounding box center [629, 9] width 17 height 7
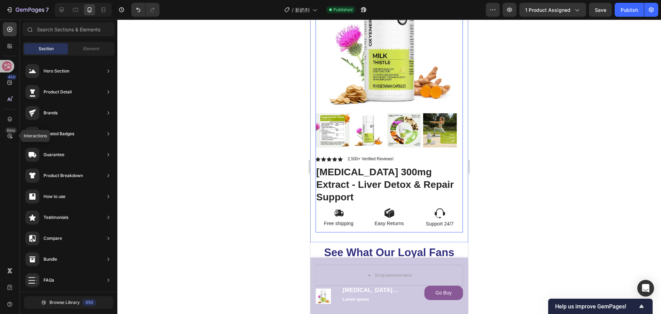
scroll to position [104, 0]
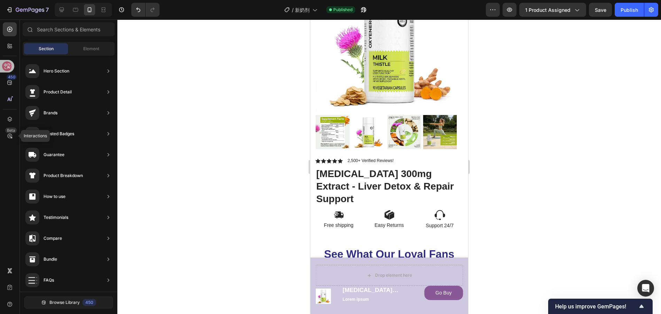
click at [547, 186] on div at bounding box center [389, 167] width 544 height 294
click at [375, 169] on h1 "[MEDICAL_DATA] 300mg Extract - Liver Detox & Repair Support" at bounding box center [389, 186] width 147 height 39
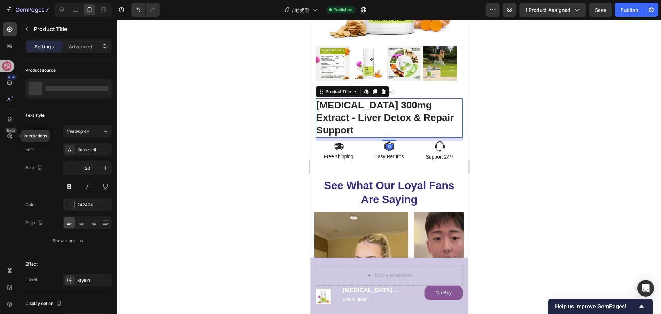
scroll to position [174, 0]
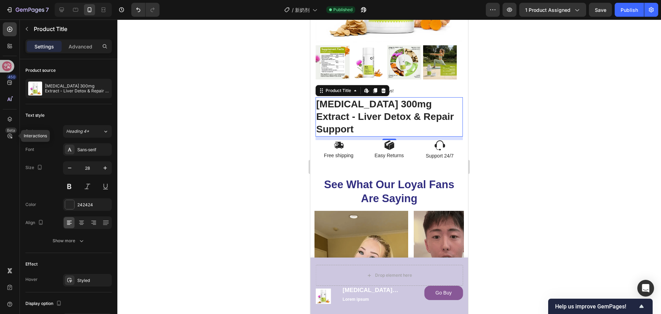
click at [433, 121] on h1 "[MEDICAL_DATA] 300mg Extract - Liver Detox & Repair Support" at bounding box center [389, 116] width 147 height 39
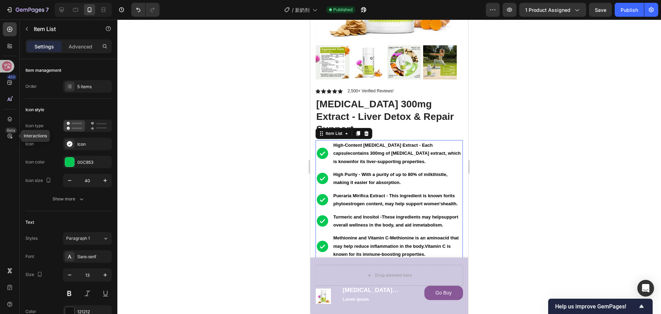
scroll to position [313, 0]
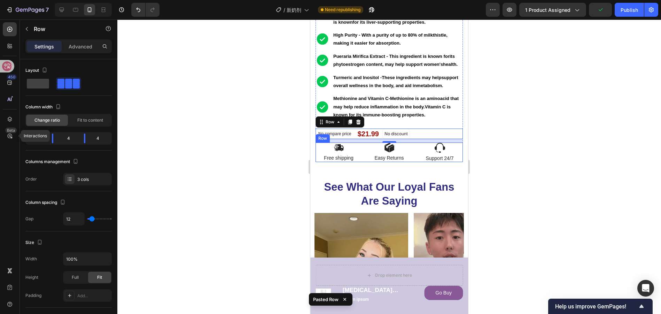
click at [410, 162] on div "Image Free shipping Text Block Image Easy Returns Text Block Image Support 24/7…" at bounding box center [389, 152] width 147 height 20
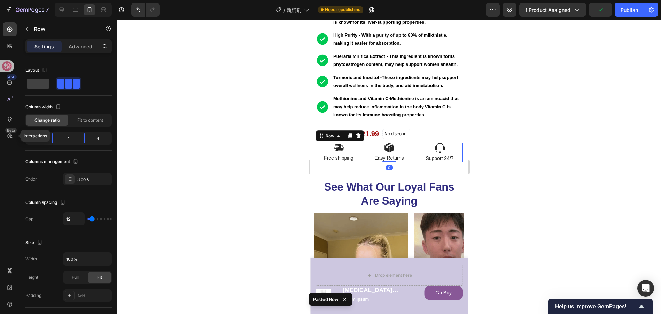
click at [358, 138] on icon at bounding box center [358, 135] width 5 height 5
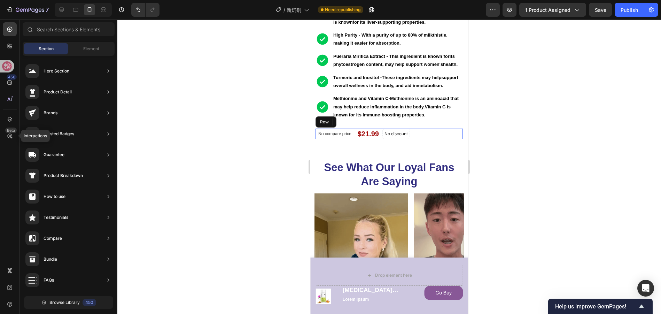
click at [438, 139] on div "No compare price Product Price $21.99 Product Price Product Price No discount N…" at bounding box center [389, 134] width 147 height 10
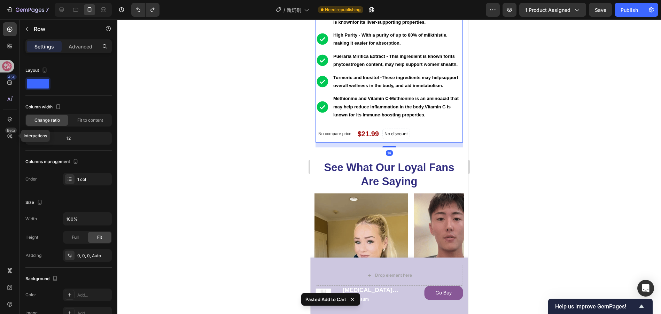
click at [420, 142] on div "Icon Icon Icon Icon Icon Icon List 2,500+ Verified Reviews! Text Block Row Milk…" at bounding box center [389, 45] width 147 height 194
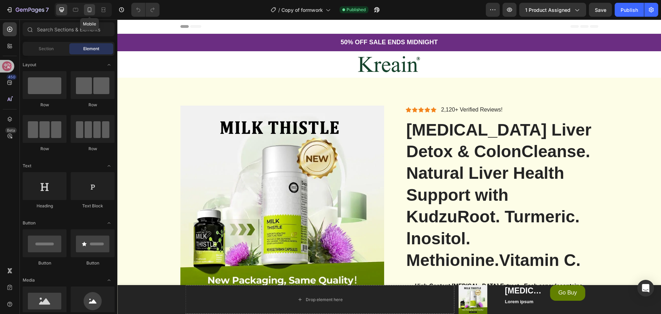
click at [87, 10] on icon at bounding box center [89, 9] width 7 height 7
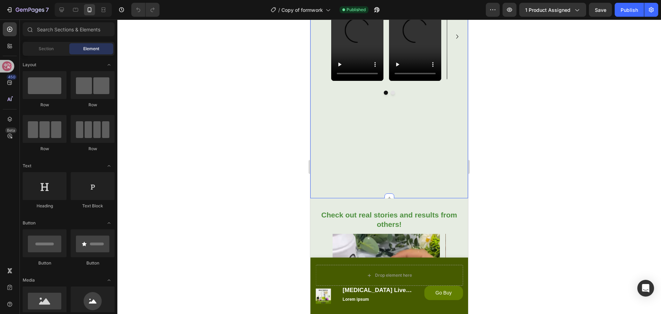
scroll to position [522, 0]
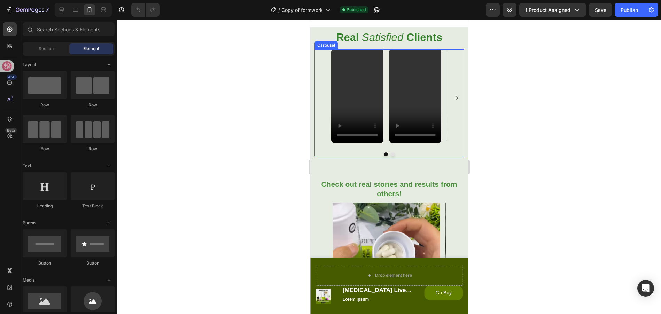
click at [453, 102] on icon "Carousel Next Arrow" at bounding box center [457, 98] width 8 height 8
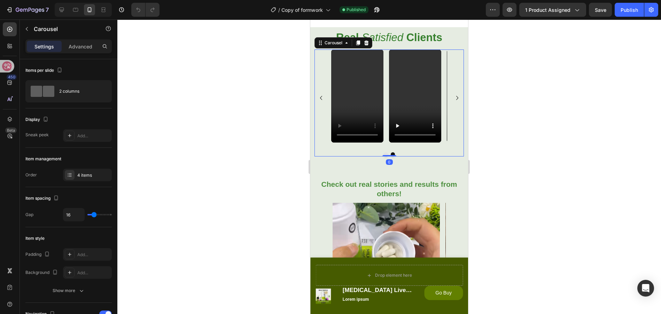
click at [453, 102] on icon "Carousel Next Arrow" at bounding box center [457, 98] width 8 height 8
click at [320, 102] on icon "Carousel Back Arrow" at bounding box center [321, 98] width 8 height 8
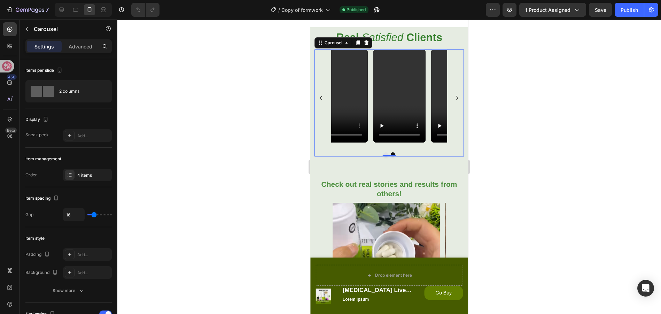
click at [321, 102] on icon "Carousel Back Arrow" at bounding box center [321, 98] width 8 height 8
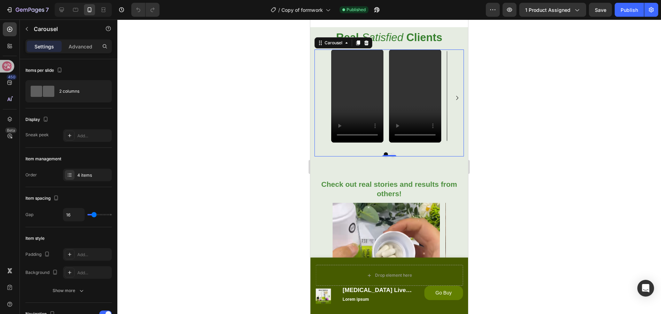
click at [321, 145] on div "Video Video Video Video" at bounding box center [388, 97] width 149 height 97
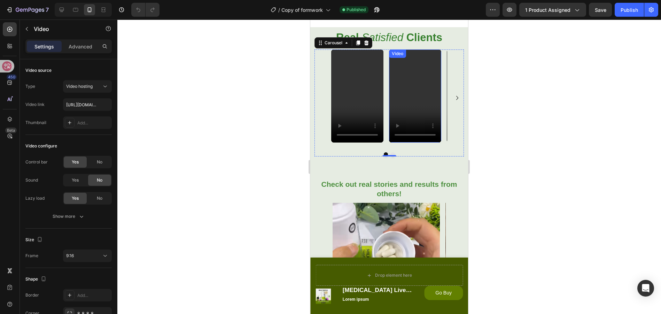
click at [391, 142] on video at bounding box center [415, 95] width 52 height 93
click at [384, 139] on div "Video Video 0 Video Video" at bounding box center [389, 97] width 116 height 97
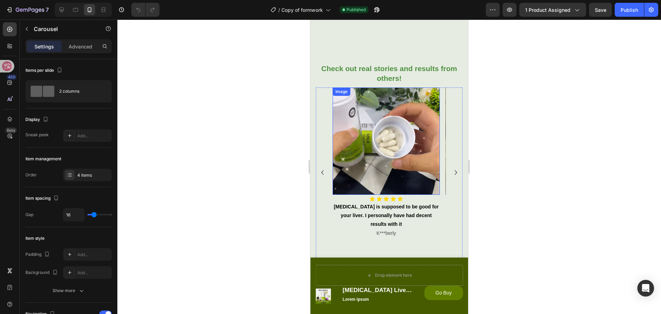
scroll to position [662, 0]
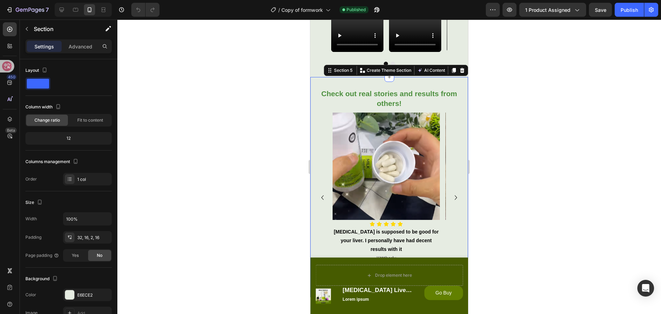
click at [428, 83] on div "Check out real stories and results from others! Heading Image Icon Icon Icon Ic…" at bounding box center [389, 187] width 158 height 220
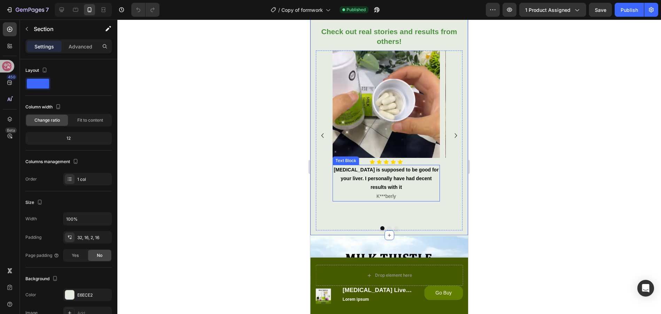
scroll to position [697, 0]
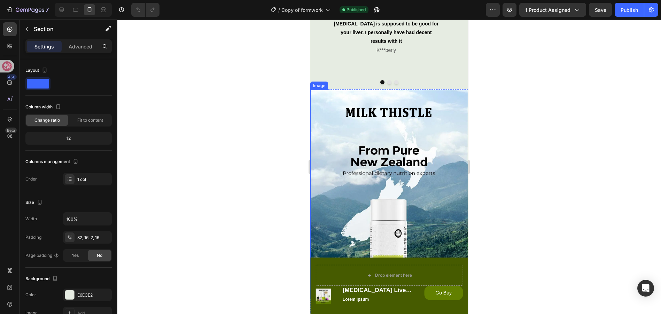
click at [403, 135] on img at bounding box center [389, 194] width 158 height 209
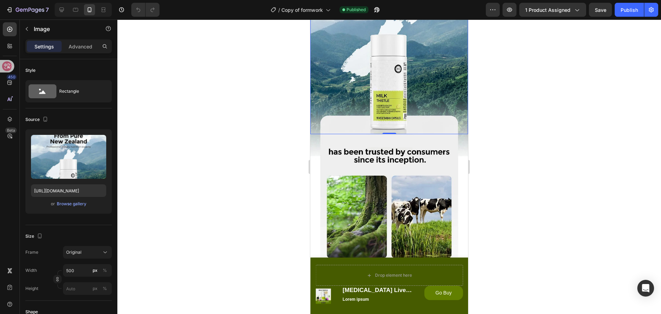
scroll to position [1113, 0]
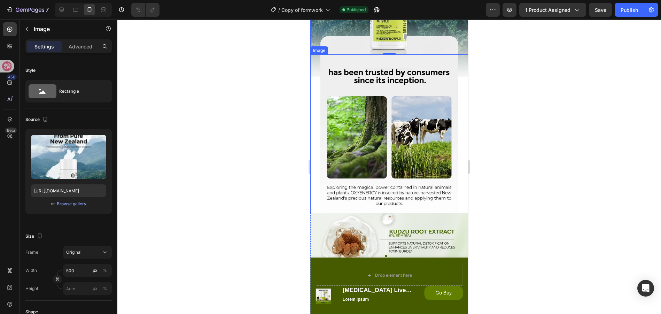
click at [414, 126] on img at bounding box center [389, 134] width 158 height 158
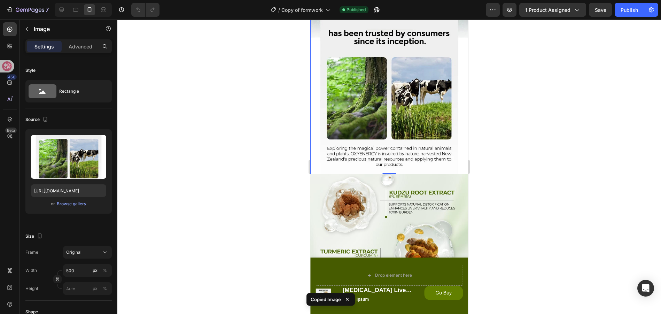
scroll to position [1288, 0]
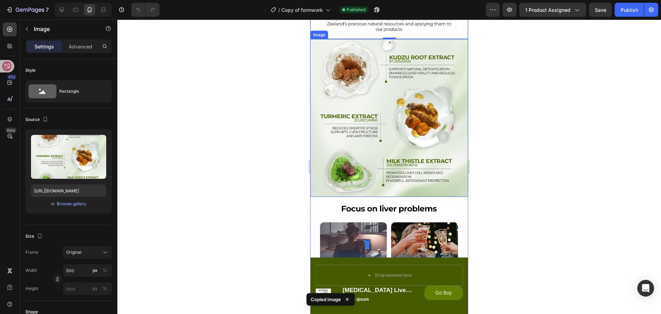
click at [412, 130] on img at bounding box center [389, 118] width 158 height 158
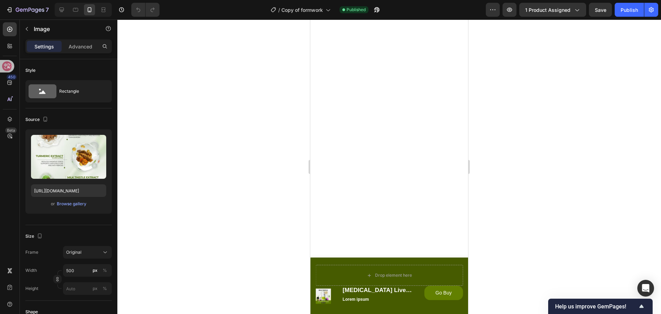
scroll to position [0, 0]
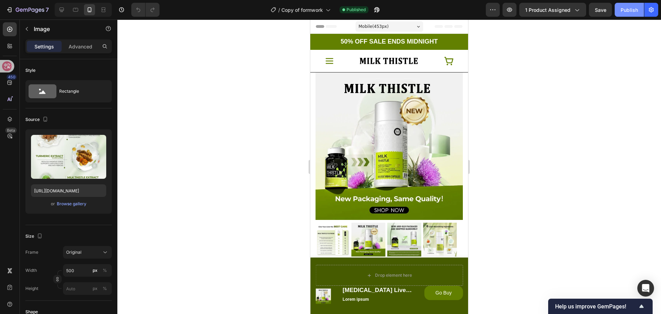
click at [620, 8] on button "Publish" at bounding box center [629, 10] width 29 height 14
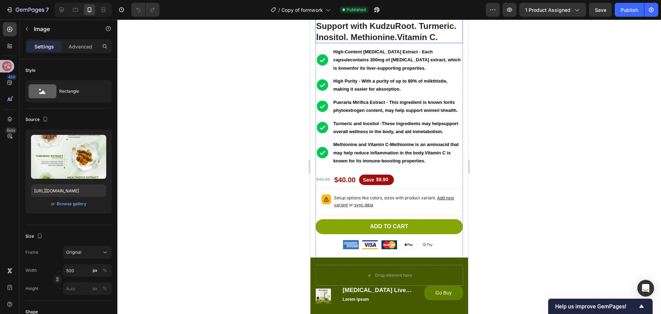
scroll to position [279, 0]
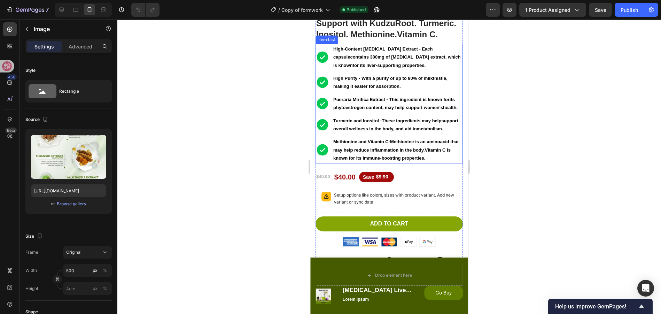
click at [318, 52] on div "High-Content [MEDICAL_DATA] Extract - Each capsulecontains 300mg of [MEDICAL_DA…" at bounding box center [389, 57] width 147 height 26
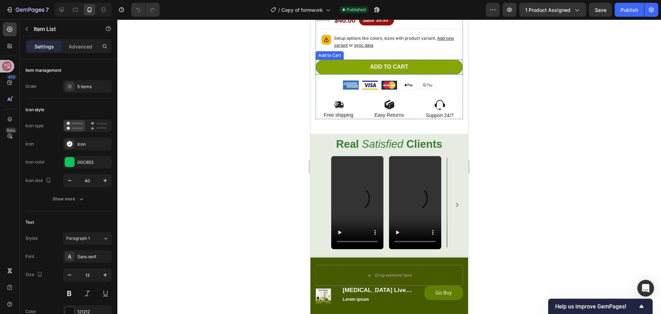
scroll to position [418, 0]
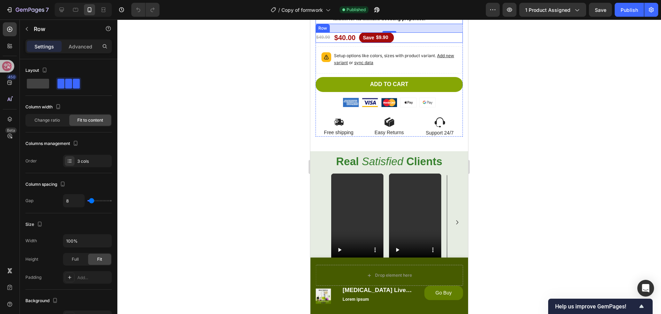
click at [440, 43] on div "$49.90 Product Price Product Price $40.00 Product Price Product Price Save $9.9…" at bounding box center [389, 37] width 147 height 10
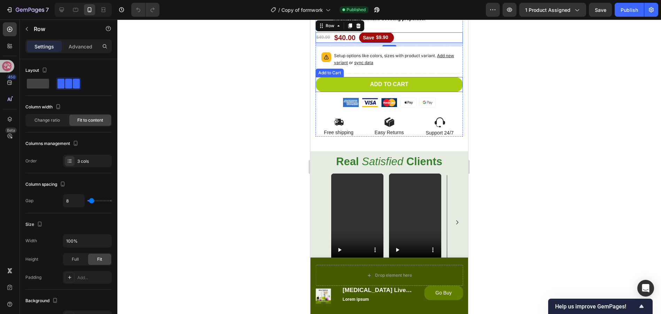
click at [454, 92] on button "Add to cart" at bounding box center [389, 84] width 147 height 15
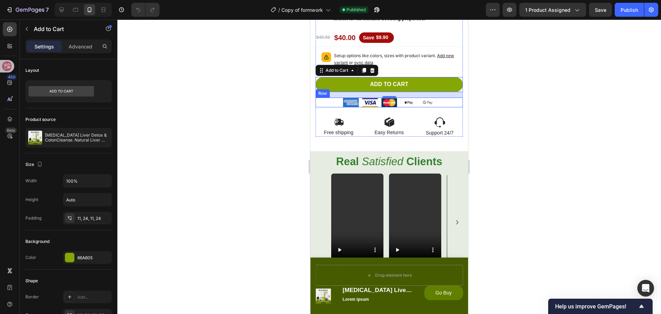
click at [447, 107] on div "Image Image Image Image Image Row" at bounding box center [389, 103] width 147 height 10
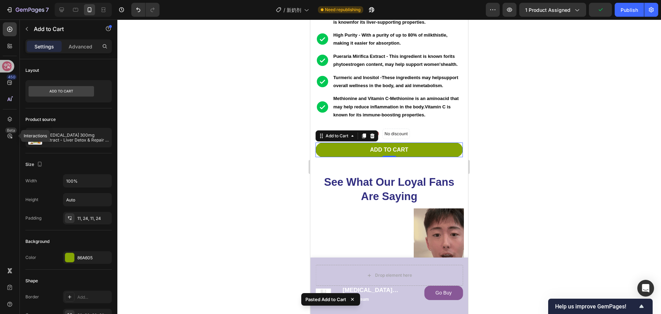
scroll to position [313, 0]
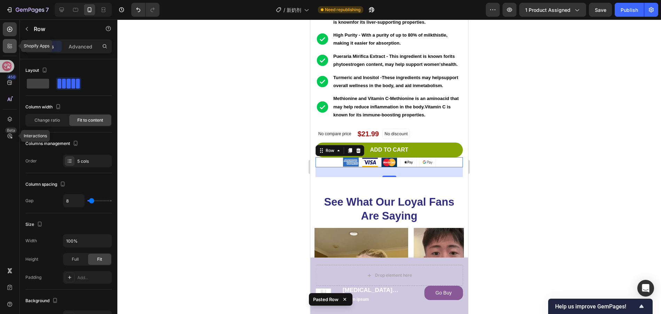
click at [8, 42] on icon at bounding box center [9, 45] width 7 height 7
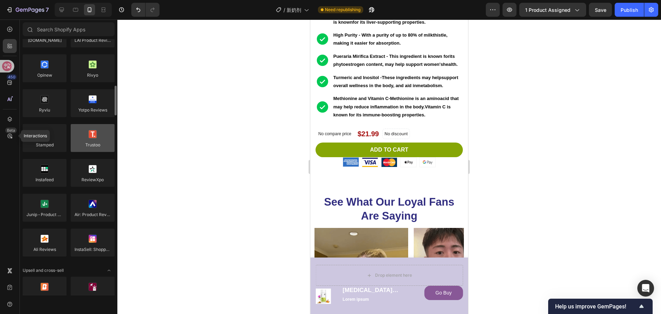
scroll to position [104, 0]
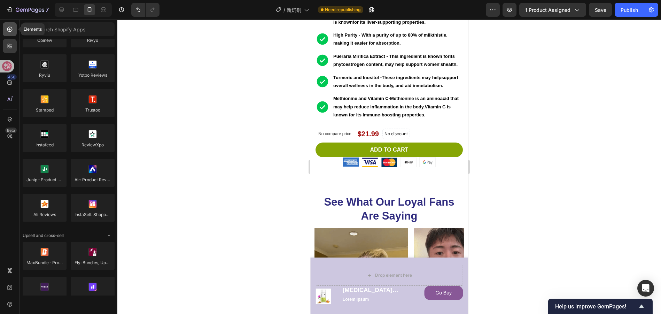
click at [8, 31] on icon at bounding box center [9, 29] width 7 height 7
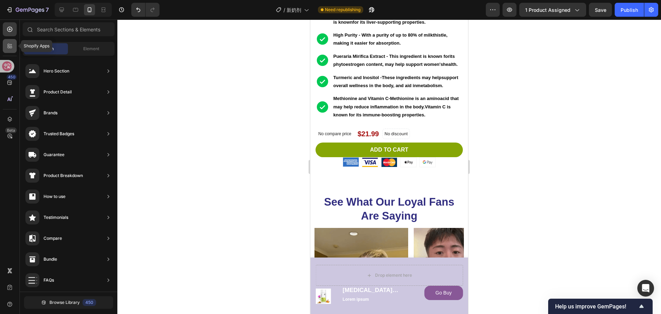
click at [9, 44] on icon at bounding box center [9, 45] width 2 height 2
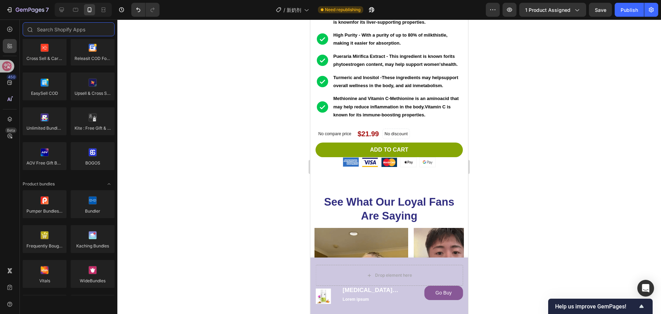
scroll to position [0, 0]
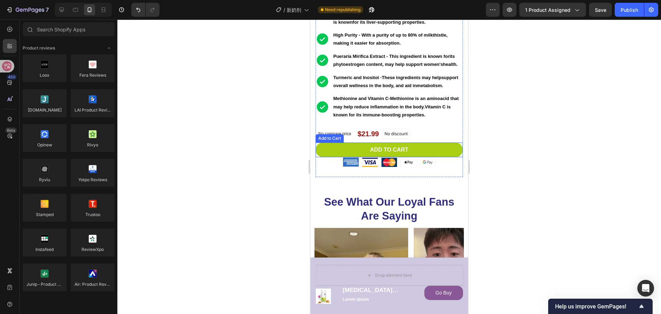
click at [447, 157] on button "Add to cart" at bounding box center [389, 149] width 147 height 15
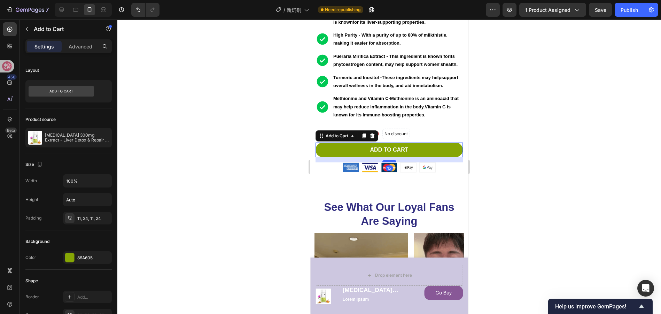
drag, startPoint x: 386, startPoint y: 174, endPoint x: 523, endPoint y: 115, distance: 149.9
click at [386, 162] on div at bounding box center [389, 161] width 14 height 2
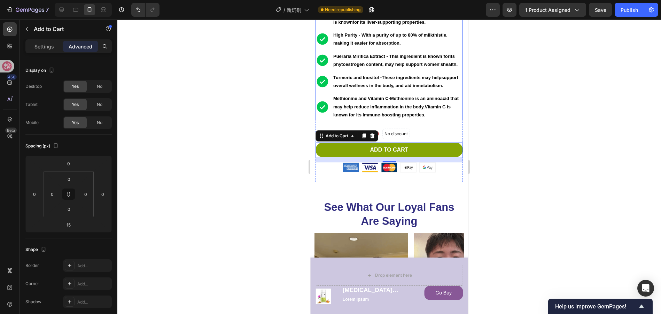
click at [12, 32] on icon at bounding box center [9, 29] width 7 height 7
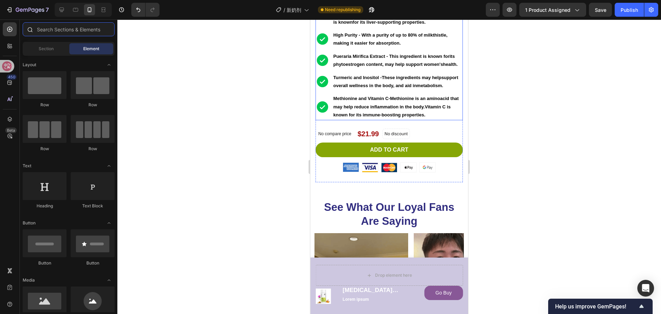
click at [58, 28] on input "text" at bounding box center [69, 29] width 92 height 14
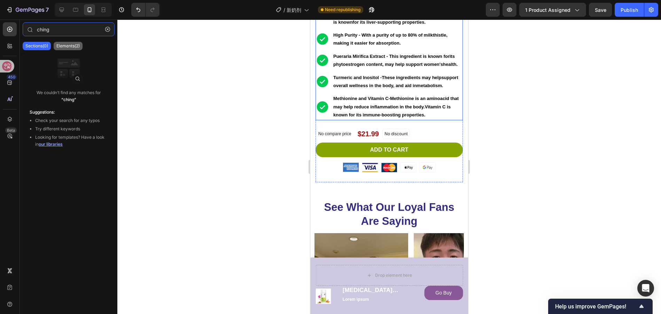
type input "ching"
click at [70, 44] on p "Elements(2)" at bounding box center [67, 46] width 23 height 6
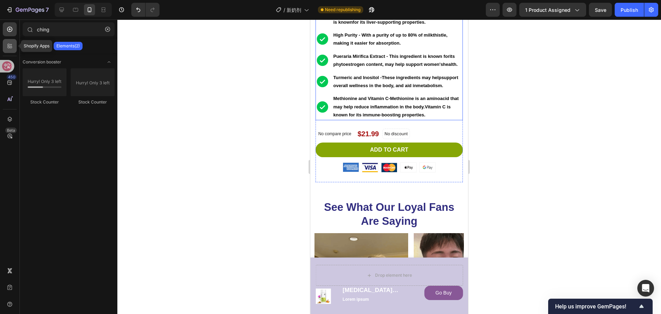
click at [10, 45] on icon at bounding box center [11, 45] width 2 height 2
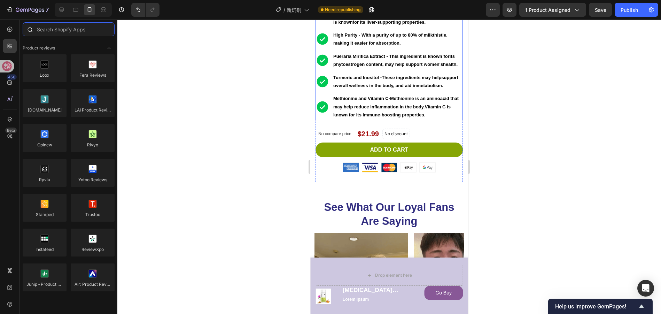
click at [71, 30] on input "text" at bounding box center [69, 29] width 92 height 14
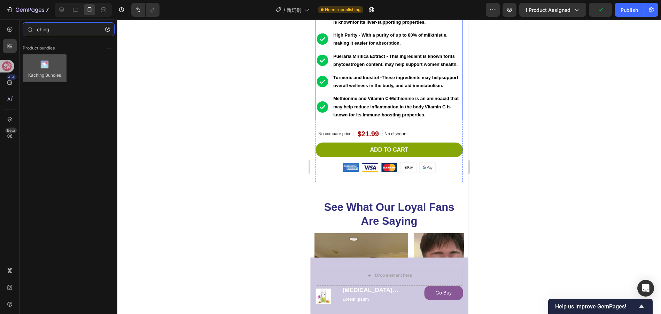
type input "ching"
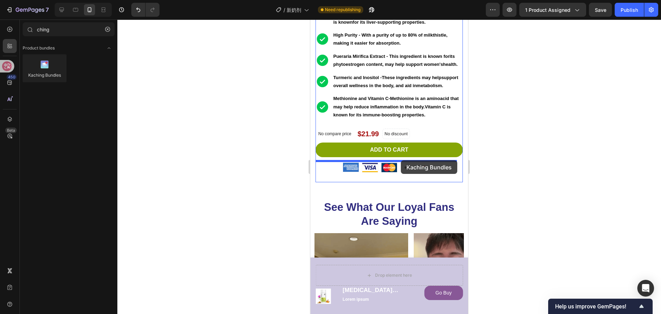
drag, startPoint x: 350, startPoint y: 85, endPoint x: 401, endPoint y: 160, distance: 90.8
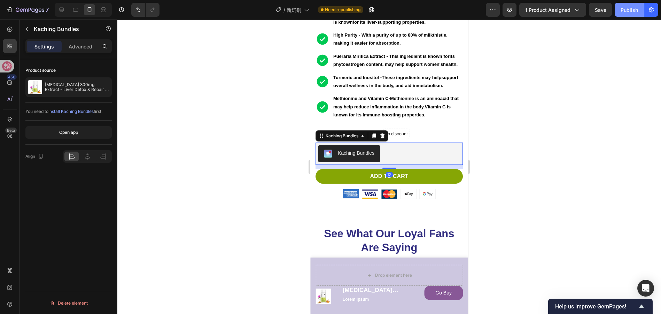
click at [626, 10] on div "Publish" at bounding box center [629, 9] width 17 height 7
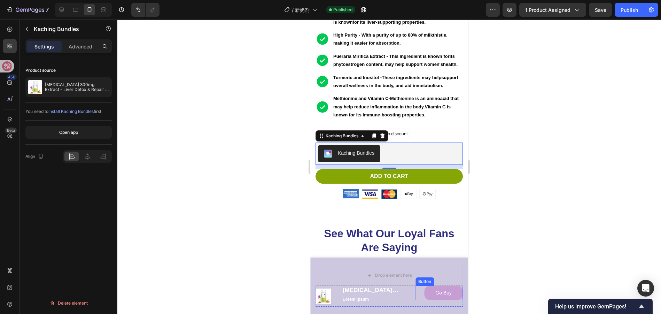
click at [449, 294] on link "Go Buy" at bounding box center [443, 293] width 39 height 14
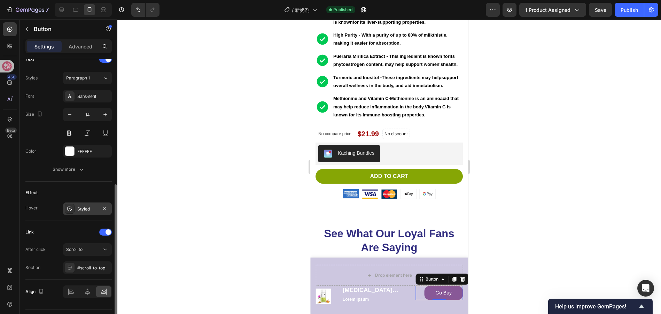
scroll to position [261, 0]
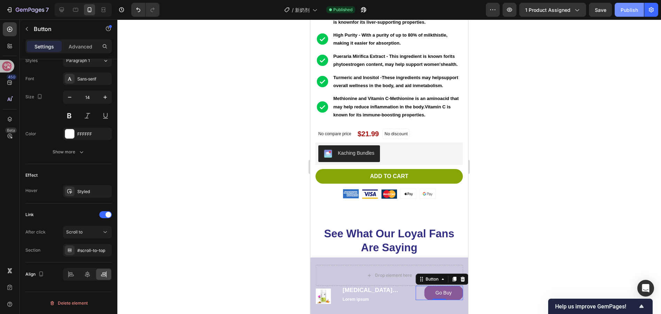
click at [625, 9] on div "Publish" at bounding box center [629, 9] width 17 height 7
click at [564, 226] on div at bounding box center [389, 167] width 544 height 294
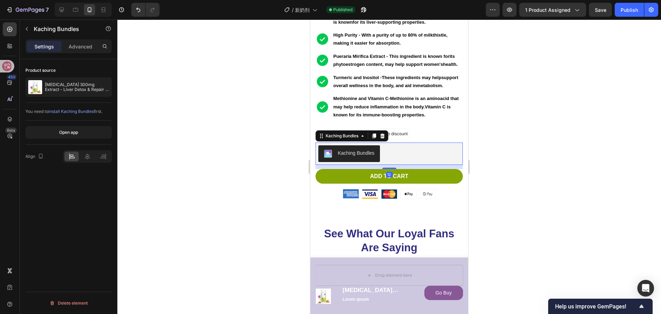
click at [408, 162] on div "Kaching Bundles" at bounding box center [389, 153] width 142 height 17
click at [627, 11] on div "Publish" at bounding box center [629, 9] width 17 height 7
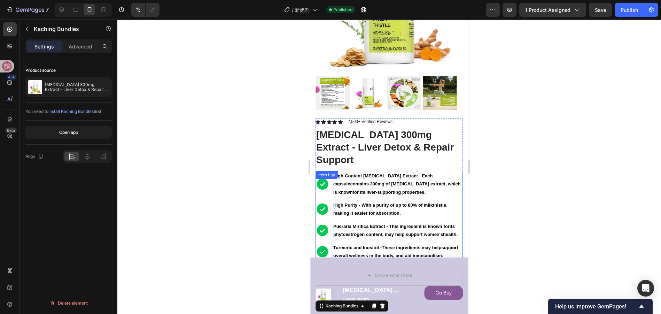
scroll to position [139, 0]
